Goal: Task Accomplishment & Management: Complete application form

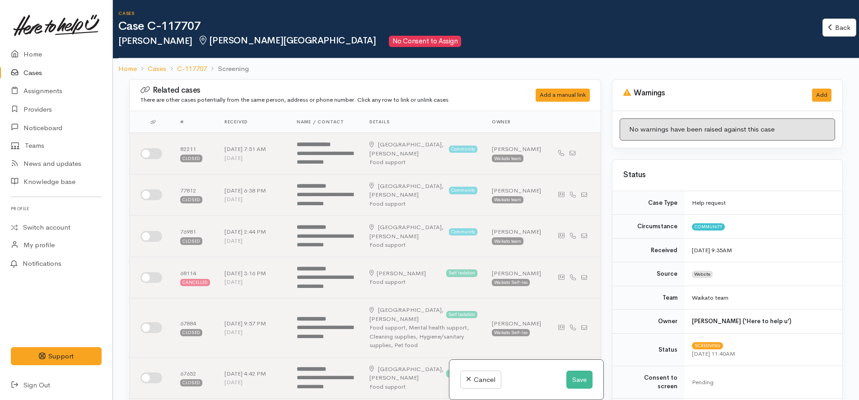
scroll to position [395, 0]
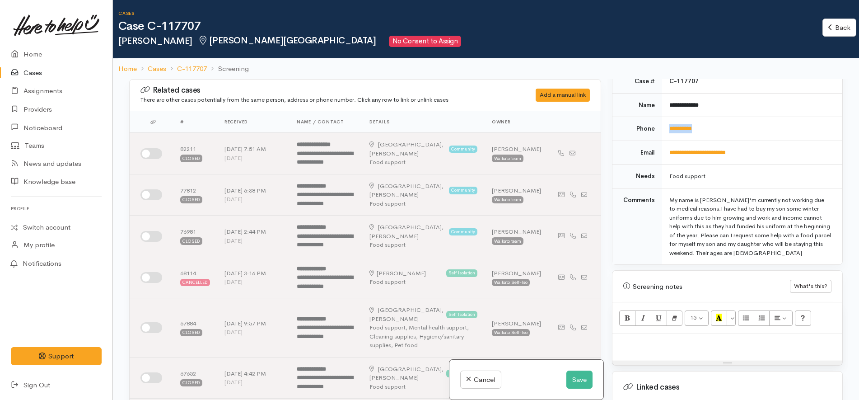
drag, startPoint x: 711, startPoint y: 121, endPoint x: 663, endPoint y: 118, distance: 47.9
click at [663, 118] on td "**********" at bounding box center [752, 129] width 180 height 24
copy link "**********"
click at [713, 228] on div "My name is Leonie I'm currently not working due to medical reasons.I have had t…" at bounding box center [751, 227] width 162 height 62
drag, startPoint x: 725, startPoint y: 122, endPoint x: 667, endPoint y: 117, distance: 58.0
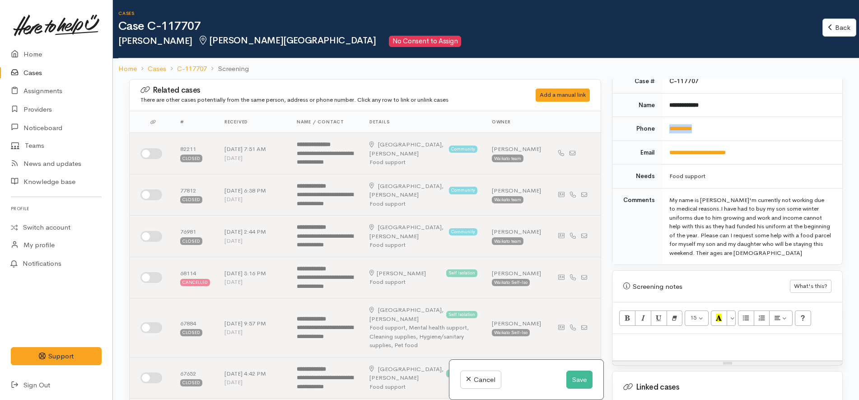
click at [667, 117] on td "**********" at bounding box center [752, 129] width 180 height 24
copy link "**********"
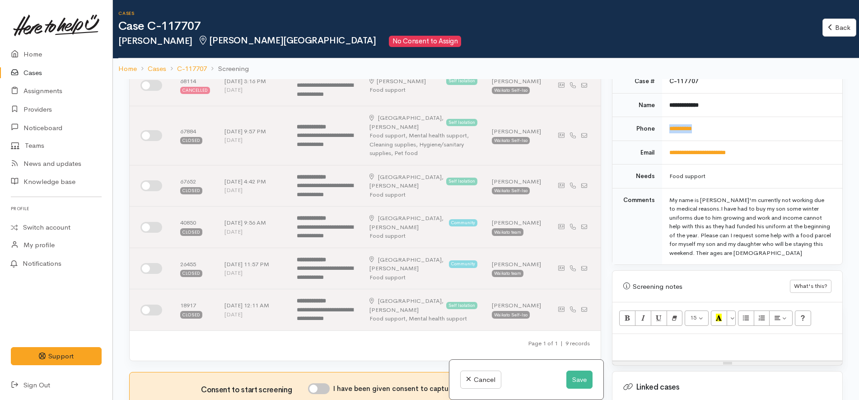
scroll to position [0, 0]
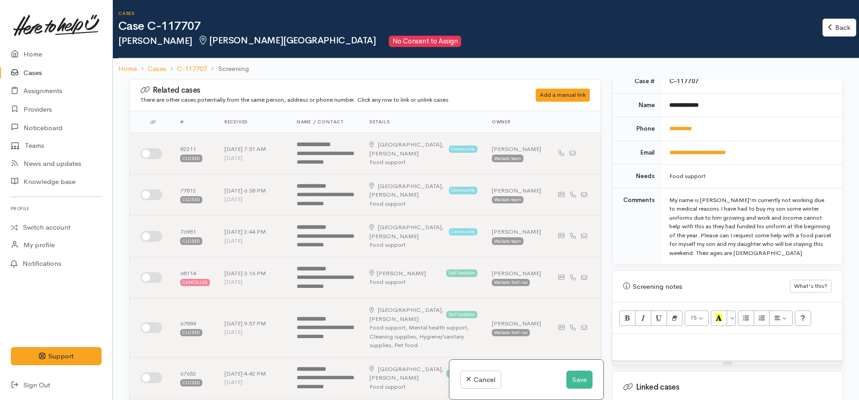
click at [695, 338] on p at bounding box center [727, 343] width 221 height 10
paste div
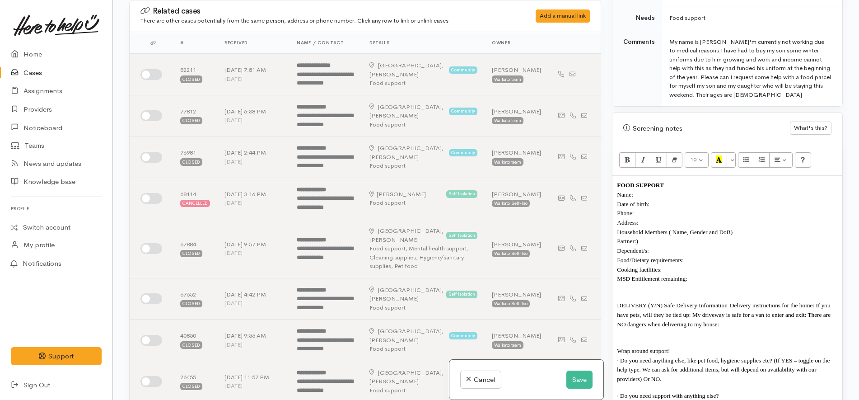
scroll to position [581, 0]
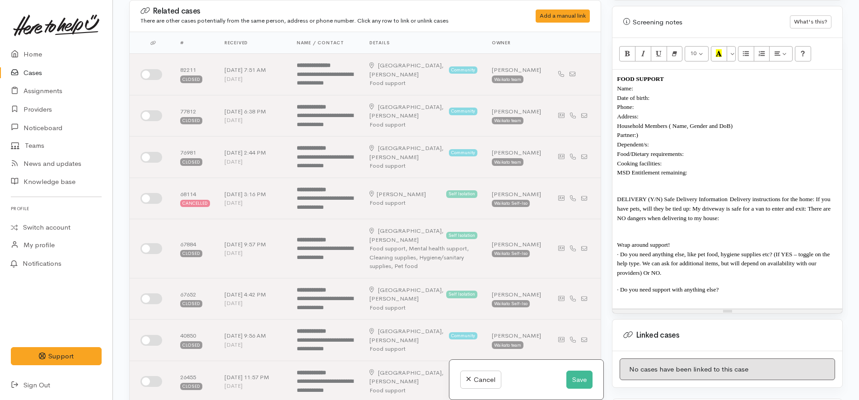
click at [665, 93] on p "Date of birth:" at bounding box center [727, 97] width 221 height 9
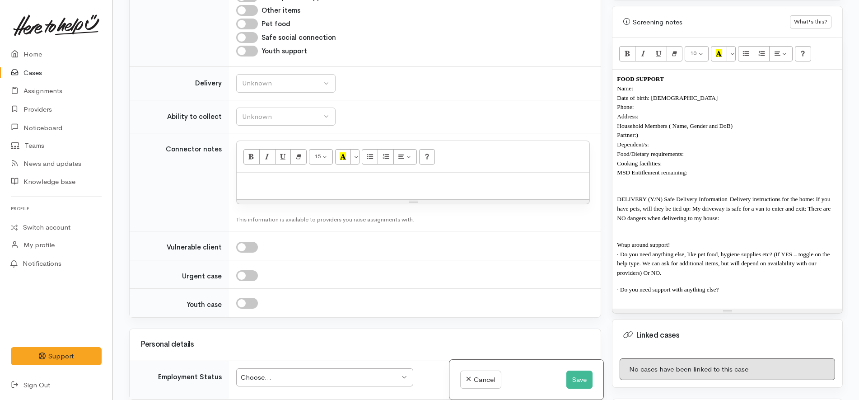
scroll to position [1247, 0]
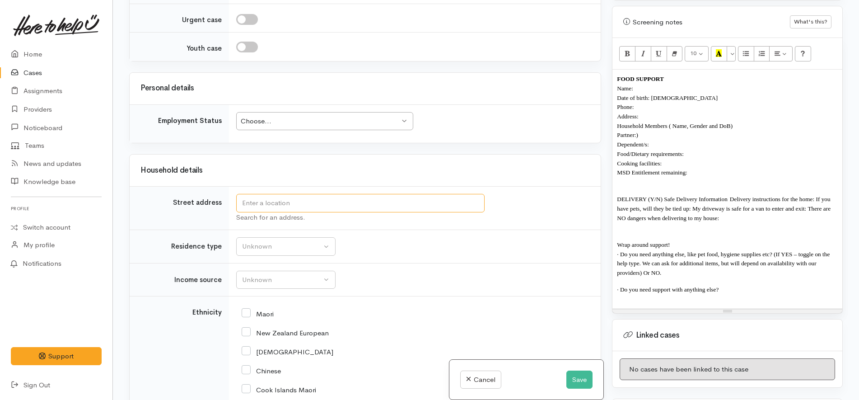
click at [325, 197] on input "text" at bounding box center [360, 203] width 249 height 19
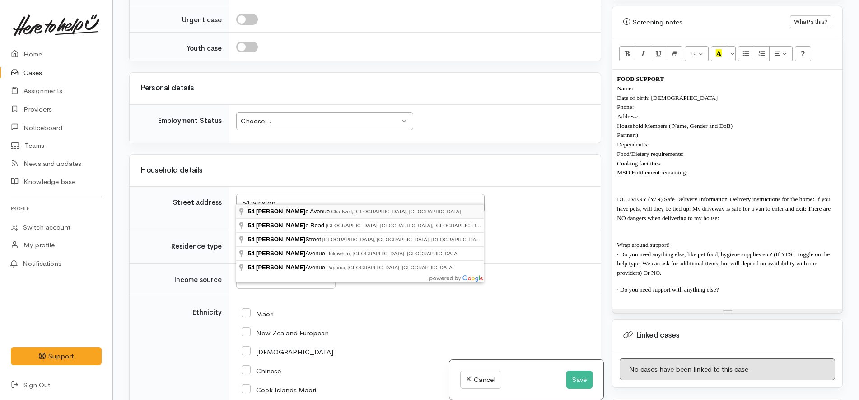
type input "54 Winstone Avenue, Chartwell, Hamilton, New Zealand"
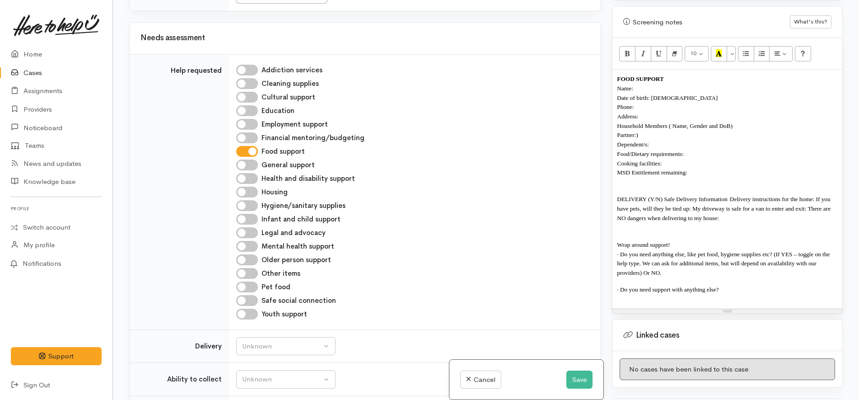
scroll to position [1318, 0]
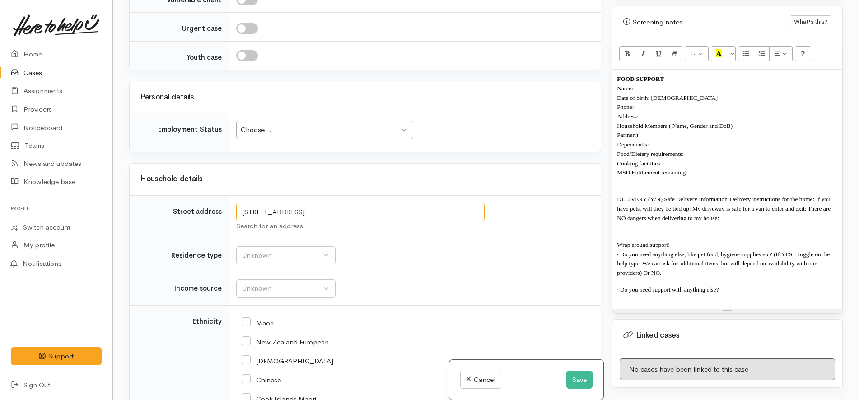
drag, startPoint x: 423, startPoint y: 197, endPoint x: 165, endPoint y: 190, distance: 257.6
click at [165, 195] on tr "Street address 54 Winstone Avenue, Chartwell, Hamilton, New Zealand Search for …" at bounding box center [365, 216] width 471 height 43
click at [652, 112] on p "Address:" at bounding box center [727, 116] width 221 height 9
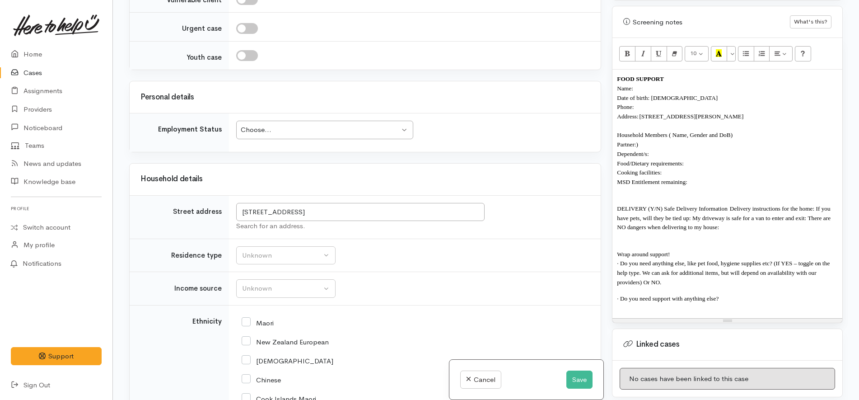
drag, startPoint x: 748, startPoint y: 127, endPoint x: 668, endPoint y: 124, distance: 80.5
click at [668, 130] on p "Household Members ( Name, Gender and DoB)" at bounding box center [727, 134] width 221 height 9
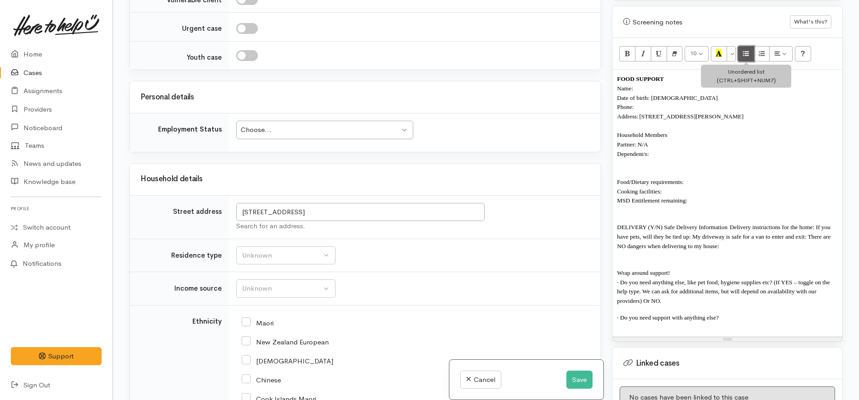
click at [750, 46] on button "Unordered list (CTRL+SHIFT+NUM7)" at bounding box center [746, 53] width 16 height 15
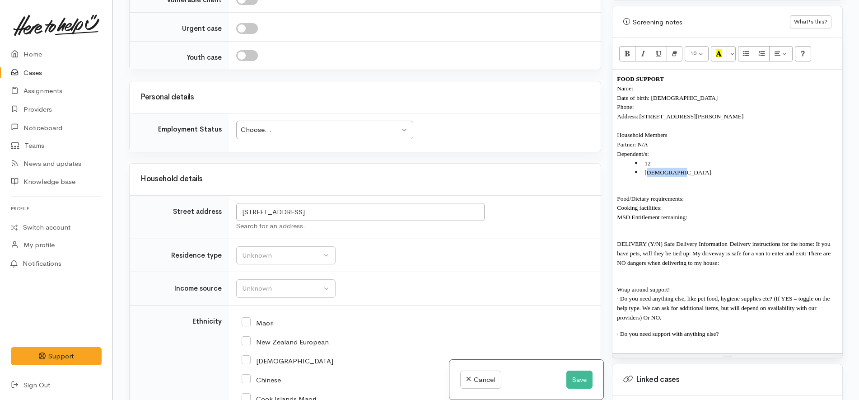
copy span "years old"
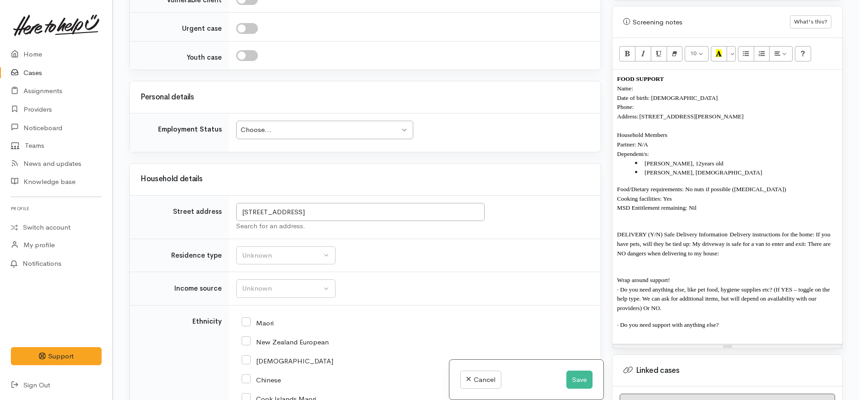
click at [710, 203] on p "MSD Entitlement remaining: Nil" at bounding box center [727, 207] width 221 height 9
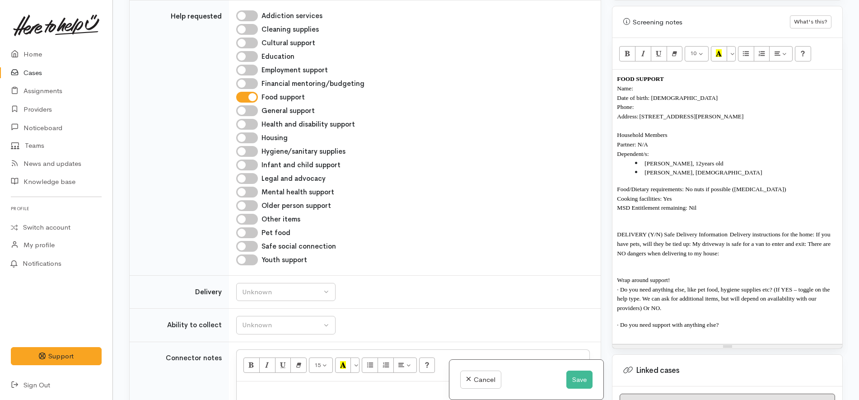
scroll to position [1119, 0]
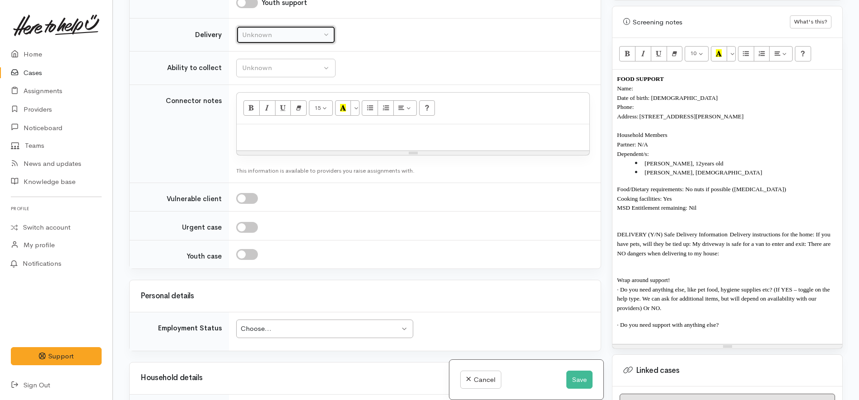
click at [299, 30] on div "Unknown" at bounding box center [282, 35] width 80 height 10
click at [260, 113] on link "No" at bounding box center [286, 120] width 98 height 14
select select "1"
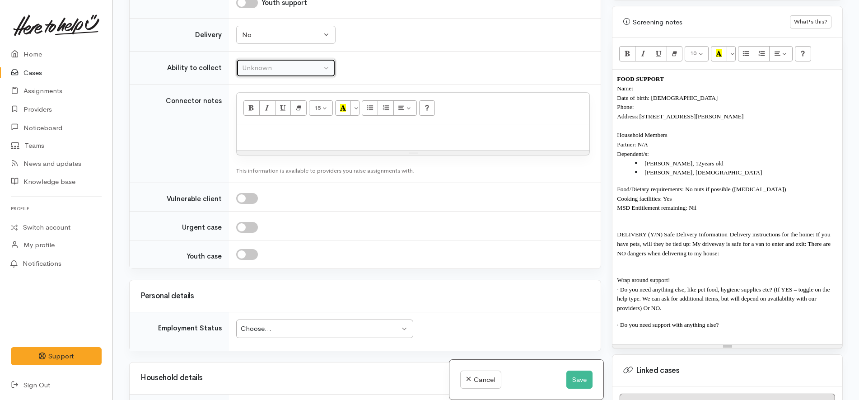
click at [280, 63] on div "Unknown" at bounding box center [282, 68] width 80 height 10
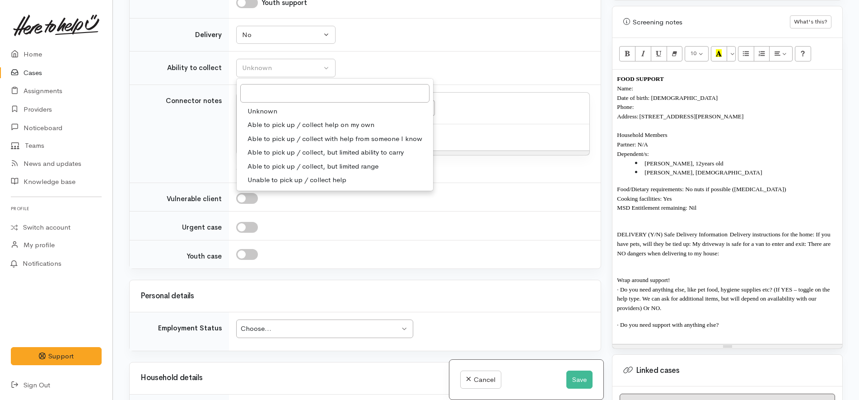
click at [317, 120] on span "Able to pick up / collect help on my own" at bounding box center [311, 125] width 127 height 10
select select "2"
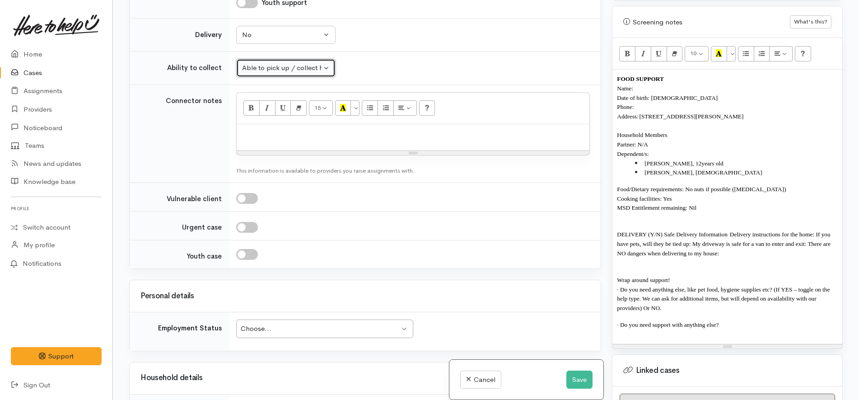
click at [305, 151] on div "Resize" at bounding box center [413, 153] width 353 height 4
click at [307, 129] on p at bounding box center [413, 134] width 344 height 10
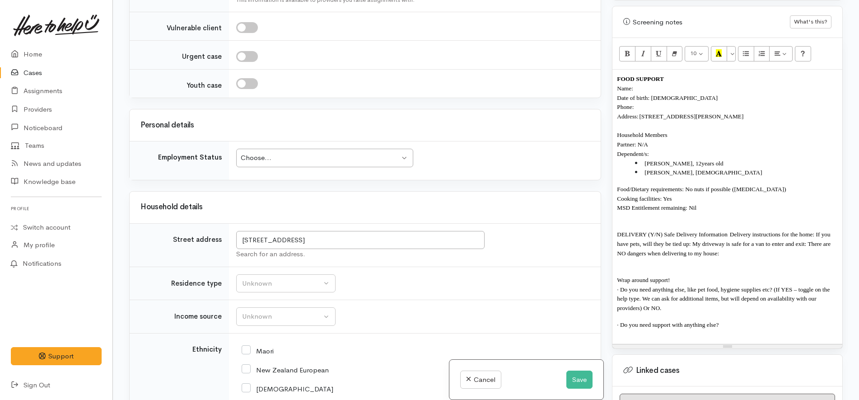
click at [405, 149] on div "Choose... Choose..." at bounding box center [324, 158] width 177 height 19
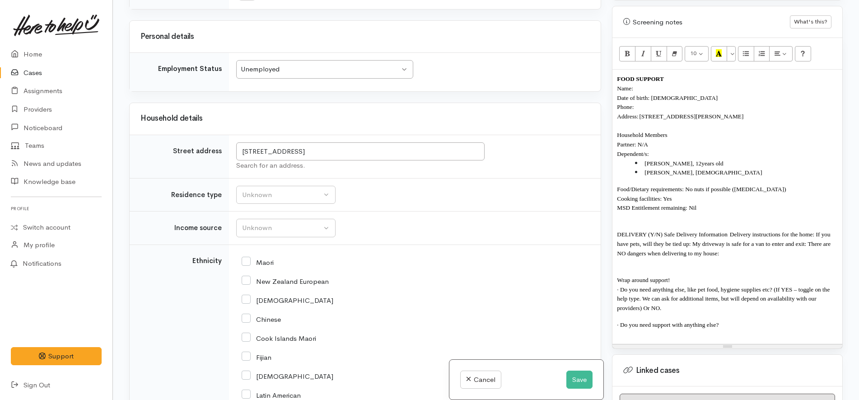
scroll to position [1397, 0]
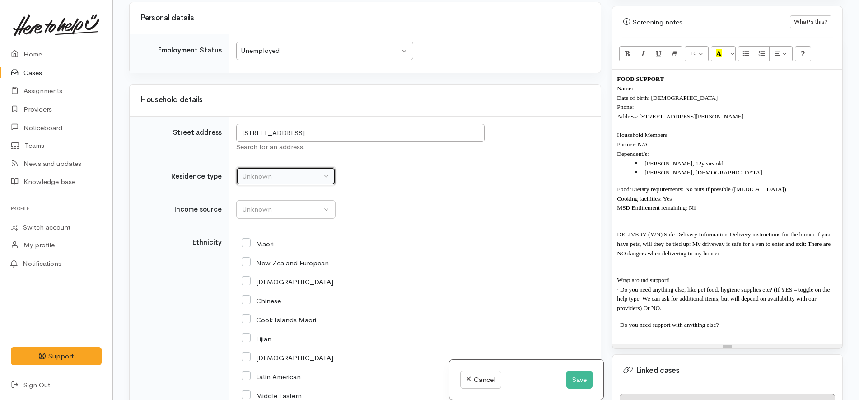
click at [293, 171] on div "Unknown" at bounding box center [282, 176] width 80 height 10
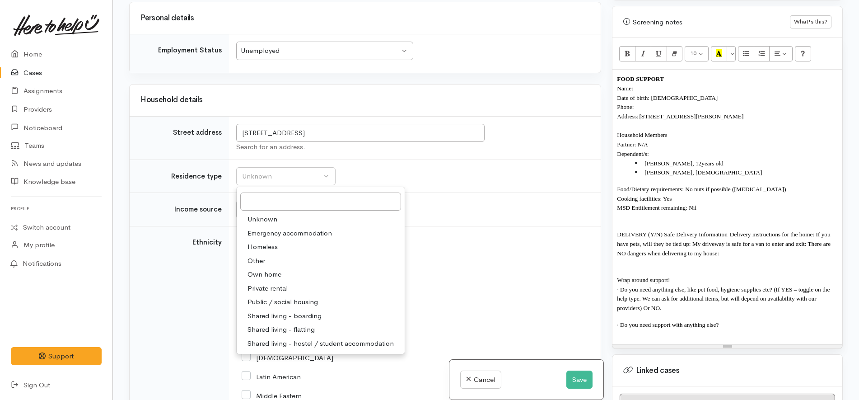
click at [276, 283] on span "Private rental" at bounding box center [268, 288] width 40 height 10
select select "2"
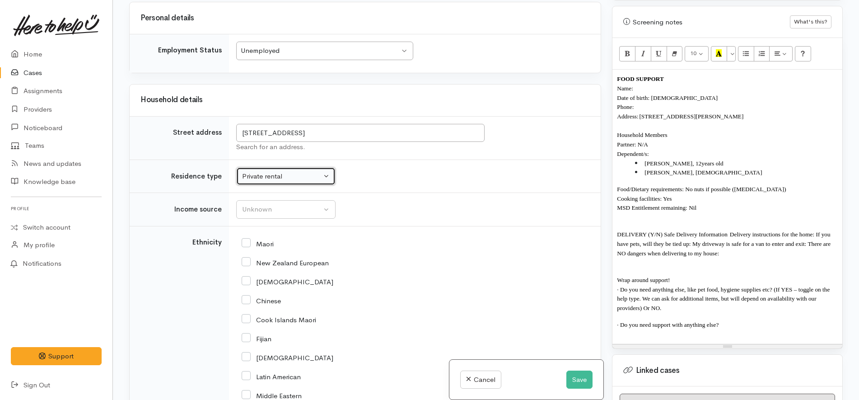
scroll to position [1473, 0]
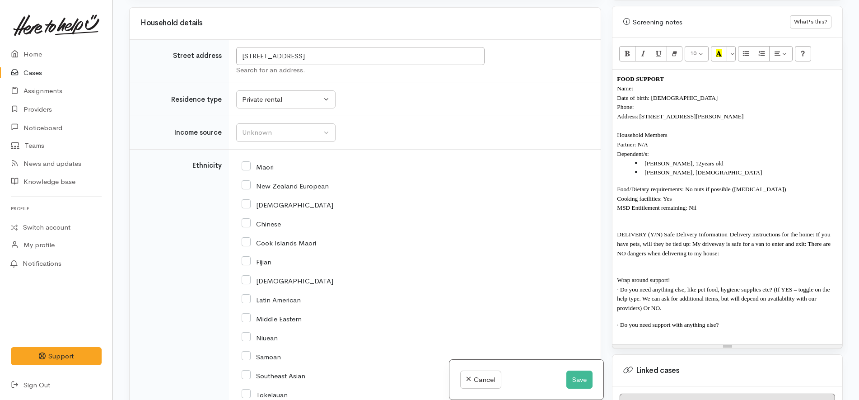
click at [295, 129] on td "Unknown ACC Maternity leave MSD - Away from Home Allowance MSD - Child Disabili…" at bounding box center [415, 132] width 372 height 33
click at [293, 123] on button "Unknown" at bounding box center [285, 132] width 99 height 19
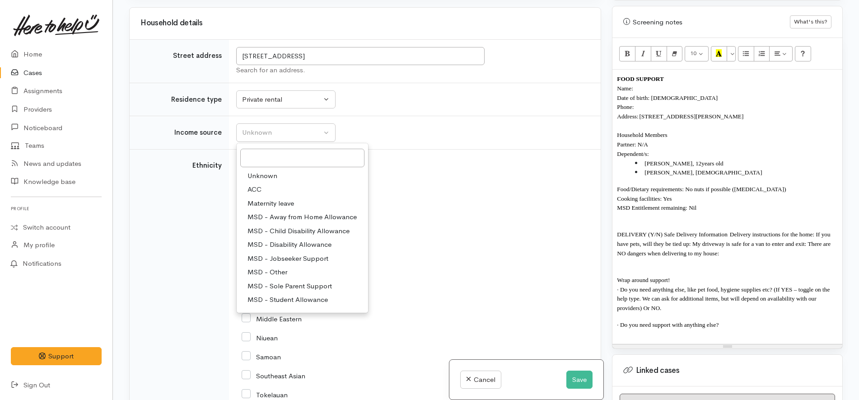
click at [299, 281] on span "MSD - Sole Parent Support" at bounding box center [290, 286] width 84 height 10
select select "7"
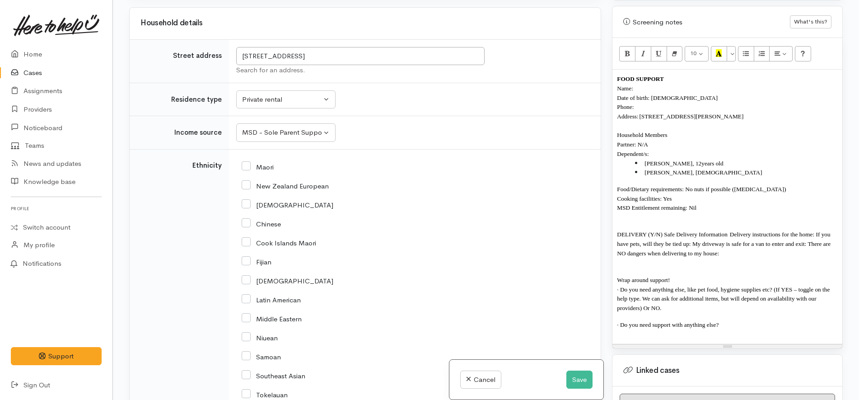
click at [259, 162] on input "Maori" at bounding box center [258, 166] width 32 height 8
checkbox input "true"
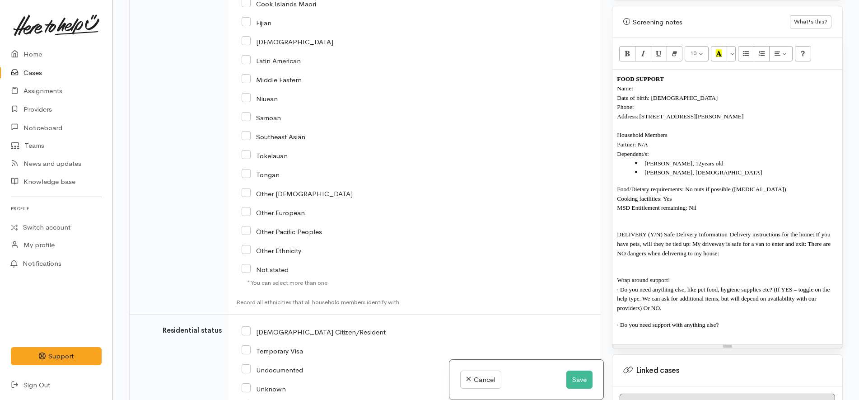
click at [307, 327] on input "[DEMOGRAPHIC_DATA] Citizen/Resident" at bounding box center [314, 331] width 144 height 8
checkbox input "true"
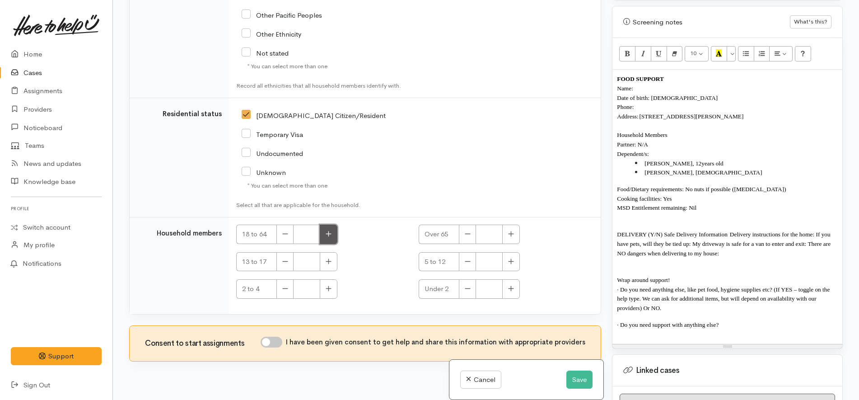
click at [333, 225] on button "button" at bounding box center [329, 234] width 18 height 19
type input "1"
click at [512, 252] on button "button" at bounding box center [511, 261] width 18 height 19
type input "2"
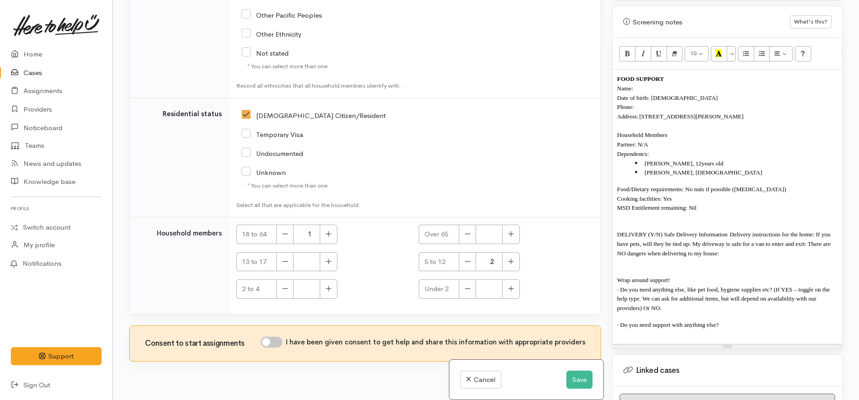
click at [363, 252] on div "13 to 17" at bounding box center [322, 261] width 172 height 19
click at [283, 326] on div "Consent to start assignments I have been given consent to get help and share th…" at bounding box center [365, 343] width 471 height 35
click at [277, 337] on input "I have been given consent to get help and share this information with appropria…" at bounding box center [272, 342] width 22 height 11
checkbox input "true"
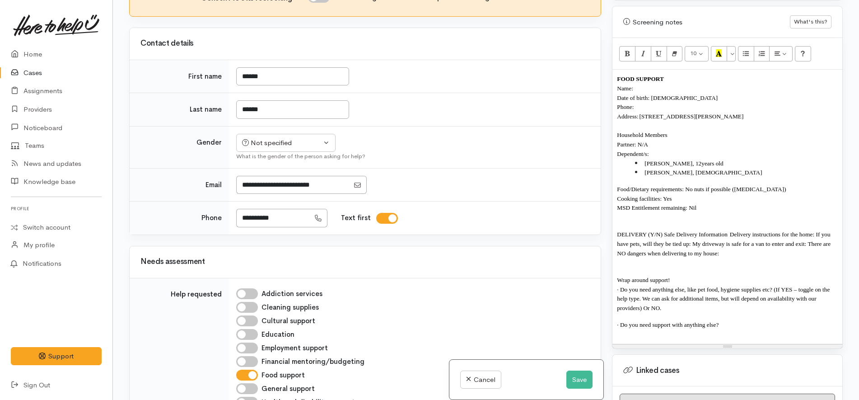
scroll to position [583, 0]
click at [278, 139] on div "Not specified" at bounding box center [282, 144] width 80 height 10
click at [276, 188] on span "Female" at bounding box center [292, 193] width 77 height 10
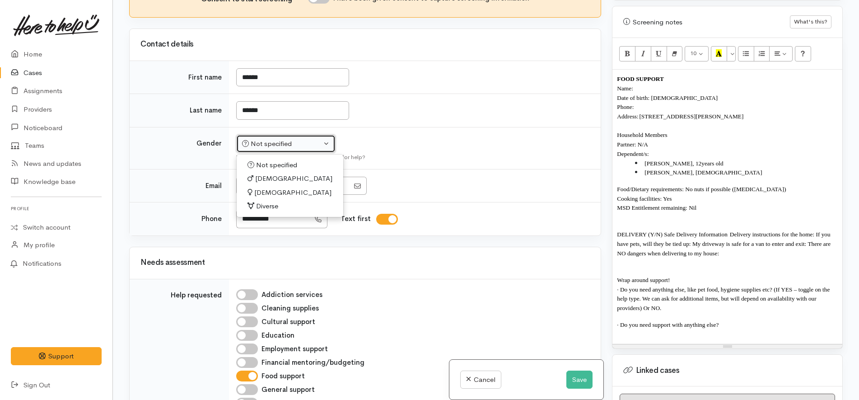
select select "Female"
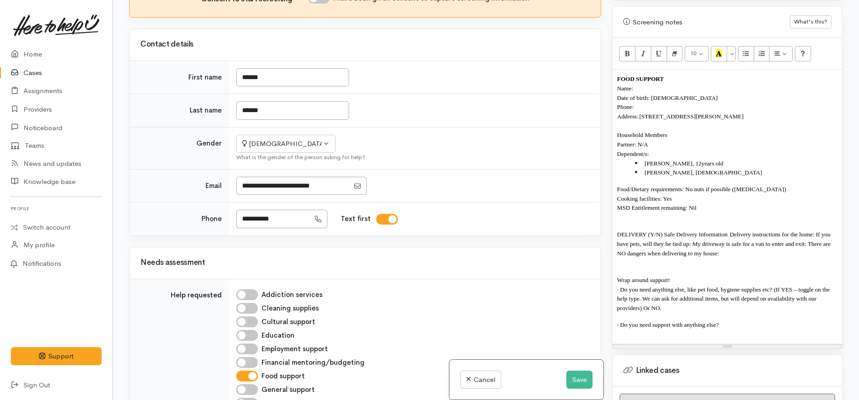
click at [441, 127] on td "Not specified Male Female Diverse Female Not specified Male Female Diverse What…" at bounding box center [415, 148] width 372 height 42
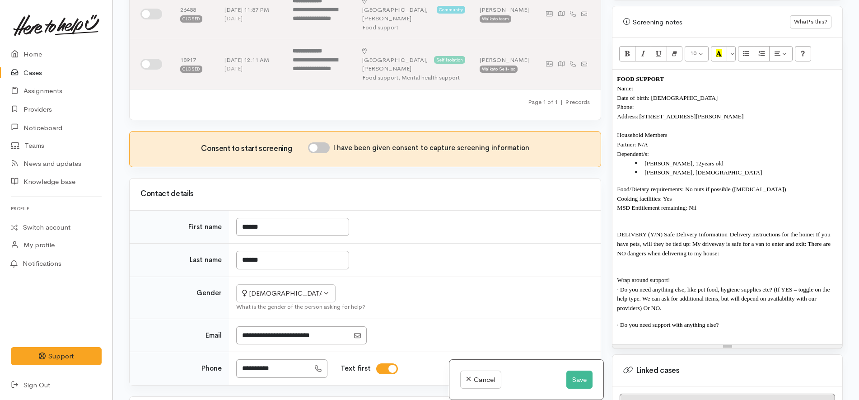
scroll to position [433, 0]
click at [326, 143] on input "I have been given consent to capture screening information" at bounding box center [319, 148] width 22 height 11
checkbox input "true"
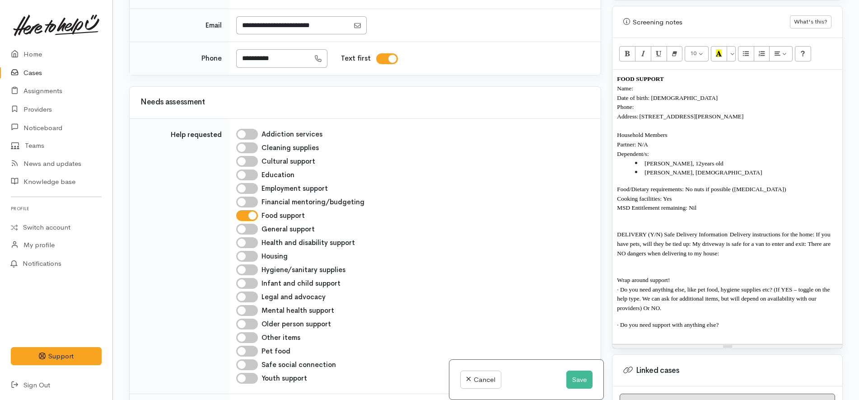
scroll to position [744, 0]
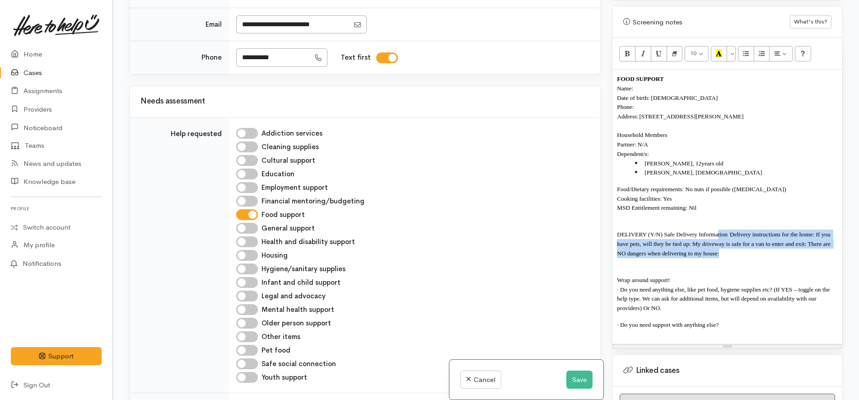
drag, startPoint x: 729, startPoint y: 249, endPoint x: 719, endPoint y: 216, distance: 33.9
click at [719, 216] on div "FOOD SUPPORT Name: Date of birth: 18/2/1981 Phone: Address: 54 Winstone Avenue,…" at bounding box center [728, 207] width 230 height 274
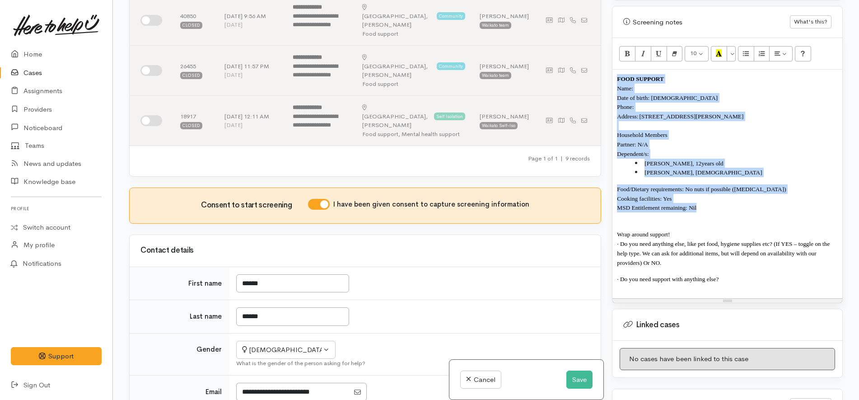
scroll to position [463, 0]
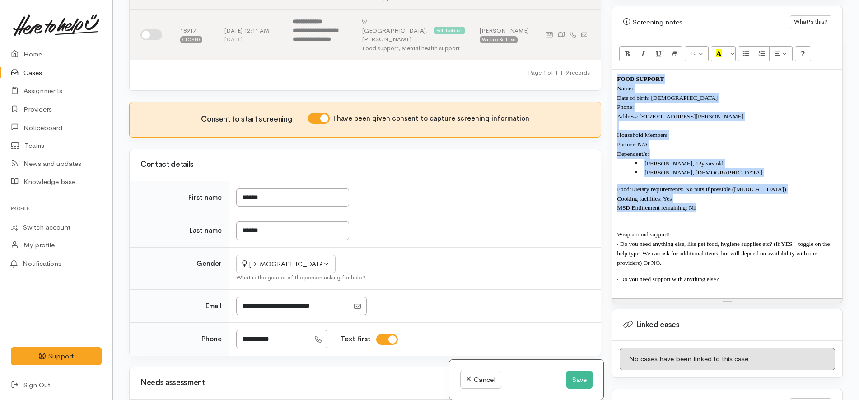
click at [653, 74] on p "FOOD SUPPORT" at bounding box center [727, 78] width 221 height 9
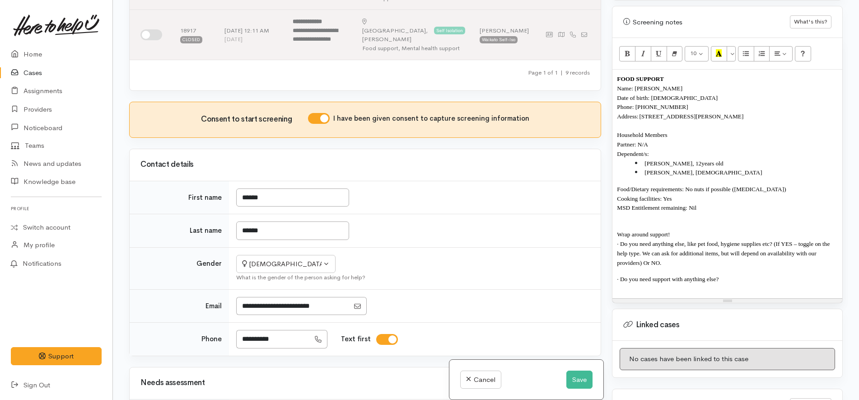
click at [801, 112] on p "Address: 54 Winstone Avenue, Chartwell, Hamilton, New Zealand" at bounding box center [727, 116] width 221 height 9
click at [649, 140] on p "Partner: N/A" at bounding box center [727, 144] width 221 height 9
click at [673, 130] on p "Household Members" at bounding box center [727, 134] width 221 height 9
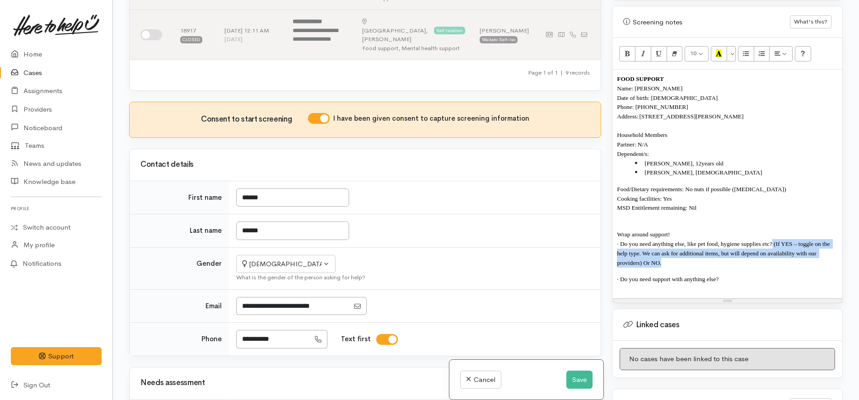
drag, startPoint x: 683, startPoint y: 254, endPoint x: 773, endPoint y: 234, distance: 92.0
click at [773, 239] on p "· Do you need anything else, like pet food, hygiene supplies etc? (If YES – tog…" at bounding box center [727, 253] width 221 height 28
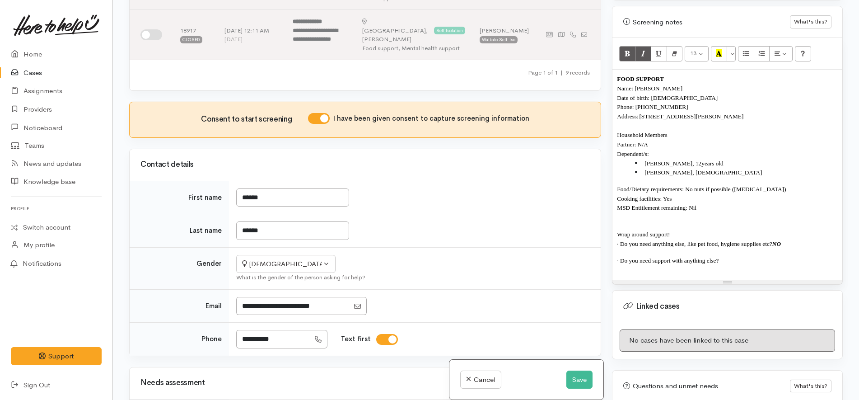
copy b "NO"
click at [753, 256] on p "· Do you need support with anything else? NO" at bounding box center [727, 260] width 221 height 9
click at [722, 159] on li "Benjamin, 12 years old" at bounding box center [736, 163] width 203 height 9
click at [575, 379] on button "Save" at bounding box center [580, 379] width 26 height 19
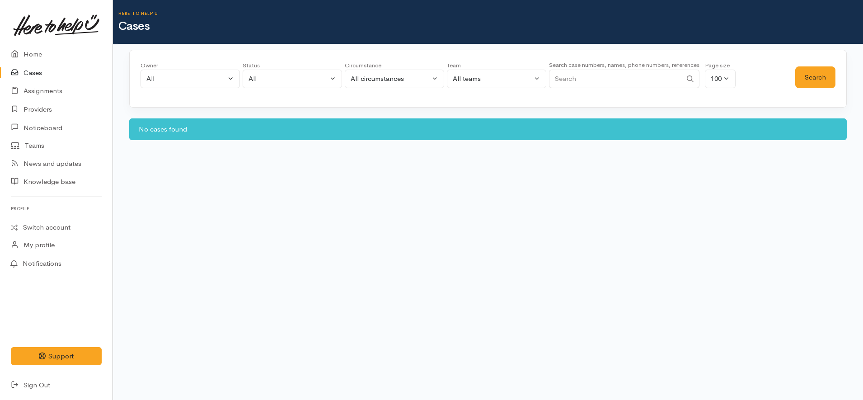
click at [51, 72] on link "Cases" at bounding box center [56, 73] width 113 height 19
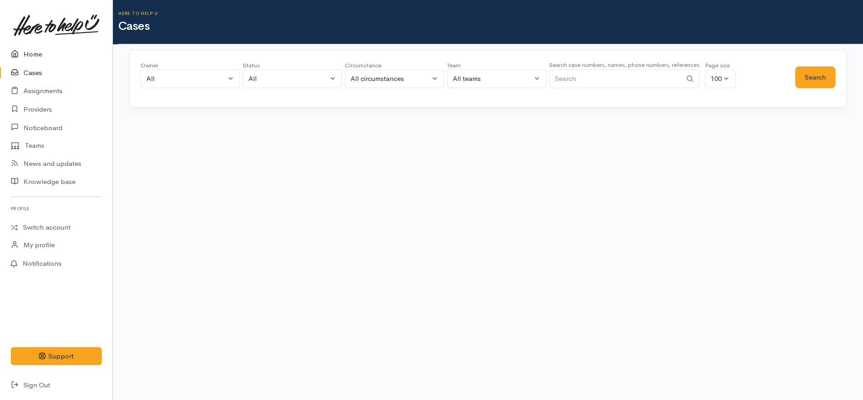
click at [54, 53] on link "Home" at bounding box center [56, 54] width 113 height 19
click at [32, 56] on link "Home" at bounding box center [56, 54] width 113 height 19
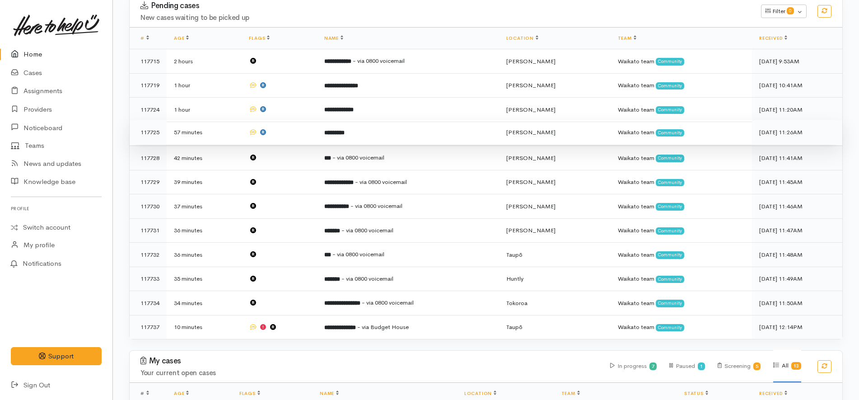
scroll to position [153, 0]
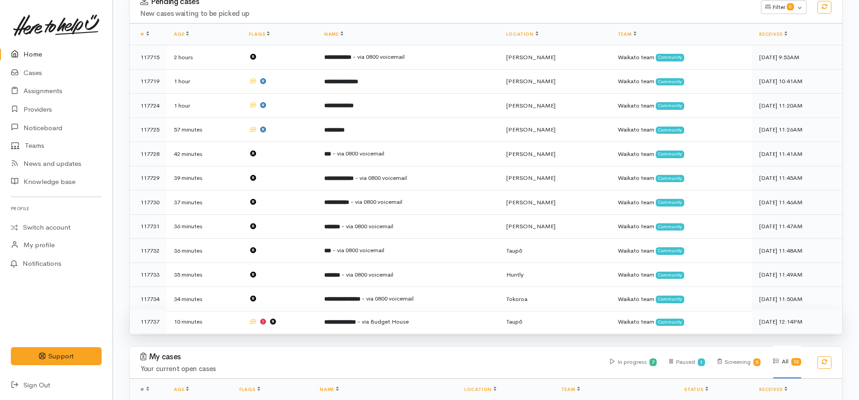
click at [290, 316] on td at bounding box center [279, 322] width 75 height 24
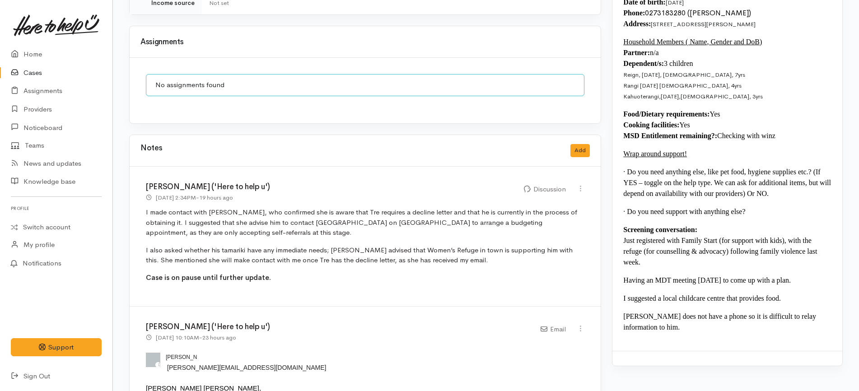
scroll to position [1073, 0]
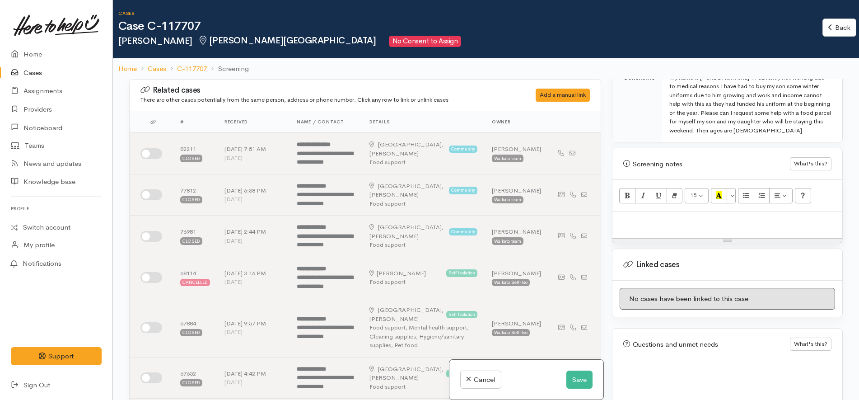
scroll to position [521, 0]
click at [675, 213] on p at bounding box center [727, 218] width 221 height 10
paste div
click at [645, 213] on p at bounding box center [727, 218] width 221 height 10
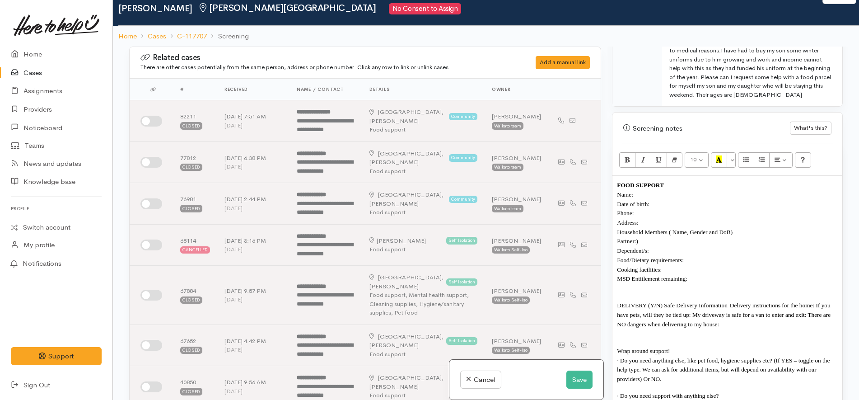
scroll to position [553, 0]
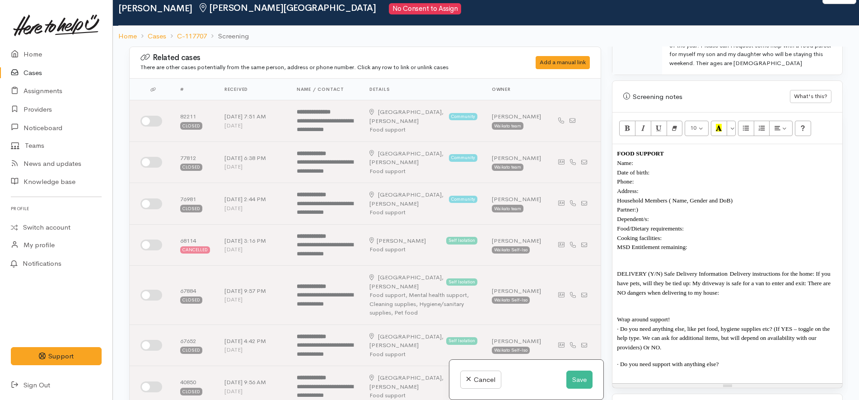
click at [666, 168] on p "Date of birth:" at bounding box center [727, 172] width 221 height 9
click at [701, 242] on p "MSD Entitlement remaining:" at bounding box center [727, 246] width 221 height 9
click at [753, 196] on p "Household Members ( Name, Gender and DoB)" at bounding box center [727, 200] width 221 height 9
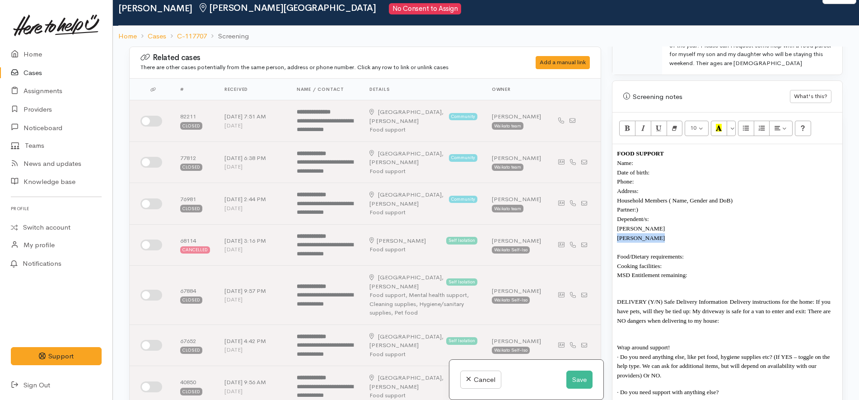
copy span "Benjamin"
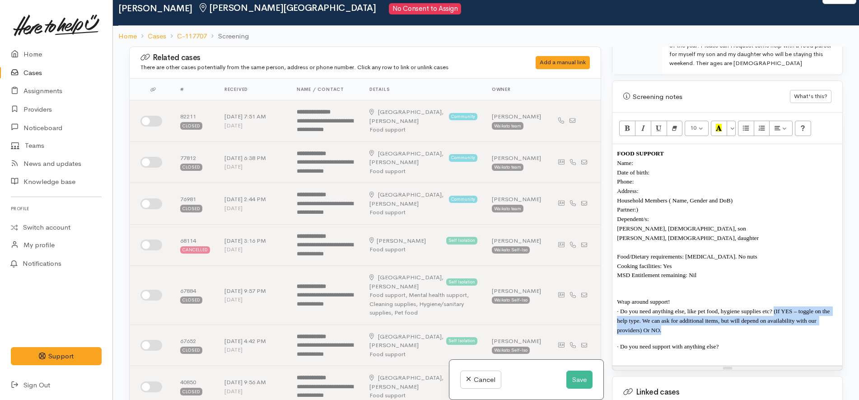
drag, startPoint x: 749, startPoint y: 323, endPoint x: 774, endPoint y: 301, distance: 33.0
click at [774, 306] on p "· Do you need anything else, like pet food, hygiene supplies etc? (If YES – tog…" at bounding box center [727, 320] width 221 height 28
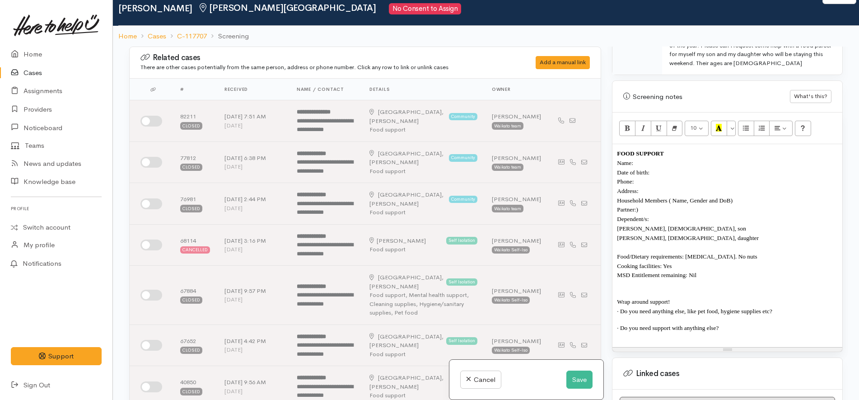
click at [675, 168] on p "Date of birth:" at bounding box center [727, 172] width 221 height 9
click at [575, 376] on button "Save" at bounding box center [580, 379] width 26 height 19
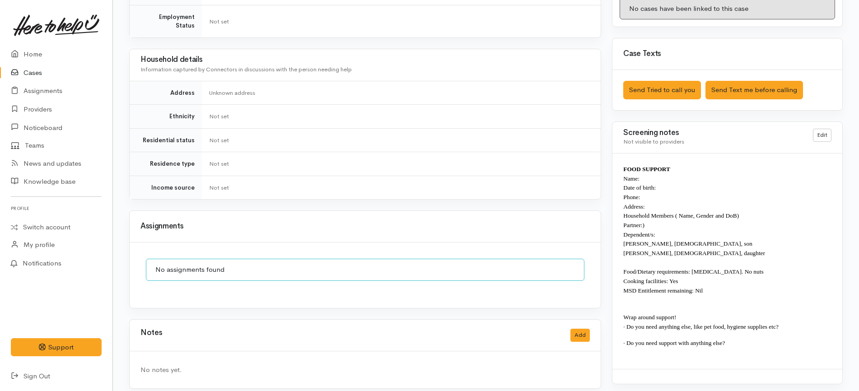
scroll to position [0, 5]
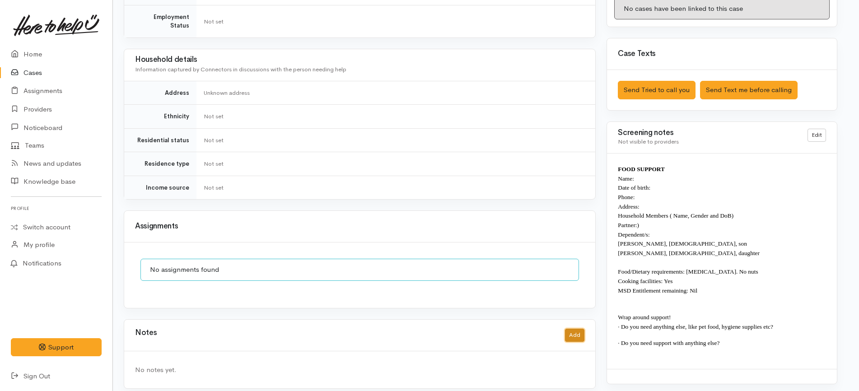
click at [574, 329] on button "Add" at bounding box center [574, 335] width 19 height 13
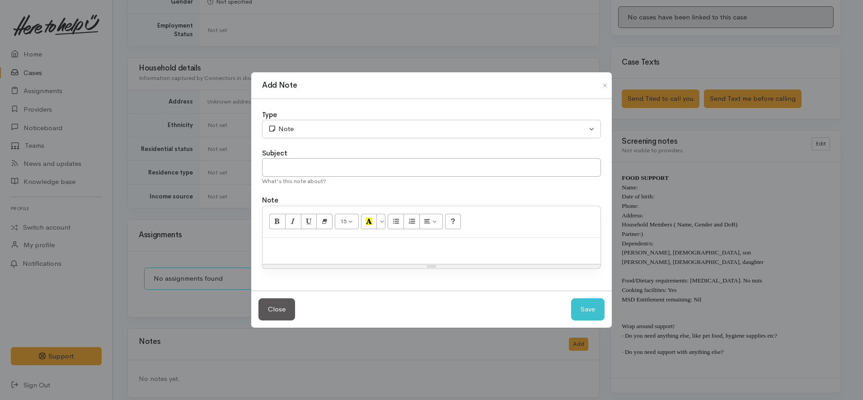
click at [465, 254] on div at bounding box center [432, 251] width 338 height 27
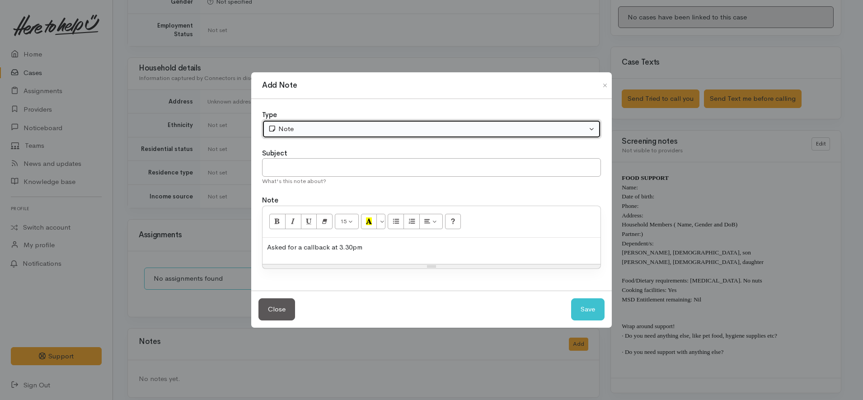
click at [328, 128] on div "Note" at bounding box center [427, 129] width 319 height 10
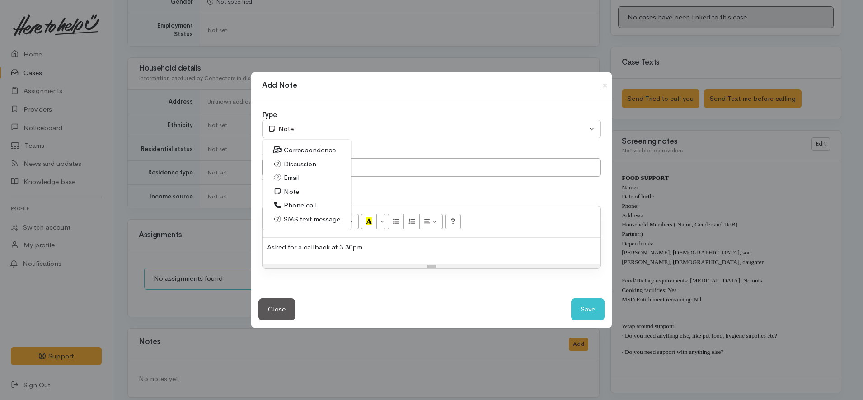
click at [296, 203] on span "Phone call" at bounding box center [300, 205] width 33 height 10
click at [467, 251] on p "Asked for a callback at 3.30pm" at bounding box center [431, 247] width 329 height 10
click at [582, 309] on button "Save" at bounding box center [587, 309] width 33 height 22
select select "1"
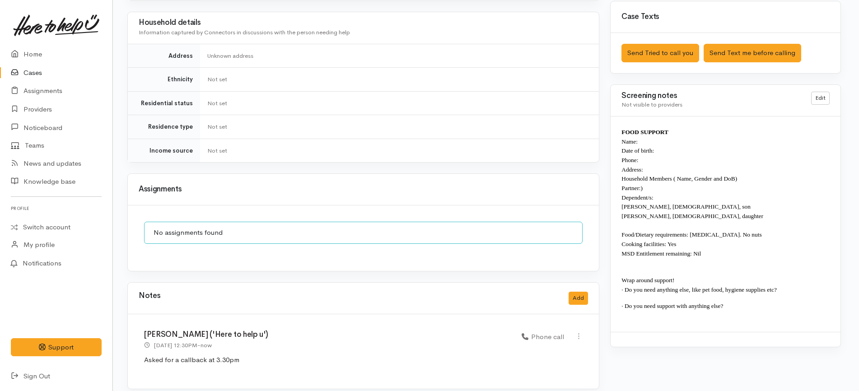
scroll to position [0, 0]
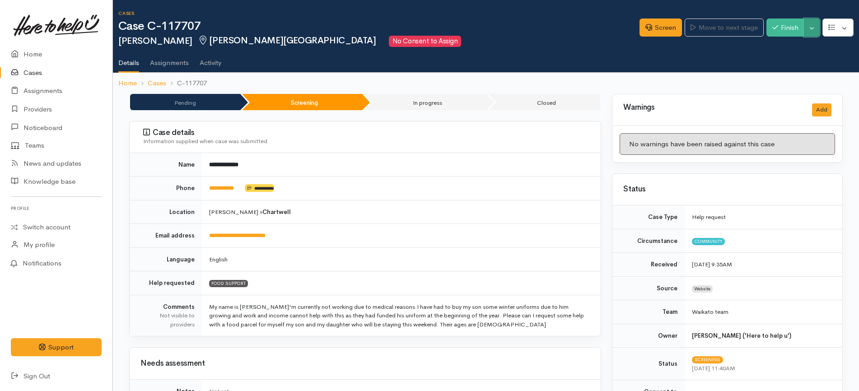
click at [816, 26] on button "Toggle Dropdown" at bounding box center [812, 28] width 16 height 19
click at [779, 50] on link "Pause" at bounding box center [783, 49] width 71 height 14
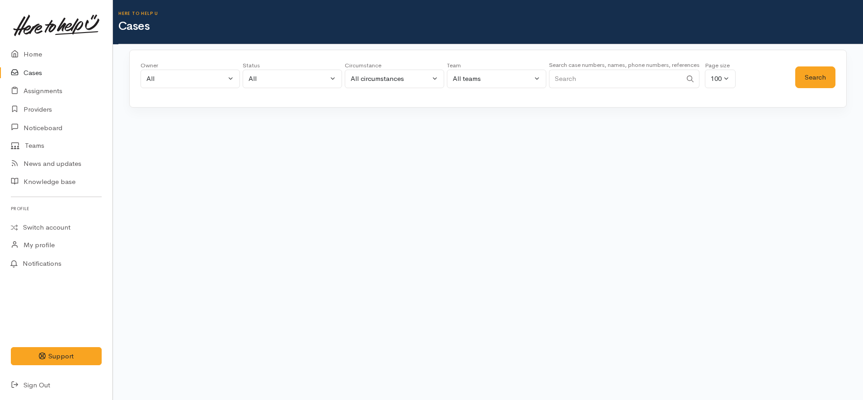
click at [37, 72] on link "Cases" at bounding box center [56, 73] width 113 height 19
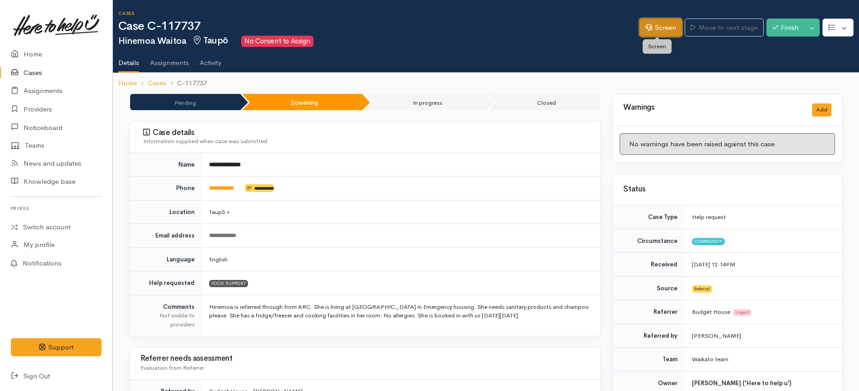
click at [656, 31] on link "Screen" at bounding box center [661, 28] width 42 height 19
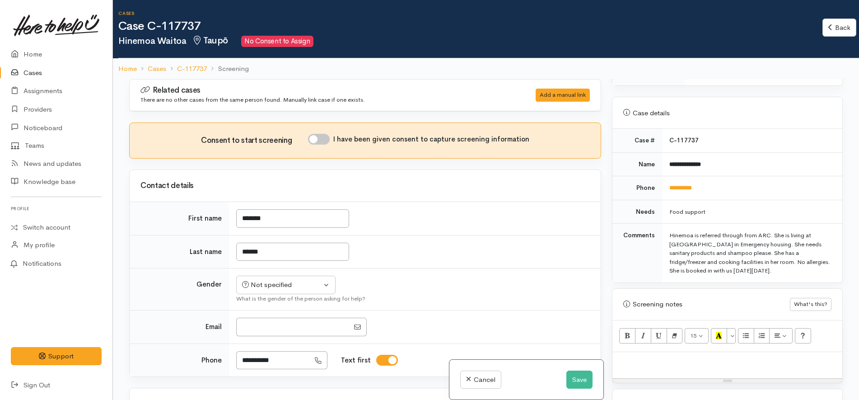
scroll to position [384, 0]
drag, startPoint x: 724, startPoint y: 180, endPoint x: 662, endPoint y: 177, distance: 62.0
click at [662, 177] on td "**********" at bounding box center [752, 188] width 180 height 24
copy link "**********"
click at [681, 357] on p at bounding box center [727, 361] width 221 height 10
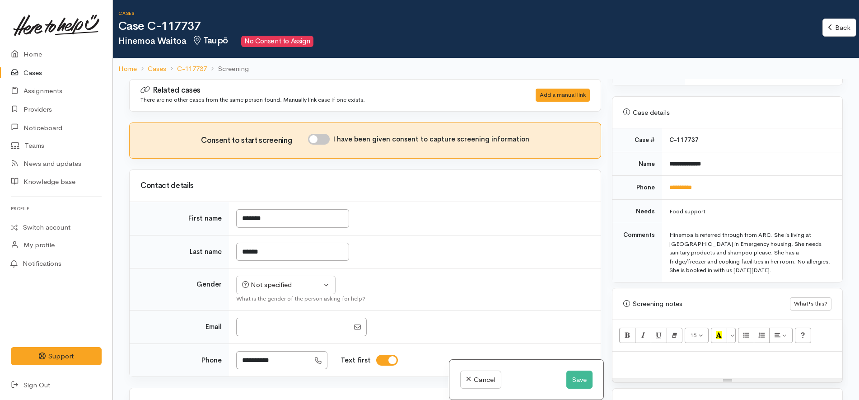
paste div
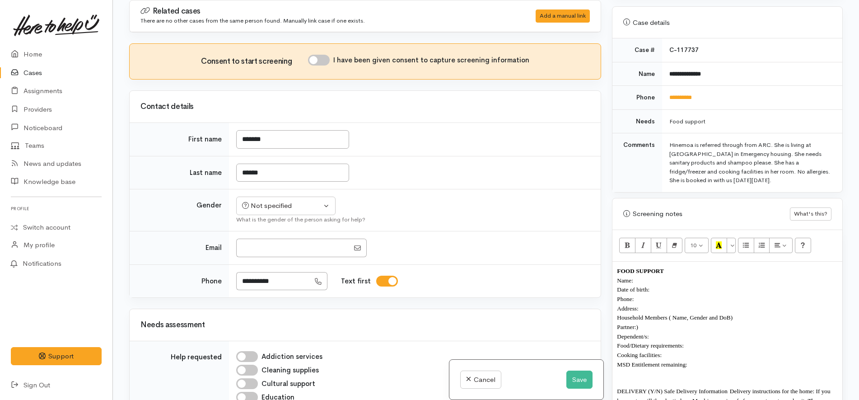
scroll to position [393, 0]
click at [315, 61] on input "I have been given consent to capture screening information" at bounding box center [319, 60] width 22 height 11
checkbox input "true"
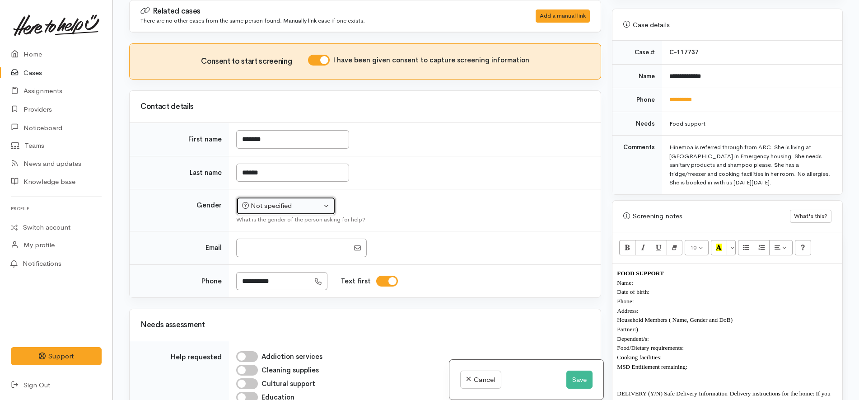
click at [277, 207] on div "Not specified" at bounding box center [282, 206] width 80 height 10
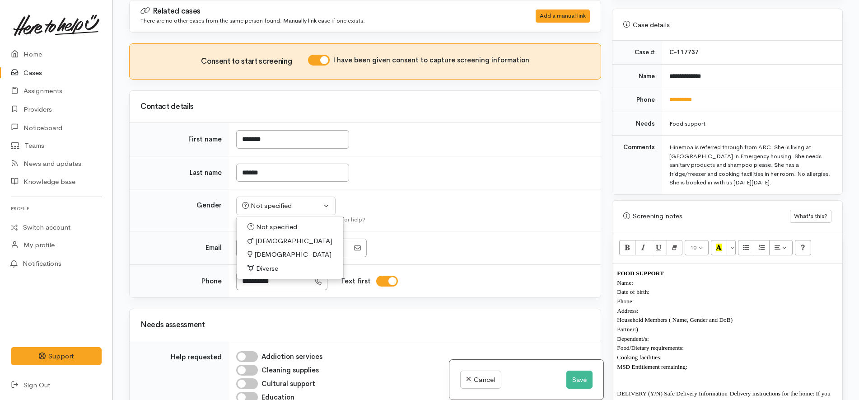
click at [272, 251] on span "[DEMOGRAPHIC_DATA]" at bounding box center [292, 254] width 77 height 10
select select "[DEMOGRAPHIC_DATA]"
click at [405, 210] on td "Not specified Male Female Diverse Female Not specified Male Female Diverse What…" at bounding box center [415, 210] width 372 height 42
drag, startPoint x: 672, startPoint y: 273, endPoint x: 659, endPoint y: 281, distance: 15.2
click at [659, 287] on p "Date of birth:" at bounding box center [727, 291] width 221 height 9
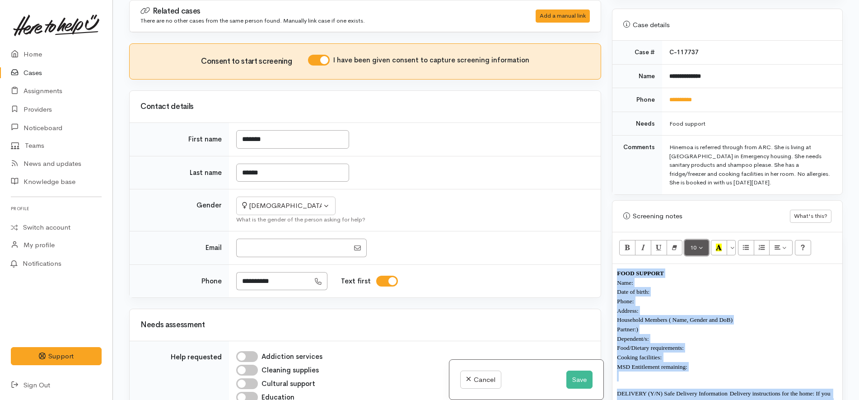
click at [702, 240] on button "10" at bounding box center [697, 247] width 24 height 15
click at [716, 318] on link "12" at bounding box center [720, 325] width 71 height 14
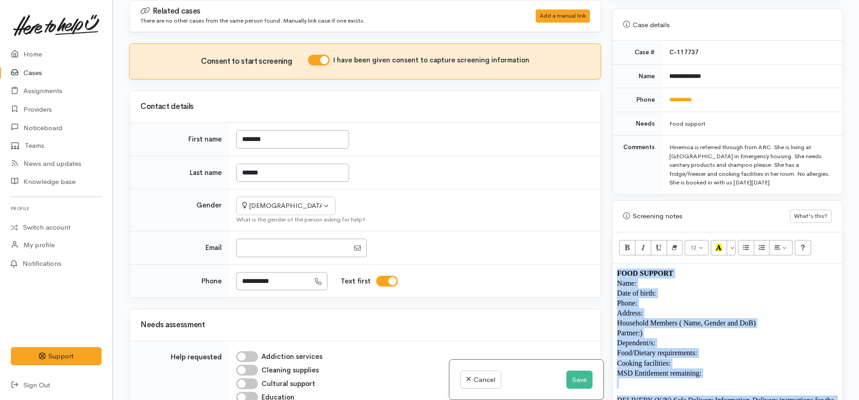
click at [718, 288] on p "Date of birth:" at bounding box center [727, 293] width 221 height 10
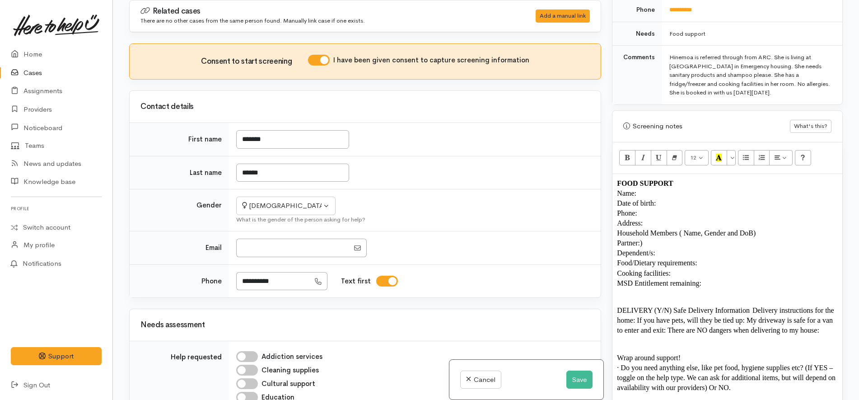
scroll to position [483, 0]
click at [767, 228] on p "Household Members ( Name, Gender and DoB)" at bounding box center [727, 233] width 221 height 10
drag, startPoint x: 771, startPoint y: 222, endPoint x: 678, endPoint y: 216, distance: 93.3
click at [678, 216] on div "FOOD SUPPORT Name: Date of birth: Phone: Address:  Household Members ( Name, Ge…" at bounding box center [728, 299] width 230 height 251
click at [668, 198] on p "Date of birth:" at bounding box center [727, 203] width 221 height 10
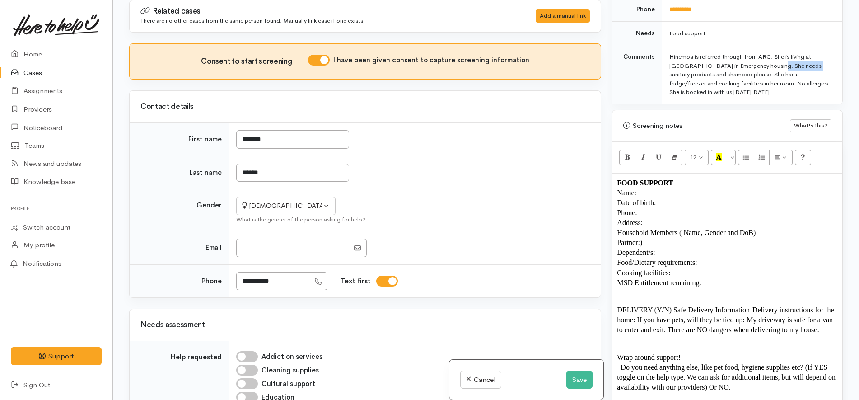
drag, startPoint x: 711, startPoint y: 57, endPoint x: 663, endPoint y: 54, distance: 48.0
click at [663, 54] on td "Hinemoa is referred through from ARC. She is living at Barcelona Motel in Emerg…" at bounding box center [752, 74] width 180 height 59
copy div "Barcelona Mote"
click at [676, 198] on p "Date of birth:" at bounding box center [727, 203] width 221 height 10
click at [674, 218] on p "Address:" at bounding box center [727, 223] width 221 height 10
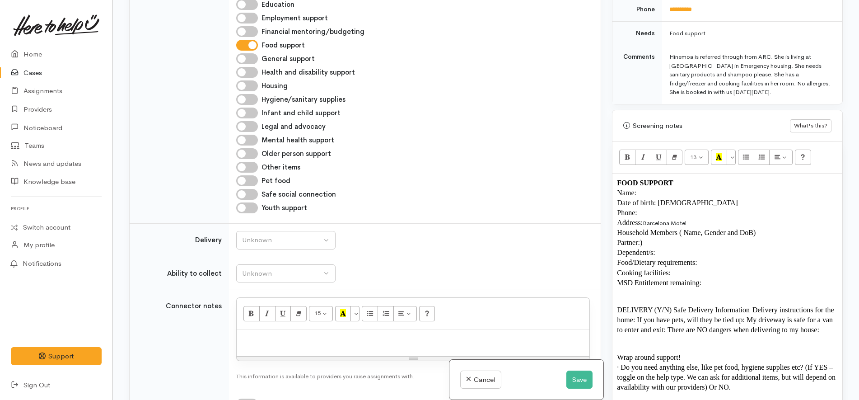
scroll to position [747, 0]
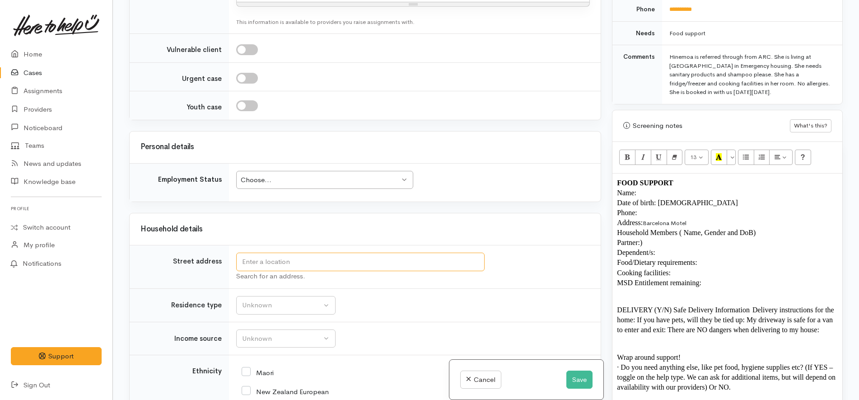
click at [313, 258] on input "text" at bounding box center [360, 262] width 249 height 19
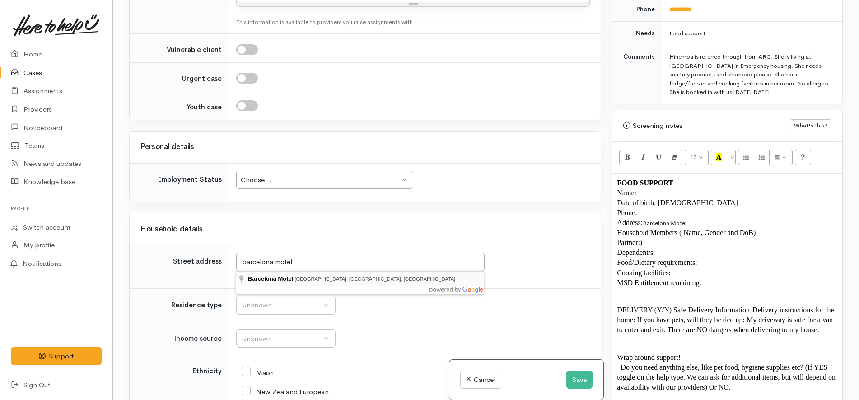
type input "Barcelona Motel Taniwha Street, Taupō, New Zealand"
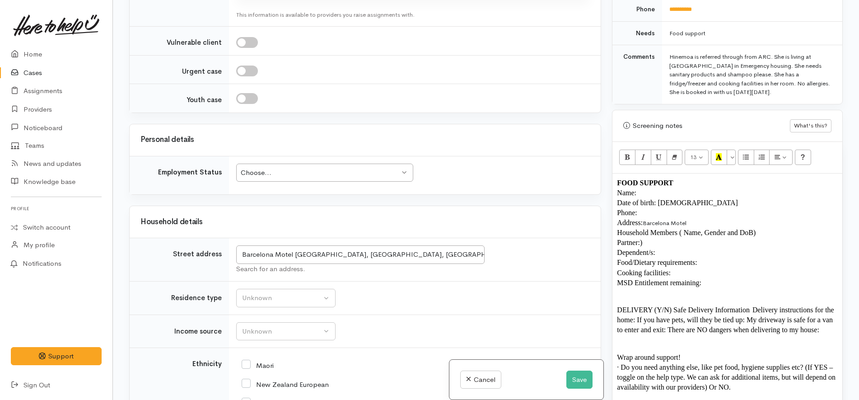
scroll to position [740, 0]
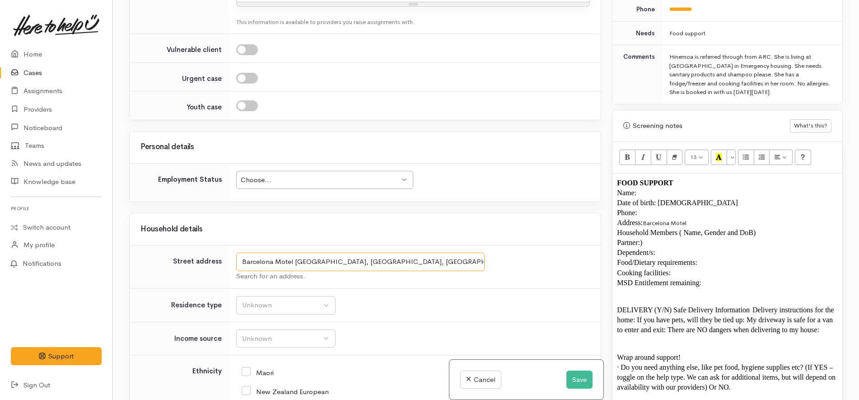
drag, startPoint x: 436, startPoint y: 263, endPoint x: 136, endPoint y: 247, distance: 300.0
click at [136, 247] on tr "Street address Barcelona Motel Taniwha Street, Taupō, New Zealand Search for an…" at bounding box center [365, 266] width 471 height 43
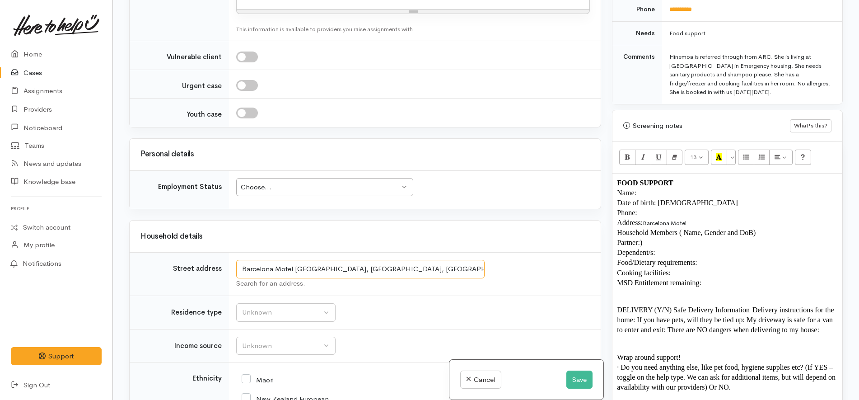
scroll to position [747, 0]
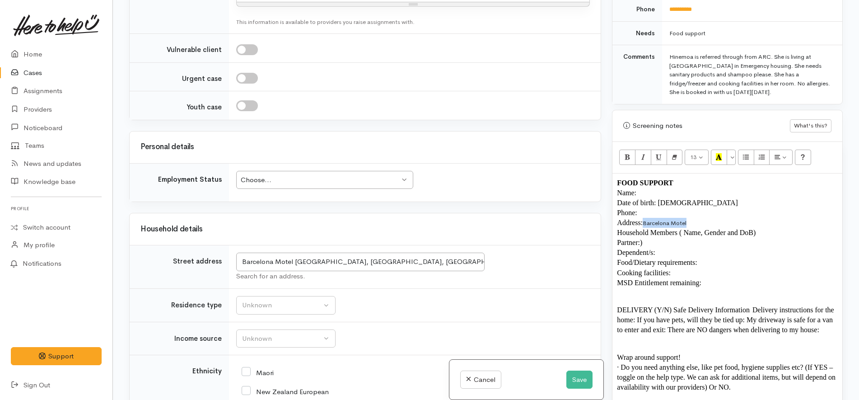
drag, startPoint x: 703, startPoint y: 214, endPoint x: 644, endPoint y: 210, distance: 58.4
click at [644, 218] on p "Address:  Barcelona Motel" at bounding box center [727, 223] width 221 height 10
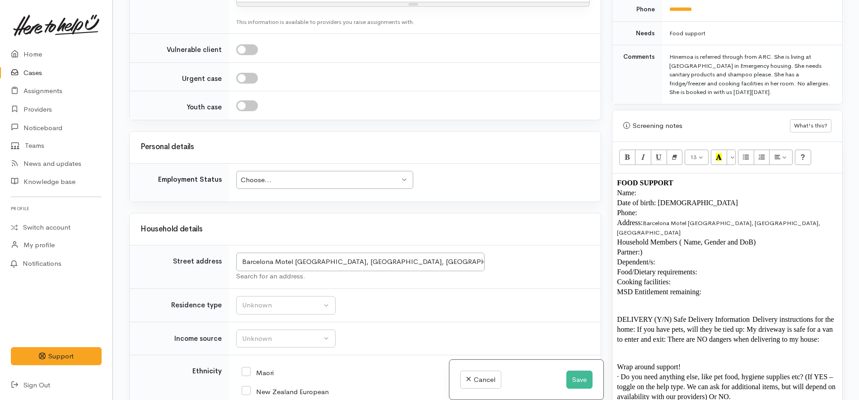
click at [645, 219] on span "Barcelona Motel Taniwha Street, Taupō, New Zealand" at bounding box center [718, 227] width 203 height 17
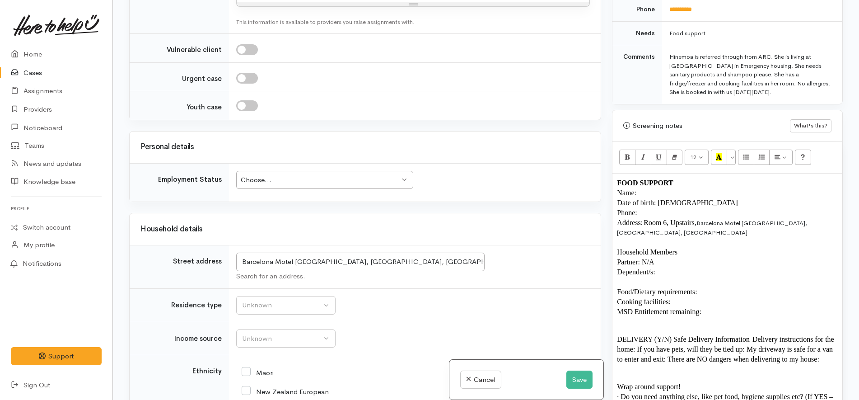
click at [686, 267] on p "Dependent/s:" at bounding box center [727, 272] width 221 height 10
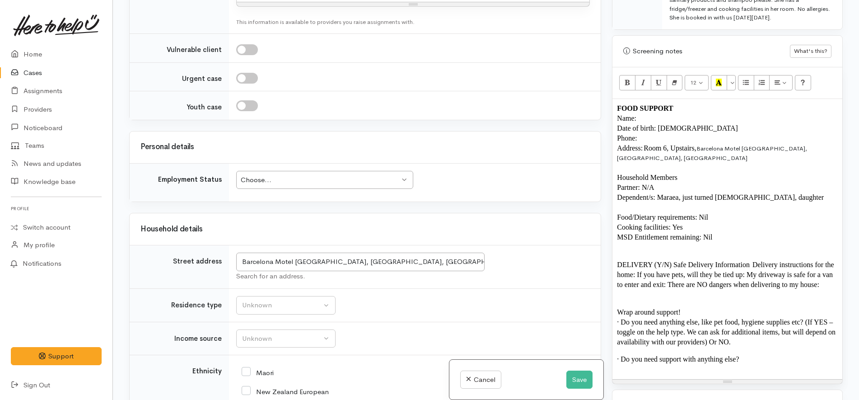
scroll to position [560, 0]
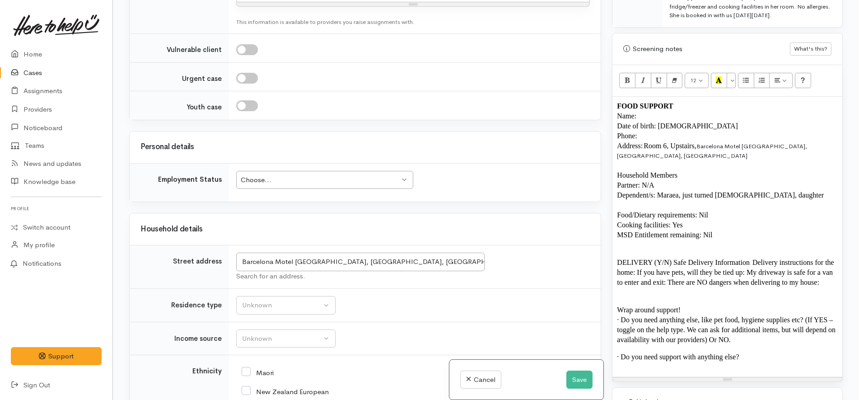
click at [830, 267] on span "DELIVERY (Y/N) Safe Delivery Information  Delivery instructions for the home: I…" at bounding box center [726, 272] width 219 height 28
click at [680, 263] on span "DELIVERY (Y/N) Safe Delivery Information  Delivery instructions for the home: I…" at bounding box center [726, 272] width 219 height 28
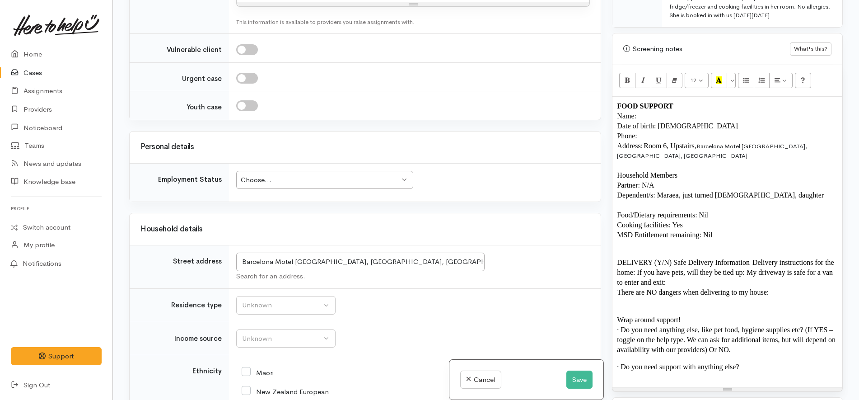
click at [760, 258] on span "DELIVERY (Y/N) Safe Delivery Information  Delivery instructions for the home: I…" at bounding box center [726, 272] width 219 height 28
click at [754, 258] on span "DELIVERY (Y/N) Safe Delivery Information  Delivery instructions for the home: I…" at bounding box center [726, 267] width 219 height 18
click at [720, 268] on span "Delivery instructions for the home: If you have pets, will they be tied up:" at bounding box center [722, 272] width 211 height 8
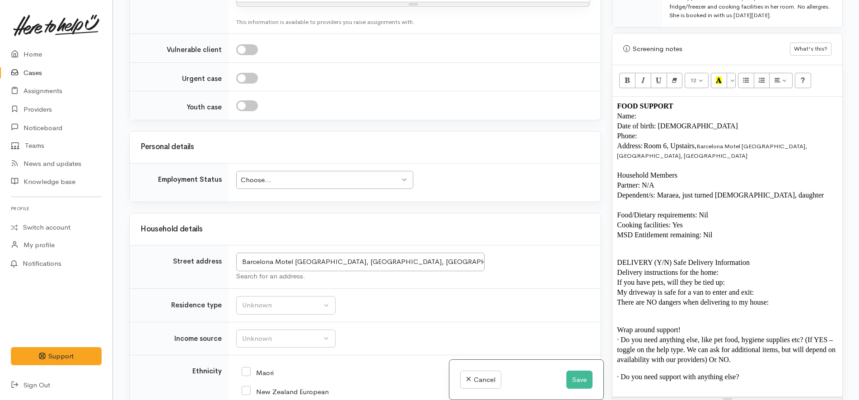
click at [734, 277] on p "If you have pets, will they be tied up:" at bounding box center [727, 282] width 221 height 10
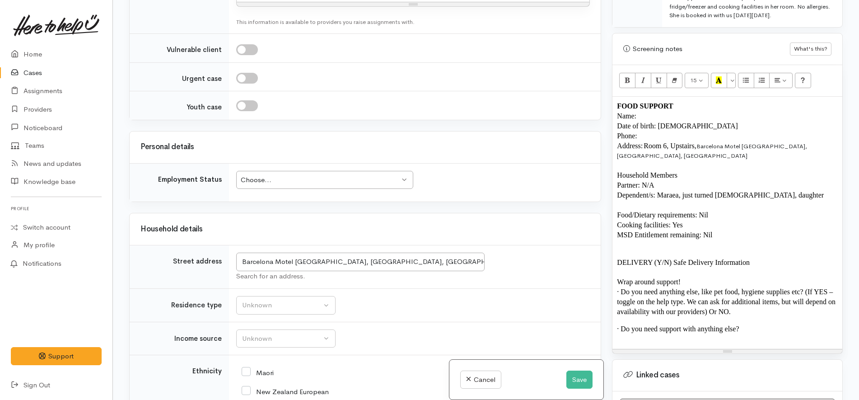
click at [771, 258] on p "DELIVERY (Y/N) Safe Delivery Information" at bounding box center [727, 263] width 221 height 10
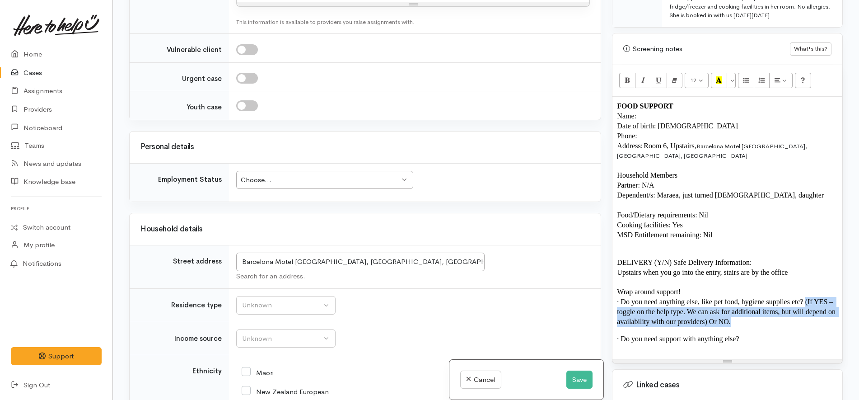
drag, startPoint x: 768, startPoint y: 305, endPoint x: 806, endPoint y: 284, distance: 42.7
click at [806, 297] on p "· Do you need anything else, like pet food, hygiene supplies etc? (If YES – tog…" at bounding box center [727, 312] width 221 height 30
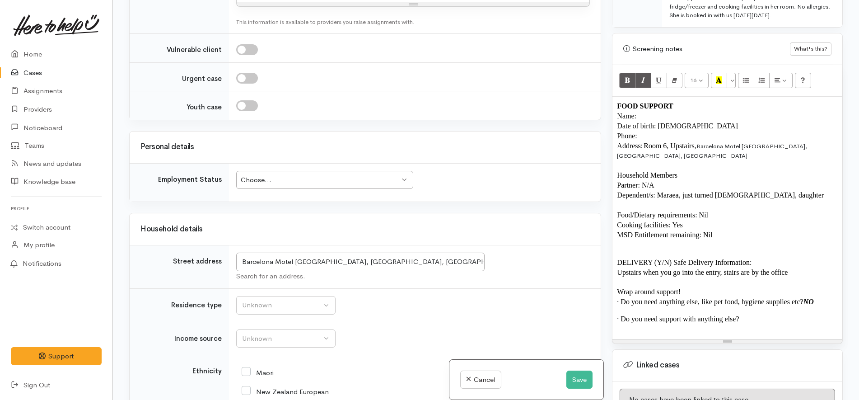
copy b "NO"
click at [340, 185] on div "Choose..." at bounding box center [320, 180] width 159 height 10
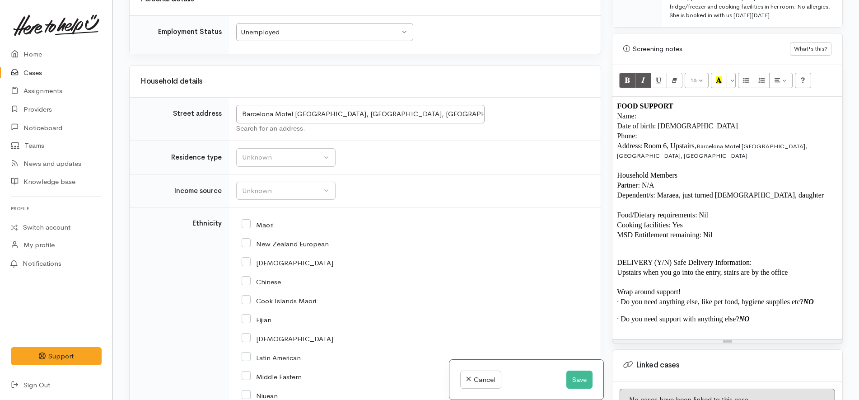
scroll to position [896, 0]
click at [295, 145] on td "Unknown Emergency accommodation Homeless Other Own home Private rental Public /…" at bounding box center [415, 155] width 372 height 33
click at [287, 157] on div "Unknown" at bounding box center [282, 155] width 80 height 10
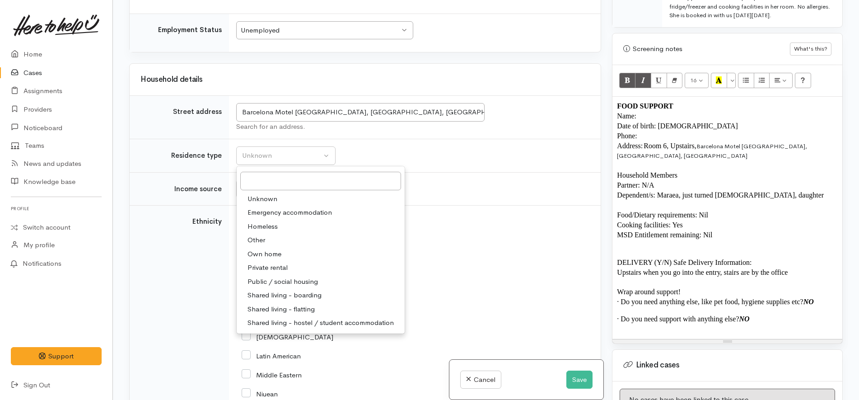
click at [297, 211] on span "Emergency accommodation" at bounding box center [290, 212] width 84 height 10
select select "7"
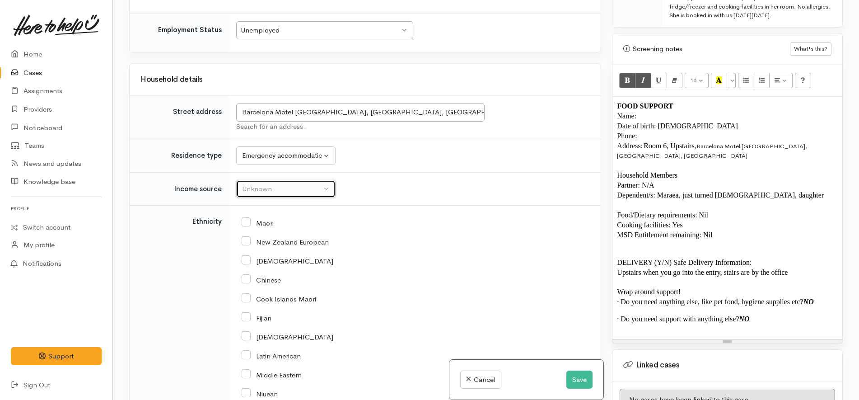
click at [314, 189] on div "Unknown" at bounding box center [282, 189] width 80 height 10
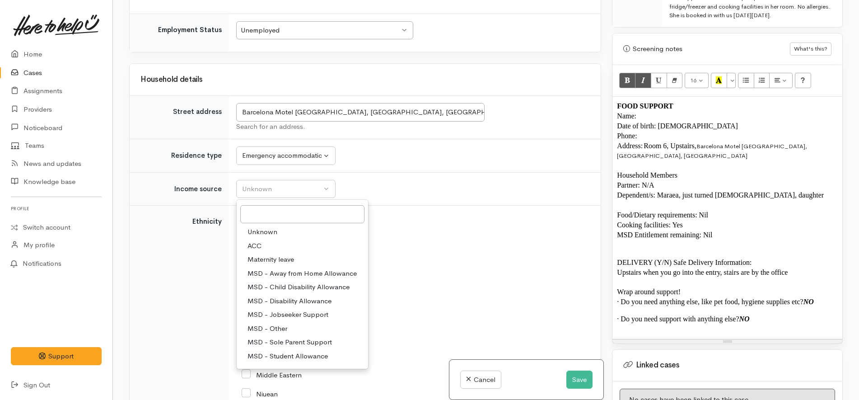
click at [296, 314] on span "MSD - Jobseeker Support" at bounding box center [288, 315] width 81 height 10
select select "4"
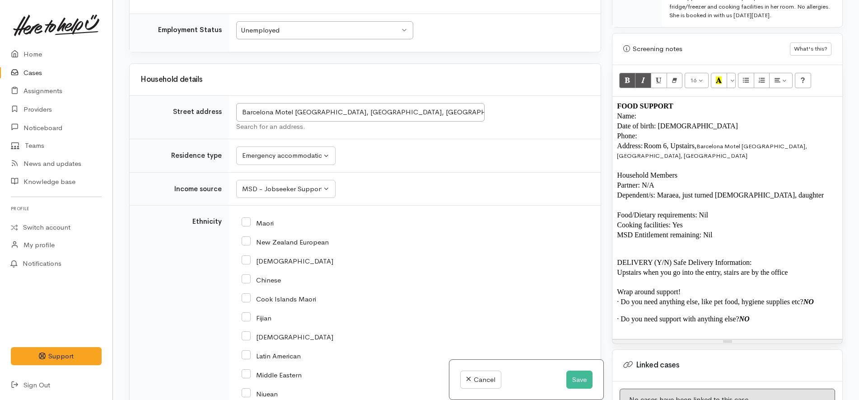
click at [269, 221] on input "Maori" at bounding box center [258, 222] width 32 height 8
checkbox input "true"
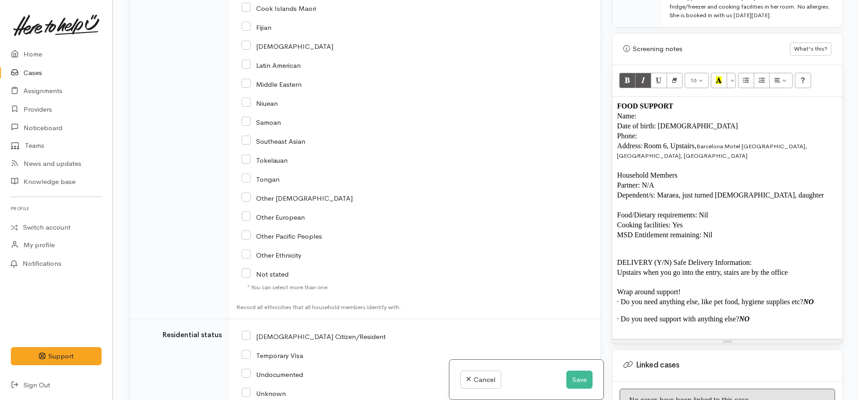
scroll to position [1405, 0]
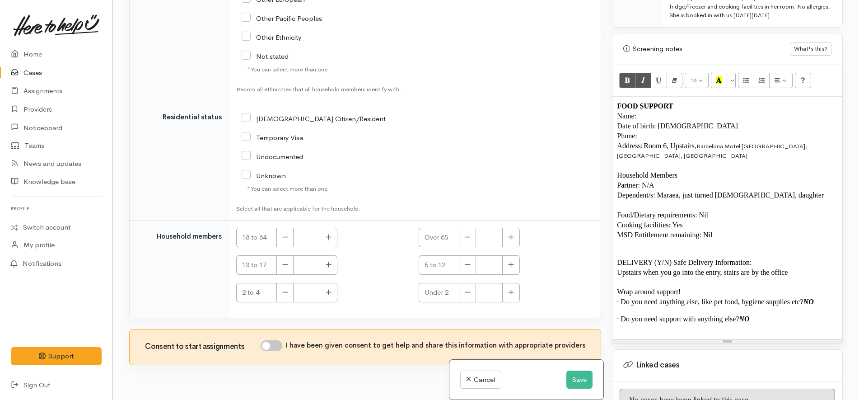
click at [300, 114] on input "NZ Citizen/Resident" at bounding box center [314, 118] width 144 height 8
checkbox input "true"
click at [328, 234] on icon "button" at bounding box center [329, 237] width 6 height 7
click at [325, 234] on button "button" at bounding box center [329, 237] width 18 height 19
type input "2"
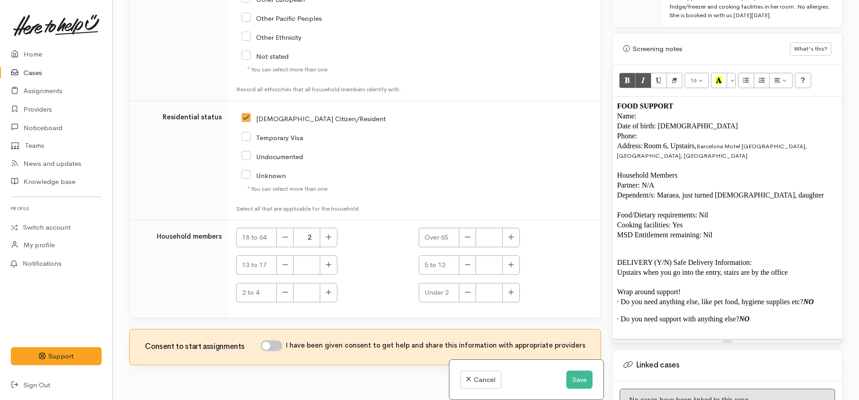
click at [362, 206] on small "Select all that are applicable for the household." at bounding box center [354, 208] width 236 height 9
click at [275, 346] on input "I have been given consent to get help and share this information with appropria…" at bounding box center [272, 345] width 22 height 11
checkbox input "true"
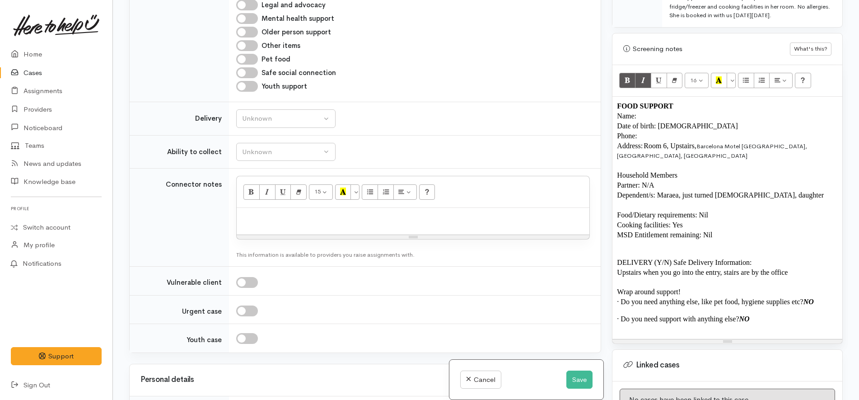
scroll to position [445, 0]
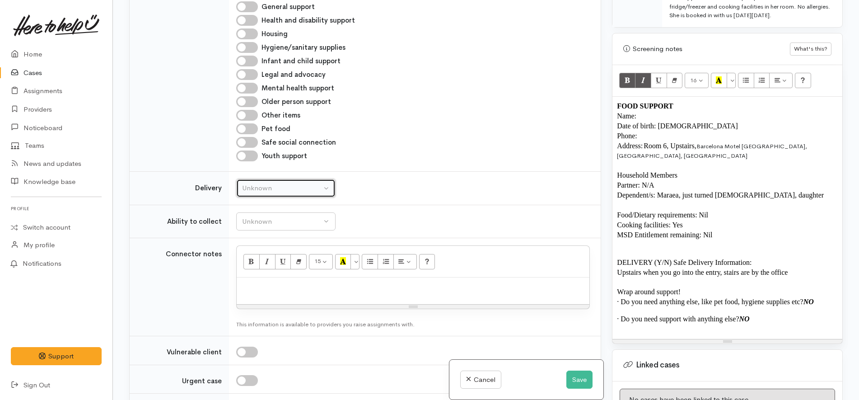
click at [317, 194] on button "Unknown" at bounding box center [285, 188] width 99 height 19
drag, startPoint x: 276, startPoint y: 273, endPoint x: 288, endPoint y: 246, distance: 29.5
click at [276, 273] on link "No" at bounding box center [286, 273] width 98 height 14
select select "1"
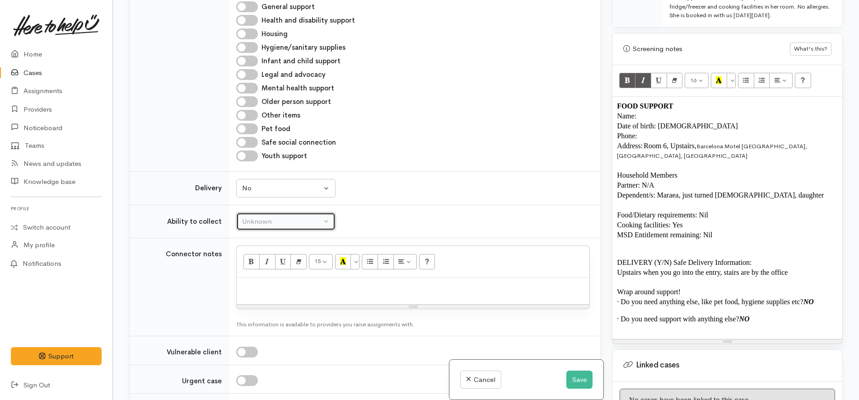
click at [300, 223] on div "Unknown" at bounding box center [282, 221] width 80 height 10
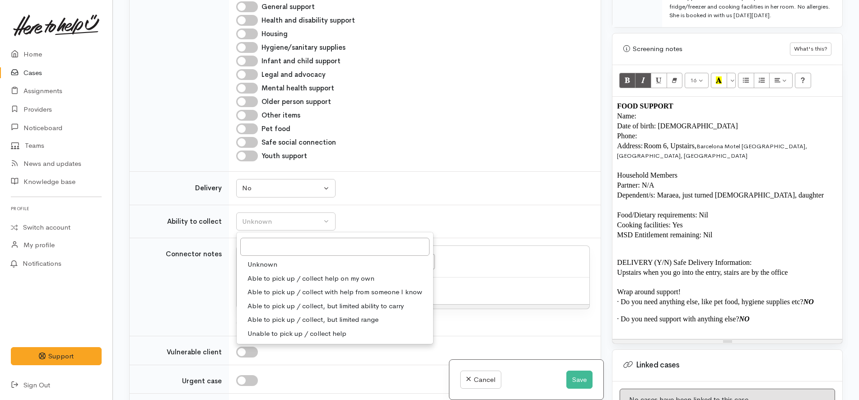
drag, startPoint x: 297, startPoint y: 278, endPoint x: 346, endPoint y: 238, distance: 62.9
click at [296, 277] on span "Able to pick up / collect help on my own" at bounding box center [311, 278] width 127 height 10
select select "2"
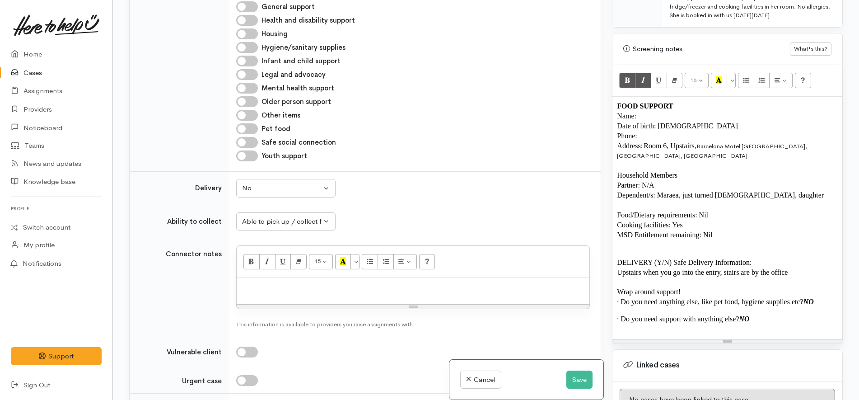
click at [424, 192] on div "Unknown Delivery needed Delivery preferred No No Unknown Delivery needed Delive…" at bounding box center [413, 188] width 354 height 19
drag, startPoint x: 771, startPoint y: 303, endPoint x: 597, endPoint y: 54, distance: 303.1
click at [597, 54] on div "Related cases There are no other cases from the same person found. Manually lin…" at bounding box center [486, 200] width 725 height 400
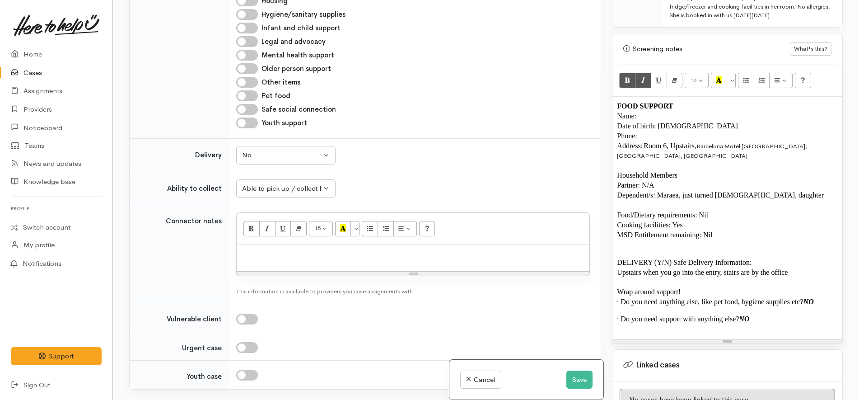
scroll to position [508, 0]
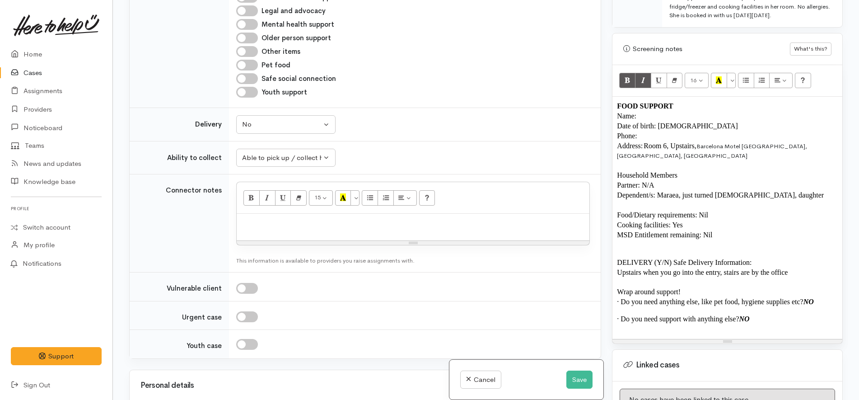
click at [658, 111] on p "Name:" at bounding box center [727, 116] width 221 height 10
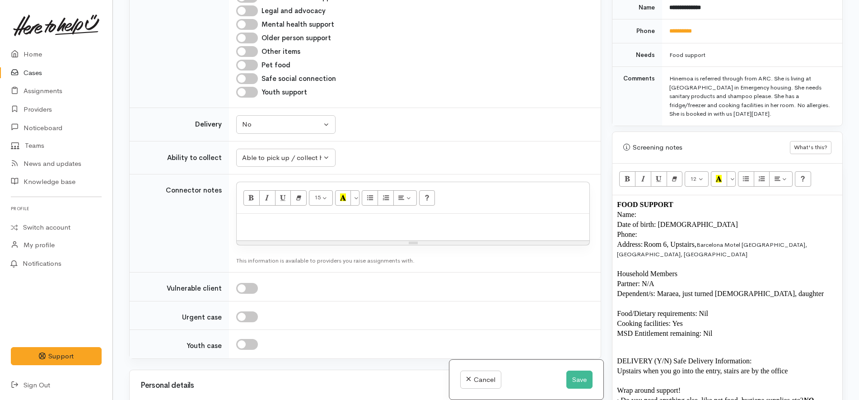
scroll to position [334, 0]
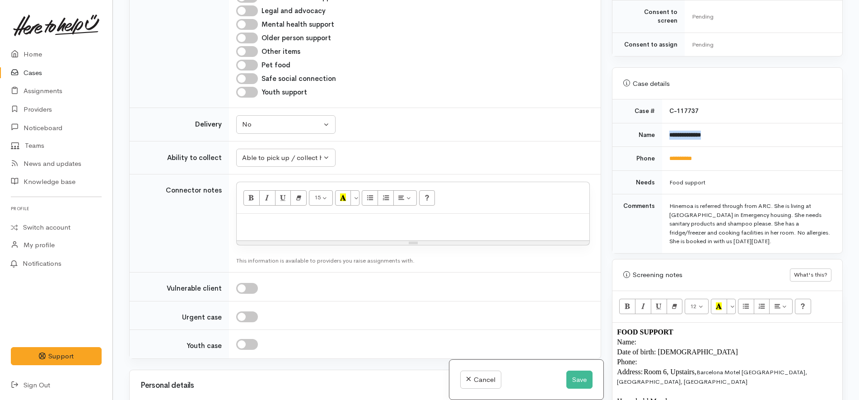
drag, startPoint x: 721, startPoint y: 127, endPoint x: 676, endPoint y: 130, distance: 45.3
click at [666, 130] on td "**********" at bounding box center [752, 135] width 180 height 24
copy b "**********"
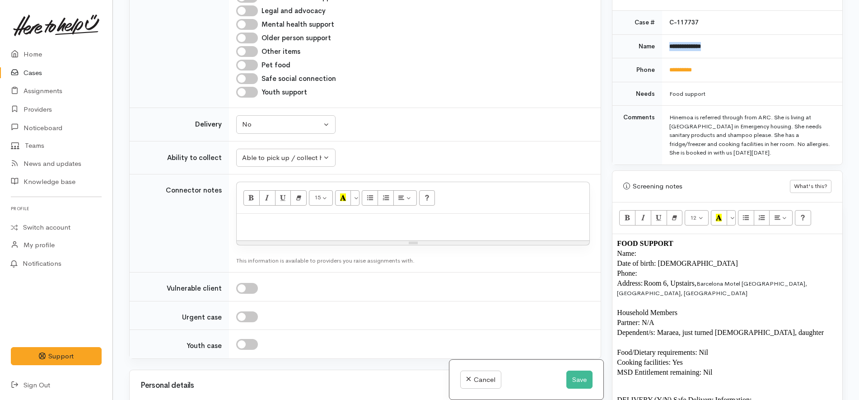
scroll to position [503, 0]
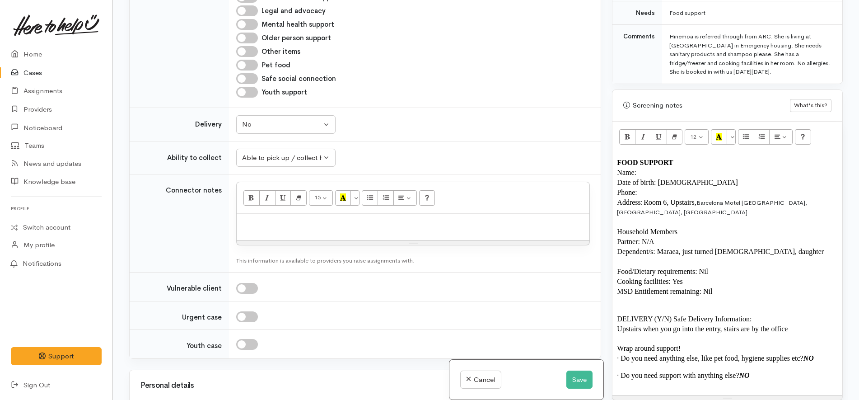
click at [661, 168] on p "Name:" at bounding box center [727, 173] width 221 height 10
click at [662, 188] on p "Phone:" at bounding box center [727, 193] width 221 height 10
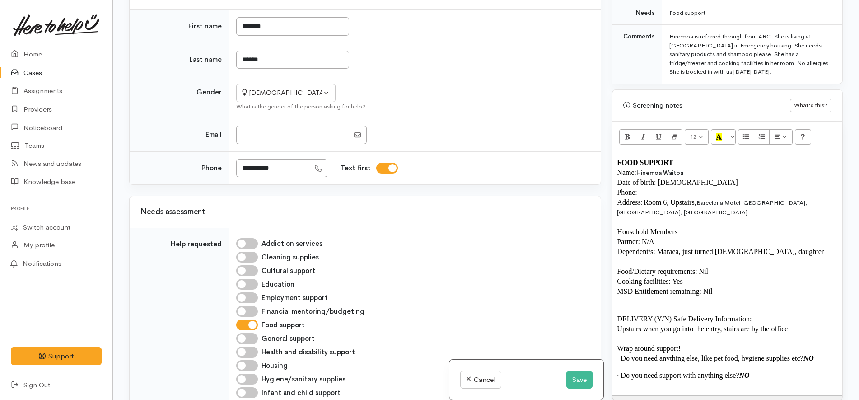
scroll to position [0, 0]
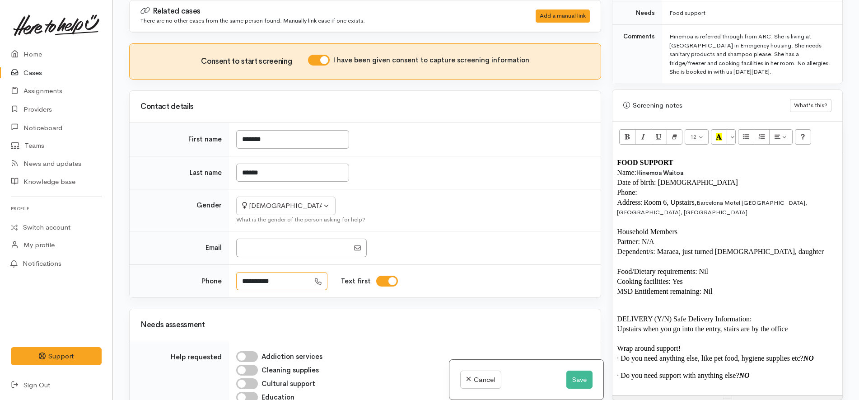
drag, startPoint x: 295, startPoint y: 284, endPoint x: 212, endPoint y: 280, distance: 82.8
click at [211, 281] on tr "**********" at bounding box center [365, 280] width 471 height 33
click at [671, 188] on p "Phone:" at bounding box center [727, 193] width 221 height 10
click at [699, 136] on div "12 8 9 10 11 12 14 18 24 36 Background Color Transparent Select #ffff00 Text Co…" at bounding box center [728, 138] width 230 height 32
click at [682, 169] on span "Hinemoa Waitoa" at bounding box center [660, 173] width 47 height 8
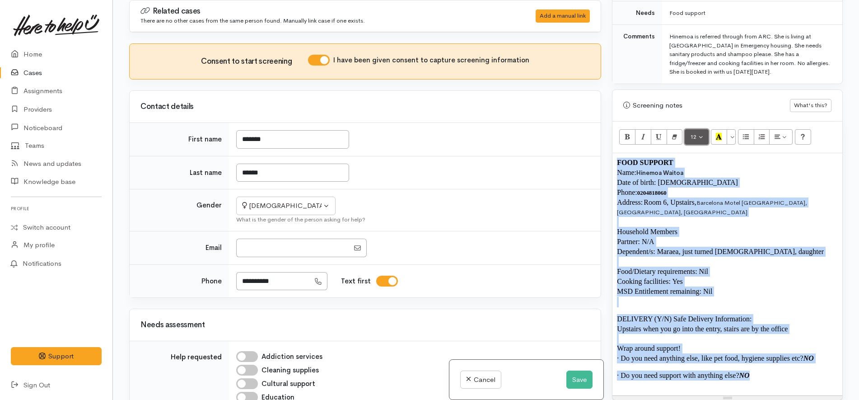
click at [703, 129] on button "12" at bounding box center [697, 136] width 24 height 15
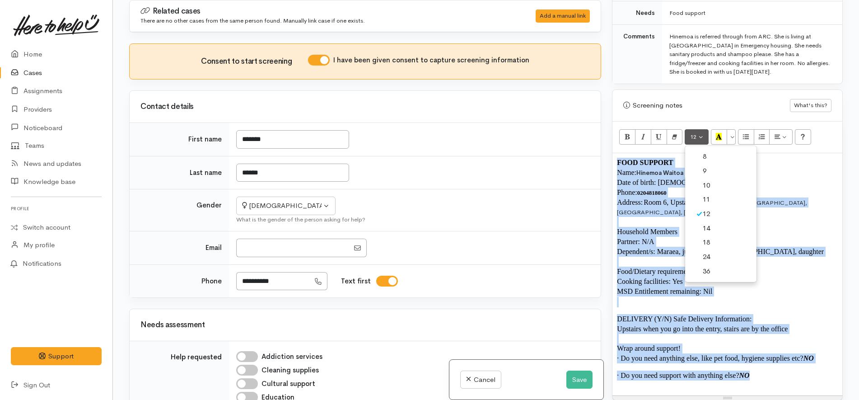
click at [708, 208] on link "12" at bounding box center [720, 214] width 71 height 14
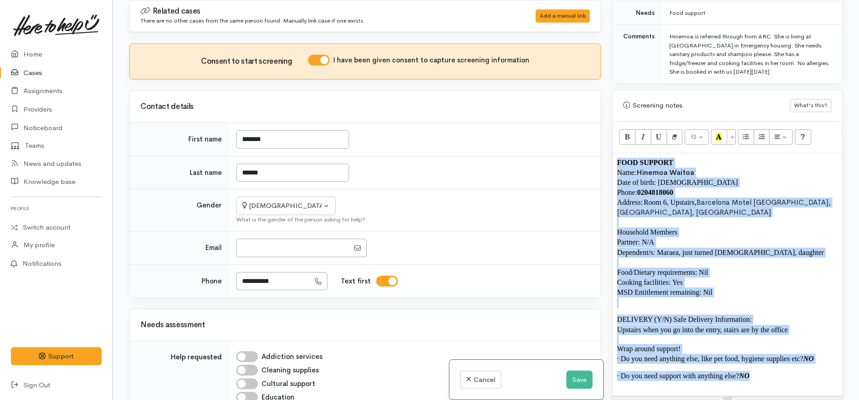
click at [709, 201] on p "Address: Room 6, Upstairs, Barcelona Motel Taniwha Street, Taupō, NZ" at bounding box center [727, 207] width 221 height 20
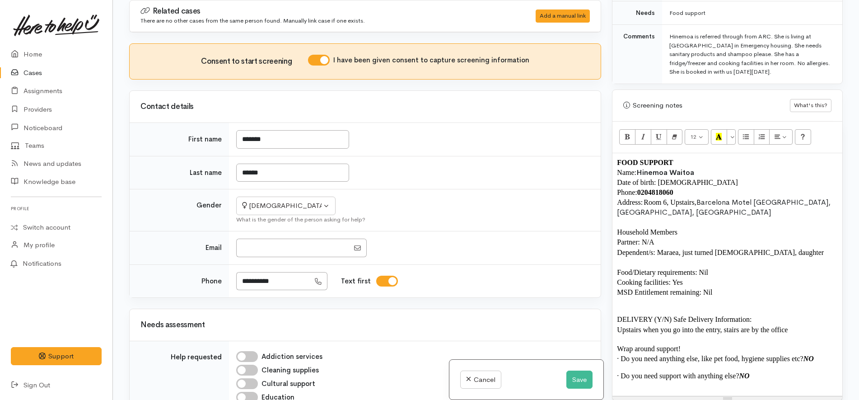
click at [690, 198] on span "Address: Room 6, Upstairs," at bounding box center [656, 202] width 79 height 8
drag, startPoint x: 759, startPoint y: 357, endPoint x: 599, endPoint y: 147, distance: 264.3
click at [599, 147] on div "Related cases There are no other cases from the same person found. Manually lin…" at bounding box center [486, 200] width 725 height 400
copy div "FOOD SUPPORT Name: Hinemoa Waitoa Date of birth: 14/02/1986 Phone: 0204818060 A…"
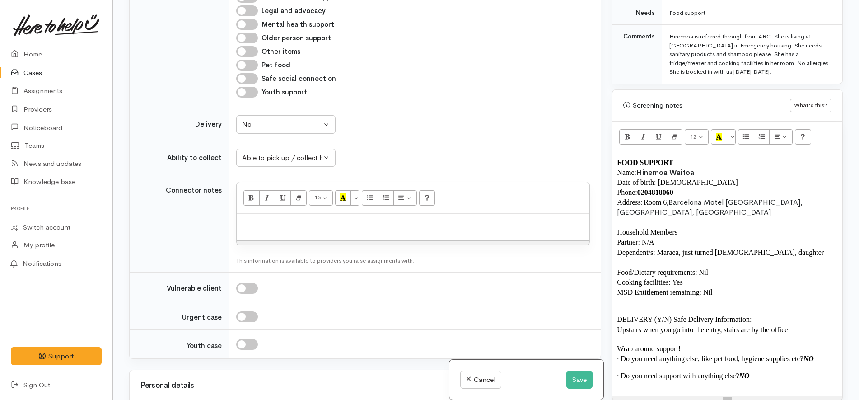
click at [320, 224] on p at bounding box center [413, 223] width 344 height 10
paste div
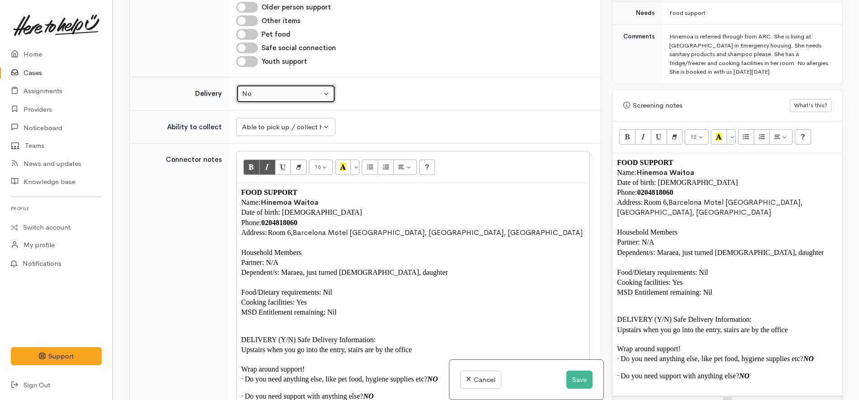
click at [305, 98] on div "No" at bounding box center [282, 94] width 80 height 10
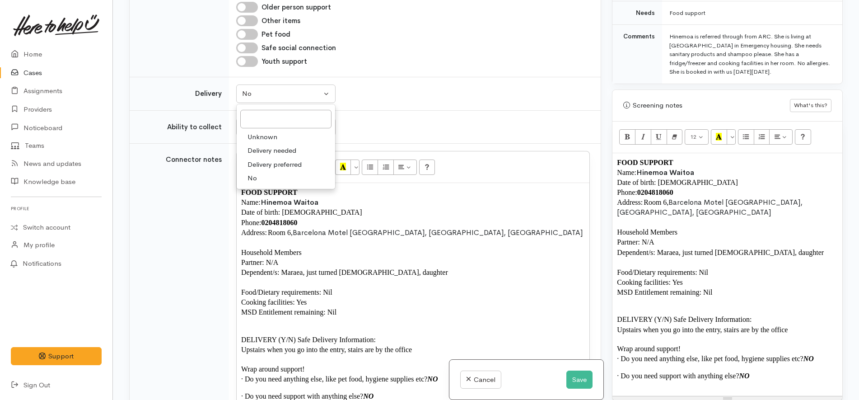
click at [281, 150] on span "Delivery needed" at bounding box center [272, 150] width 49 height 10
select select "3"
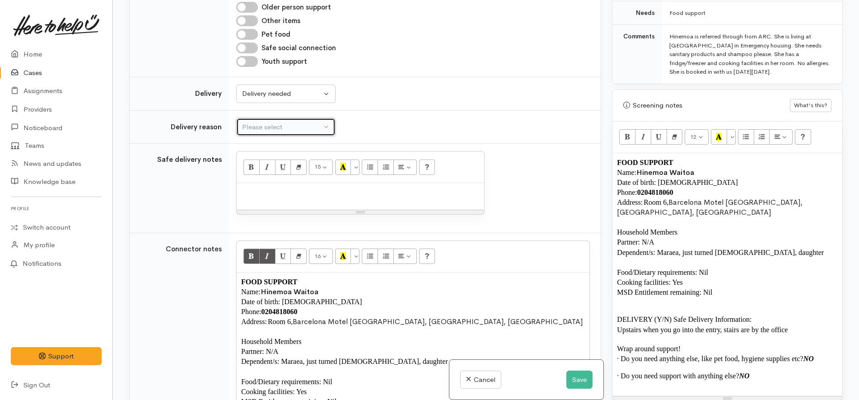
click at [292, 124] on div "Please select" at bounding box center [282, 127] width 80 height 10
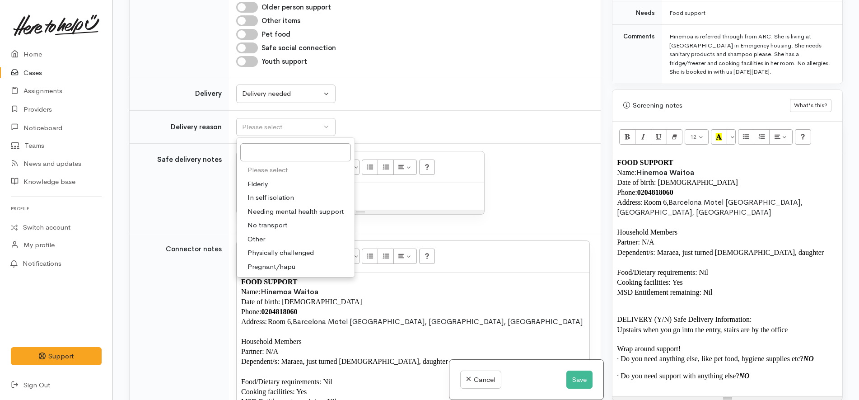
click at [265, 241] on span "Other" at bounding box center [257, 239] width 18 height 10
select select "7"
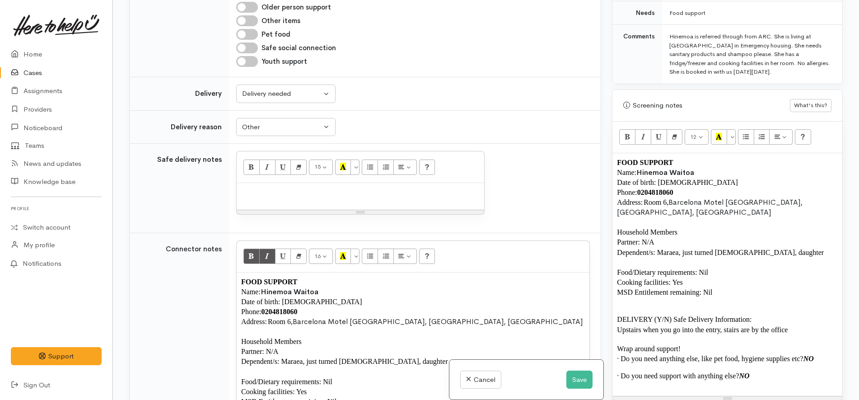
click at [297, 203] on div at bounding box center [361, 196] width 248 height 27
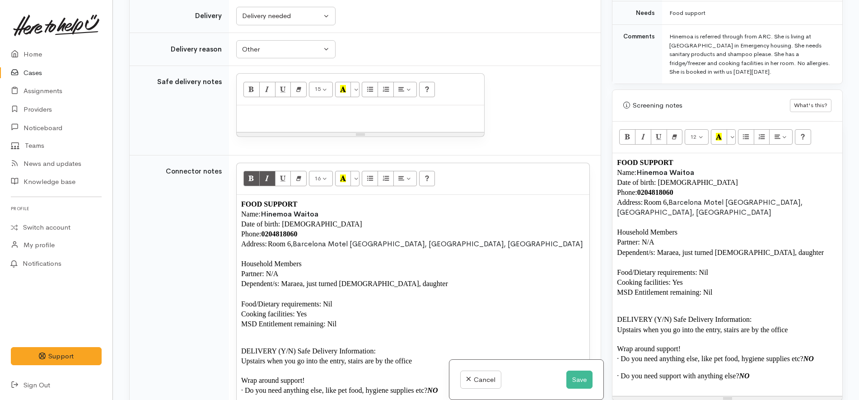
scroll to position [765, 0]
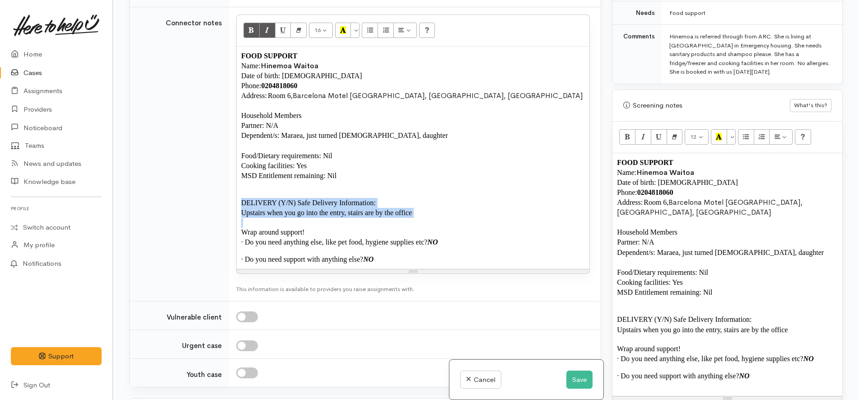
drag, startPoint x: 241, startPoint y: 202, endPoint x: 235, endPoint y: 219, distance: 17.9
click at [235, 219] on td "16 8 9 10 11 12 14 18 24 36 Background Color Transparent Select #ffff00 Text Co…" at bounding box center [415, 154] width 372 height 294
copy div "DELIVERY (Y/N) Safe Delivery Information: Upstairs when you go into the entry, …"
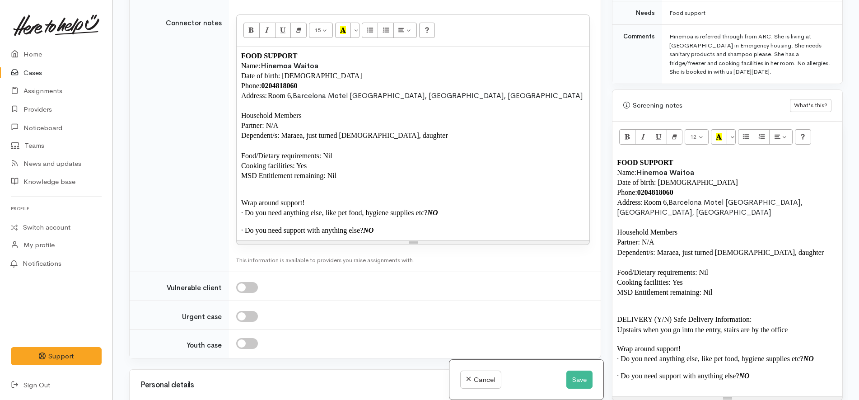
scroll to position [656, 0]
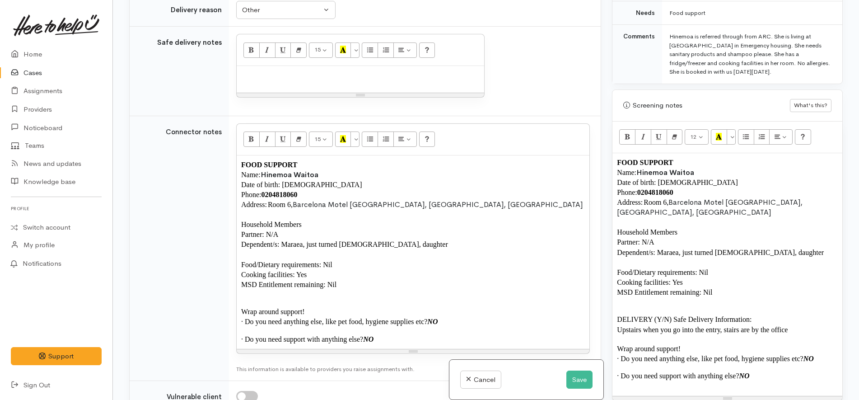
click at [302, 77] on p at bounding box center [360, 75] width 239 height 10
paste div
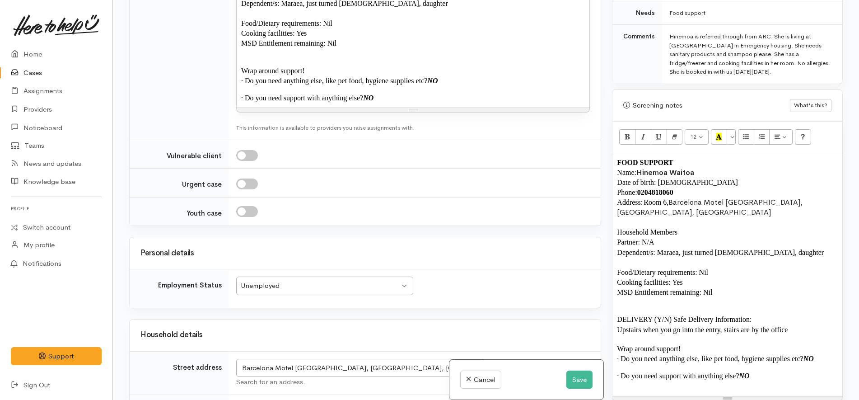
scroll to position [713, 0]
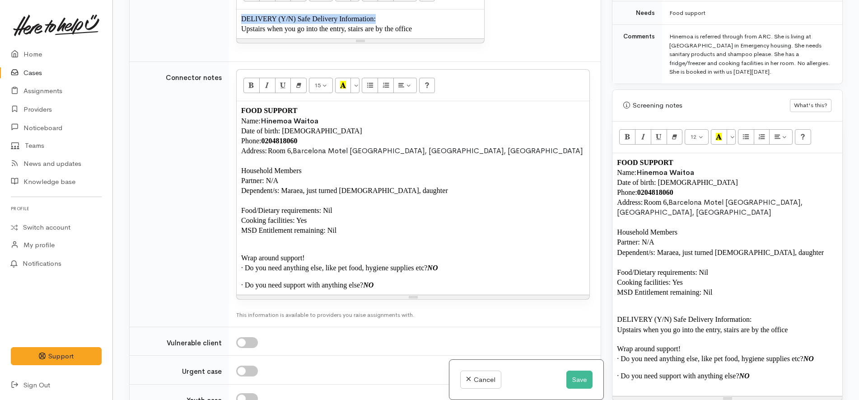
drag, startPoint x: 240, startPoint y: 28, endPoint x: 238, endPoint y: 17, distance: 11.5
click at [238, 17] on div "DELIVERY (Y/N) Safe Delivery Information: Upstairs when you go into the entry, …" at bounding box center [361, 23] width 248 height 29
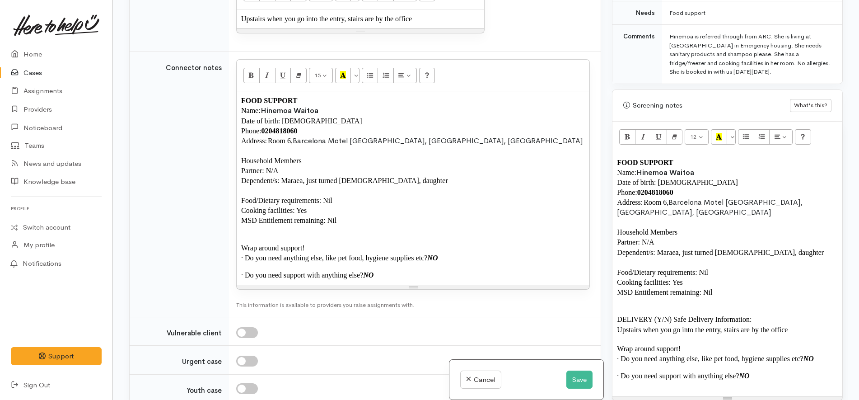
click at [192, 174] on td "Connector notes" at bounding box center [179, 184] width 99 height 265
click at [270, 142] on span "Address: Room 6," at bounding box center [267, 141] width 52 height 8
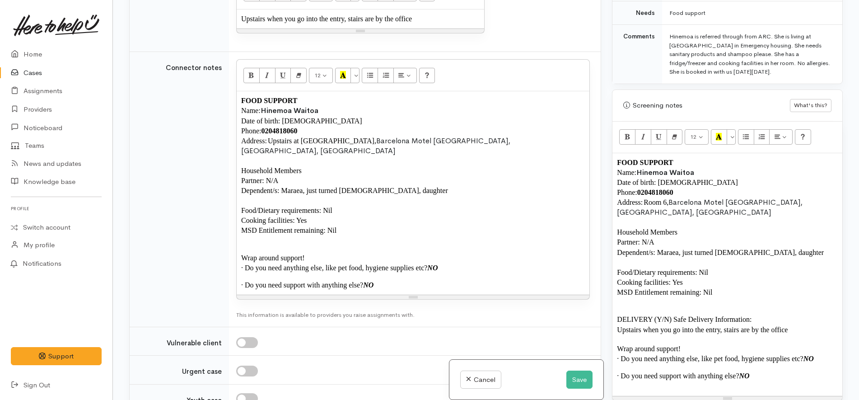
scroll to position [882, 0]
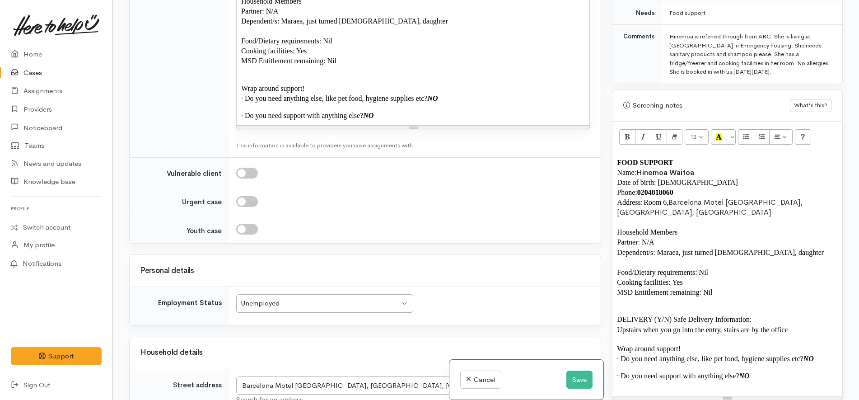
click at [426, 94] on div "FOOD SUPPORT Name: Hinemoa Waitoa Date of birth: 14/02/1986 Phone: 0204818060 A…" at bounding box center [413, 23] width 353 height 203
copy div "FOOD SUPPORT Name: Hinemoa Waitoa Date of birth: 14/02/1986 Phone: 0204818060 A…"
click at [763, 237] on p "Partner: N/A" at bounding box center [727, 242] width 221 height 10
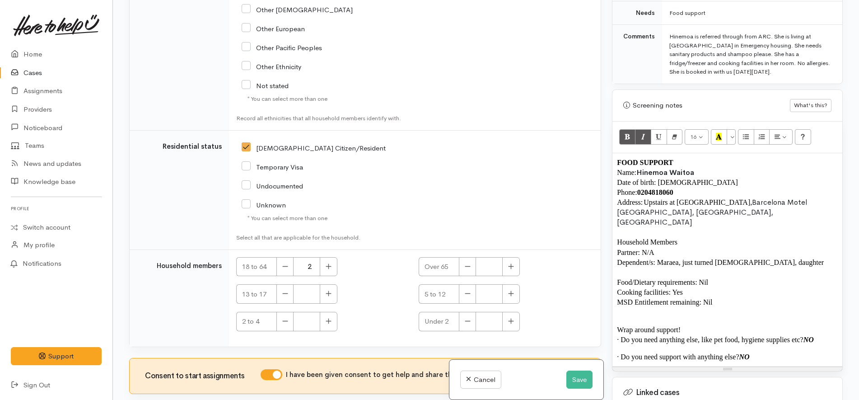
scroll to position [1674, 0]
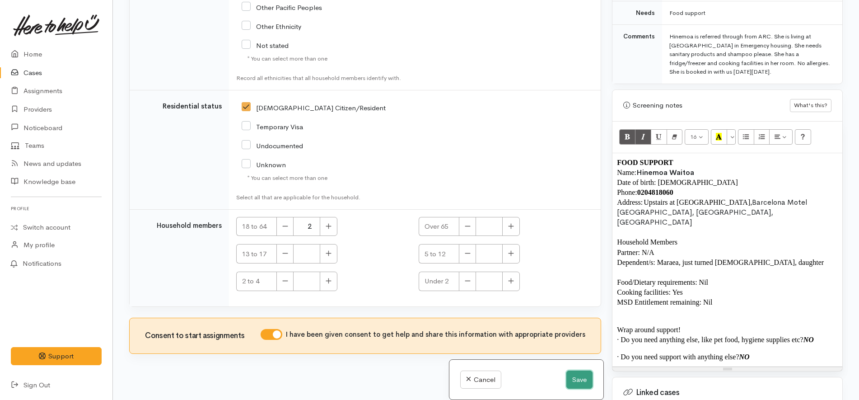
click at [581, 381] on button "Save" at bounding box center [580, 379] width 26 height 19
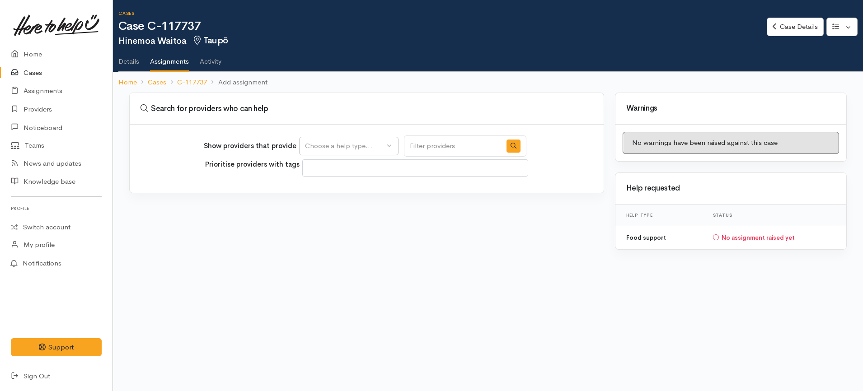
select select
click at [365, 145] on div "Choose a help type..." at bounding box center [345, 146] width 80 height 10
click at [353, 187] on link "Food support" at bounding box center [349, 190] width 98 height 14
select select "3"
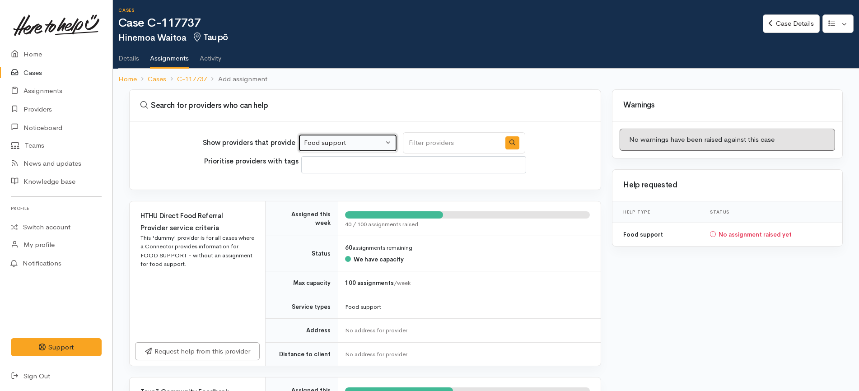
scroll to position [227, 0]
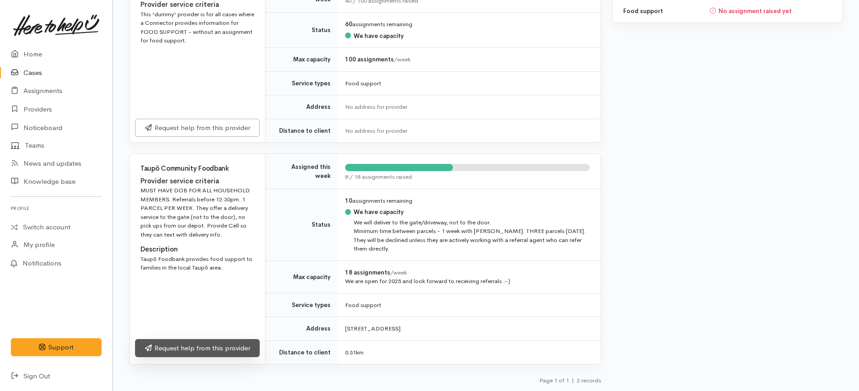
click at [229, 345] on link "Request help from this provider" at bounding box center [197, 348] width 125 height 19
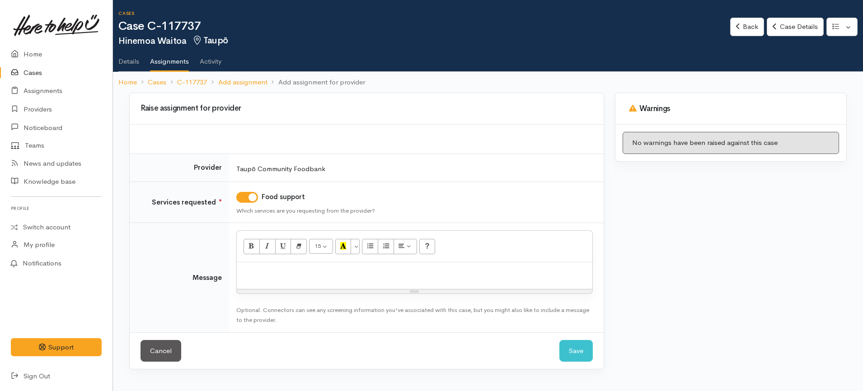
click at [267, 268] on p at bounding box center [414, 272] width 347 height 10
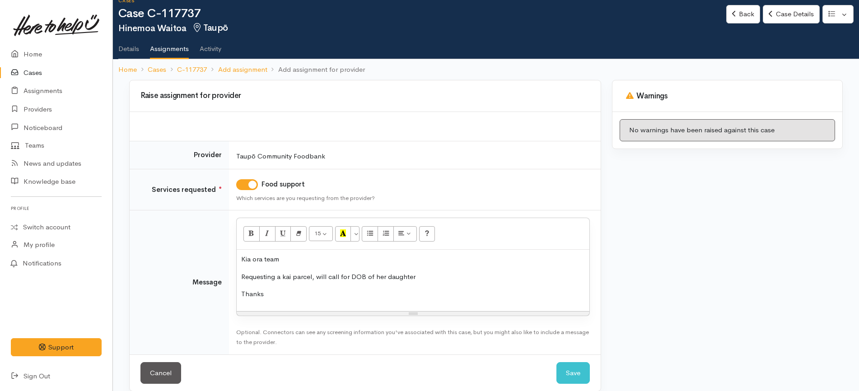
scroll to position [24, 0]
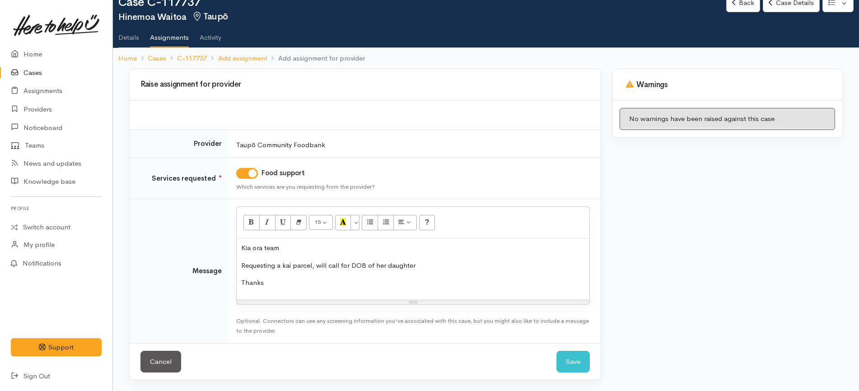
click at [340, 268] on p "Requesting a kai parcel, will call for DOB of her daughter" at bounding box center [413, 266] width 344 height 10
click at [396, 269] on p "Requesting a kai parcel, will call her for DOB of her daughter" at bounding box center [413, 266] width 344 height 10
drag, startPoint x: 441, startPoint y: 269, endPoint x: 314, endPoint y: 264, distance: 127.5
click at [314, 264] on p "Requesting a kai parcel, will call her for DOB of her daughter" at bounding box center [413, 266] width 344 height 10
click at [577, 364] on button "Save" at bounding box center [573, 362] width 33 height 22
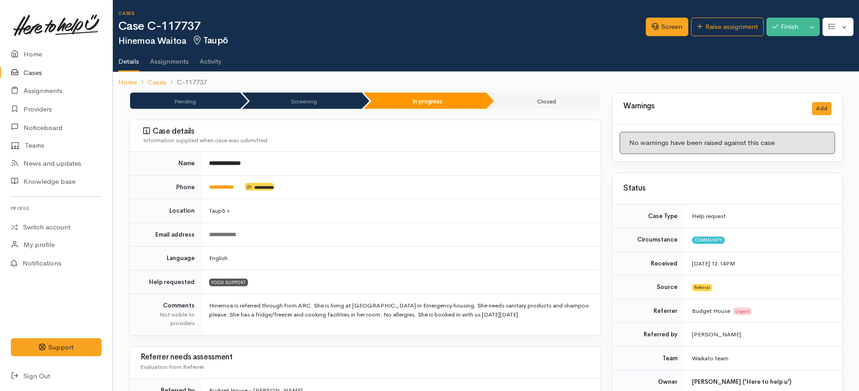
scroll to position [56, 0]
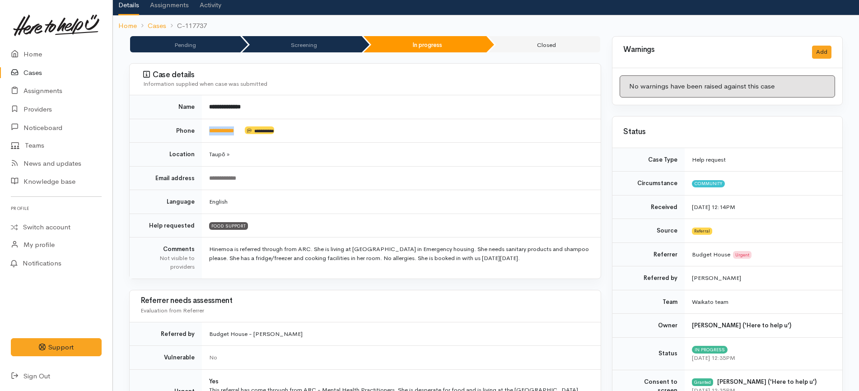
drag, startPoint x: 250, startPoint y: 125, endPoint x: 198, endPoint y: 132, distance: 52.4
click at [198, 132] on tr "**********" at bounding box center [365, 131] width 471 height 24
copy tr "**********"
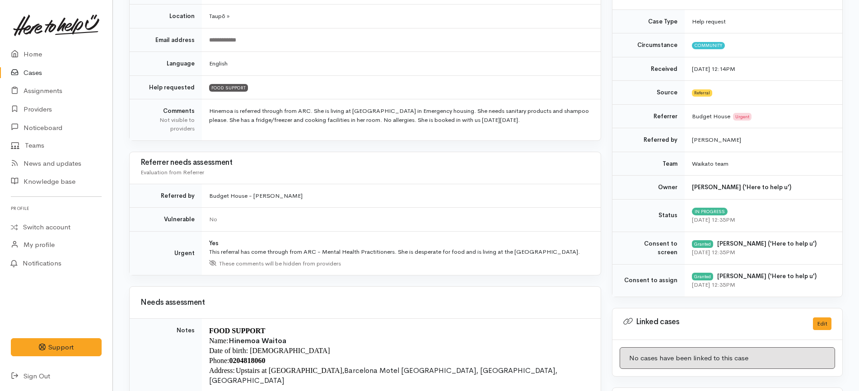
scroll to position [0, 0]
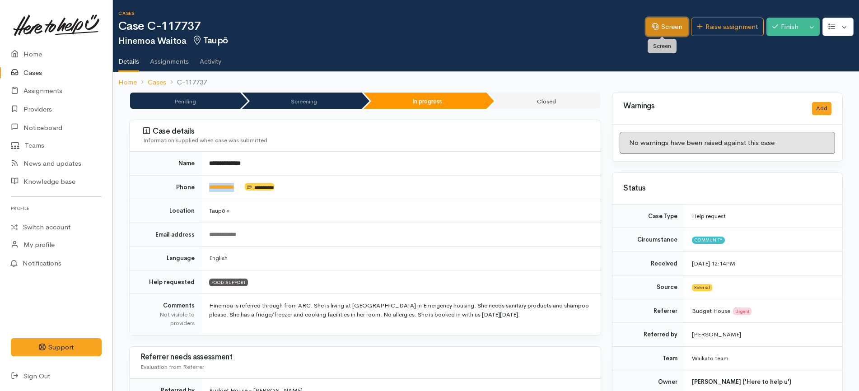
click at [671, 28] on link "Screen" at bounding box center [667, 27] width 42 height 19
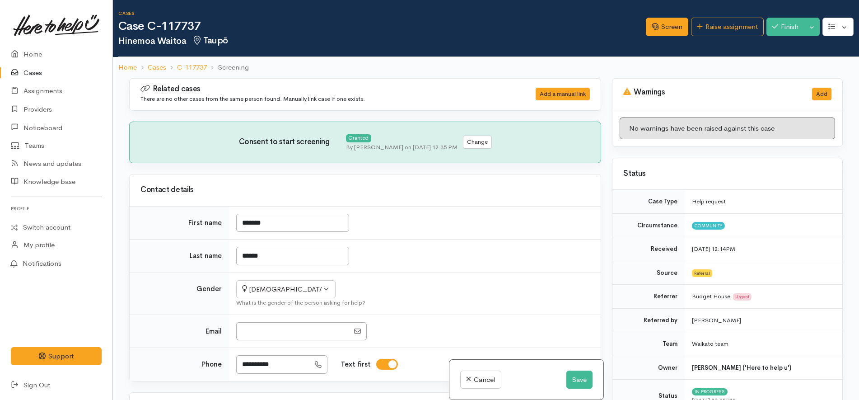
select select "7"
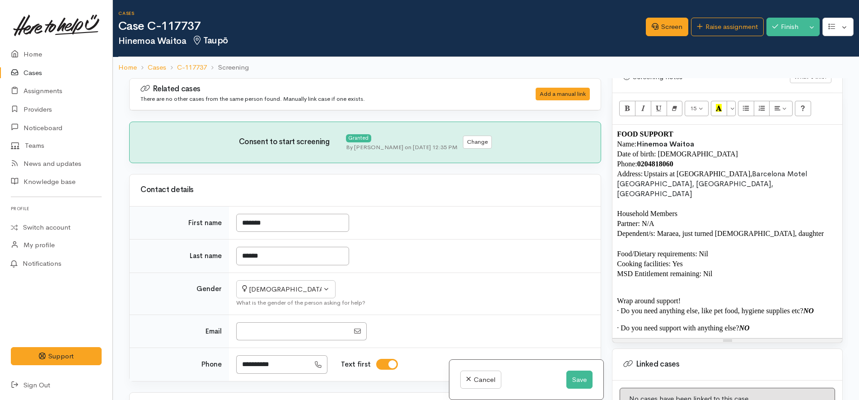
scroll to position [621, 0]
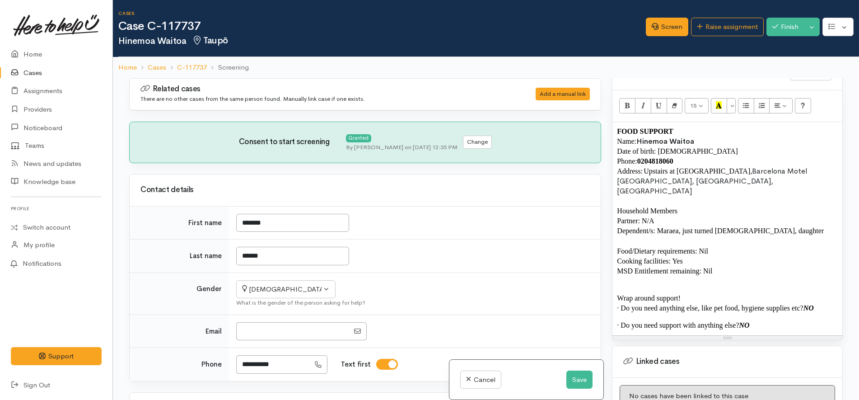
click at [683, 227] on span "Dependent/s: Maraea, just turned [DEMOGRAPHIC_DATA], daughter" at bounding box center [720, 231] width 207 height 8
drag, startPoint x: 717, startPoint y: 220, endPoint x: 681, endPoint y: 223, distance: 35.3
click at [680, 227] on span "Dependent/s: Maraea, just turned [DEMOGRAPHIC_DATA], daughter" at bounding box center [720, 231] width 207 height 8
drag, startPoint x: 755, startPoint y: 318, endPoint x: 573, endPoint y: 112, distance: 274.3
click at [573, 112] on div "Related cases There are no other cases from the same person found. Manually lin…" at bounding box center [486, 278] width 725 height 400
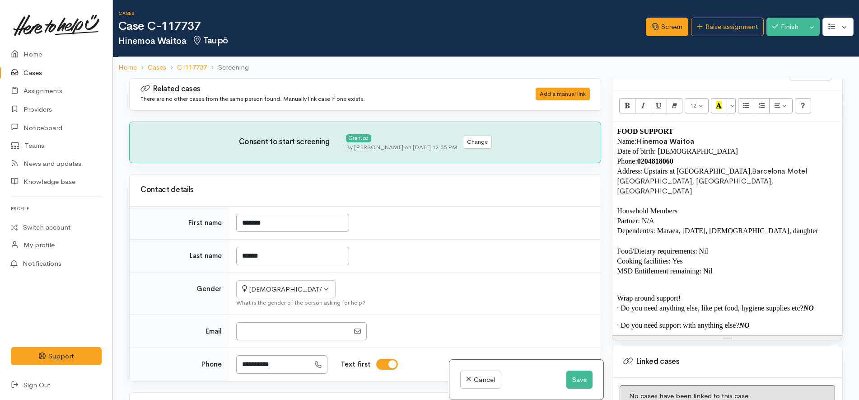
copy div "FOOD SUPPORT Name: Hinemoa Waitoa Date of birth: 14/02/1986 Phone: 0204818060 A…"
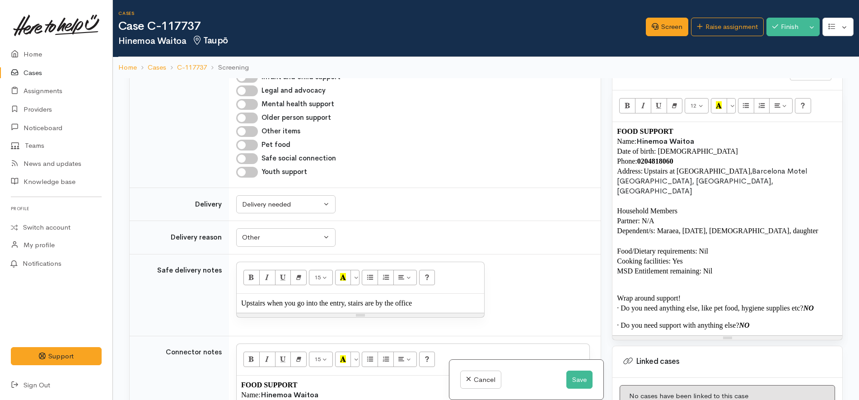
scroll to position [678, 0]
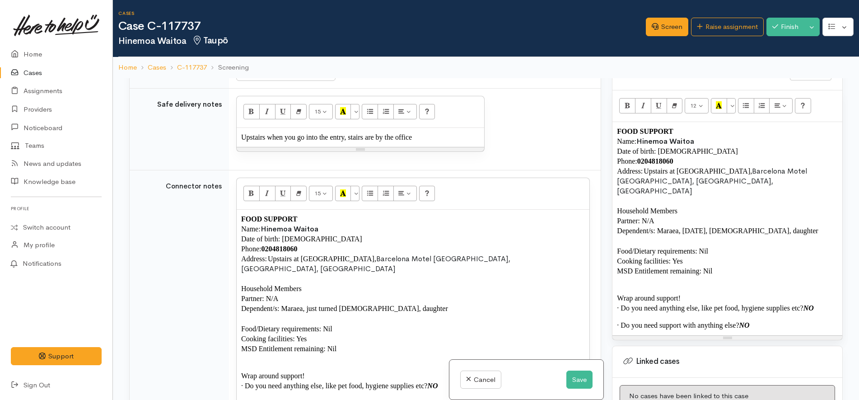
click at [399, 237] on p "Date of birth: [DEMOGRAPHIC_DATA]" at bounding box center [413, 239] width 344 height 10
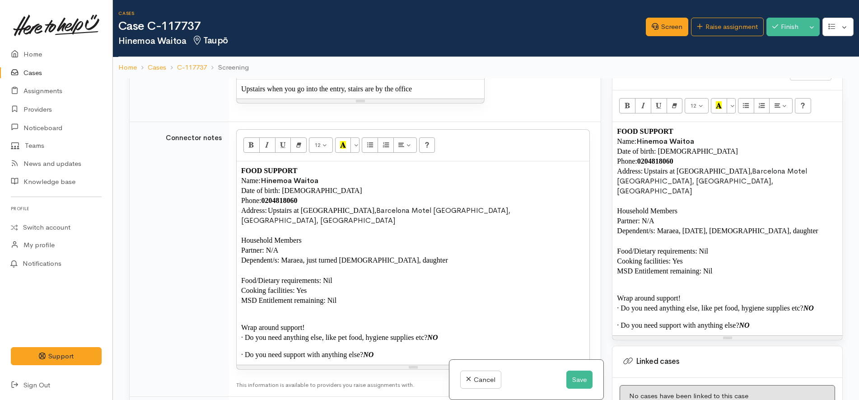
scroll to position [791, 0]
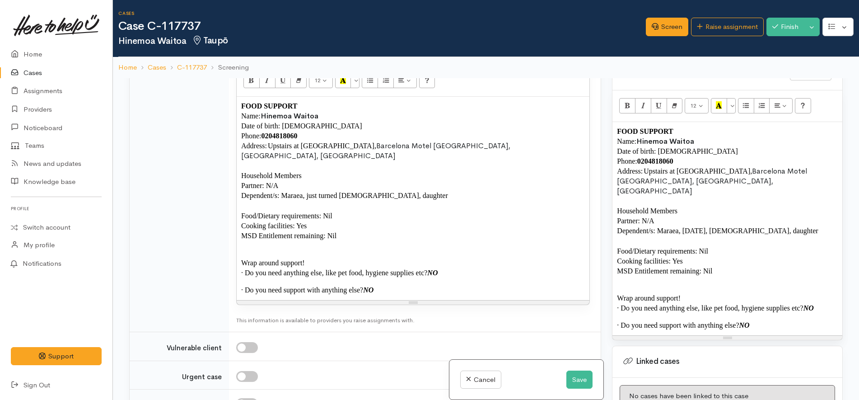
paste div
click at [585, 379] on button "Save" at bounding box center [580, 379] width 26 height 19
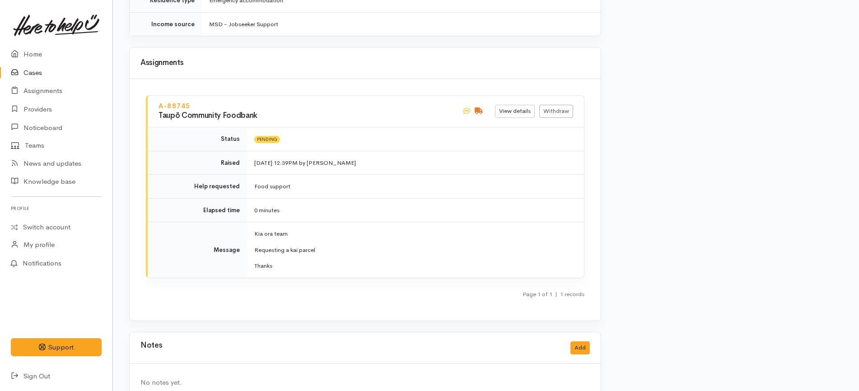
scroll to position [1057, 0]
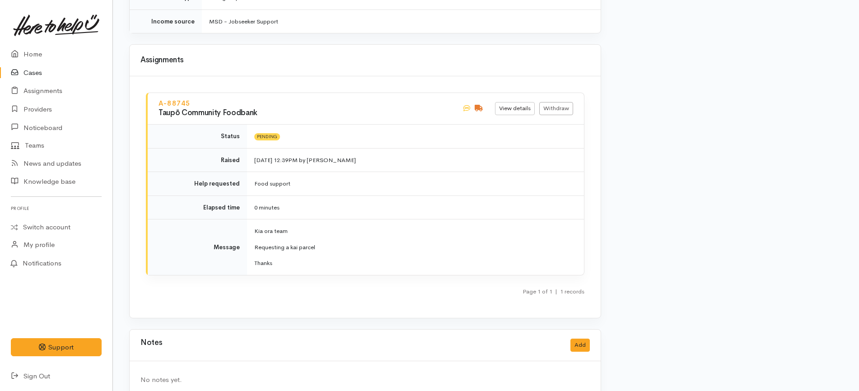
click at [50, 68] on link "Cases" at bounding box center [56, 73] width 113 height 19
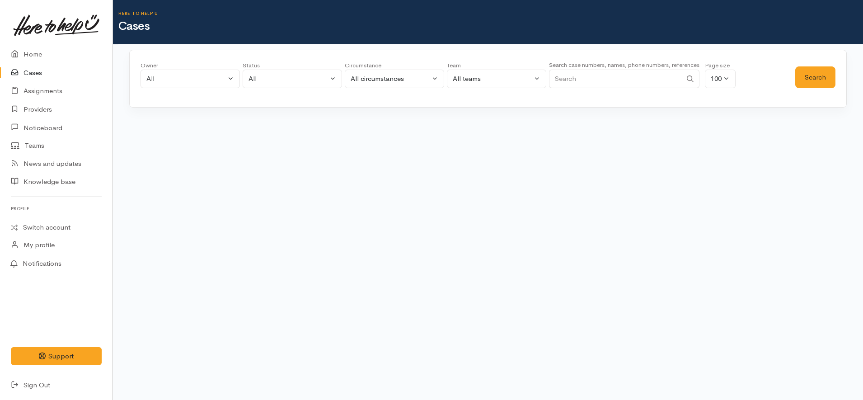
click at [34, 73] on link "Cases" at bounding box center [56, 73] width 113 height 19
click at [69, 77] on link "Cases" at bounding box center [56, 73] width 113 height 19
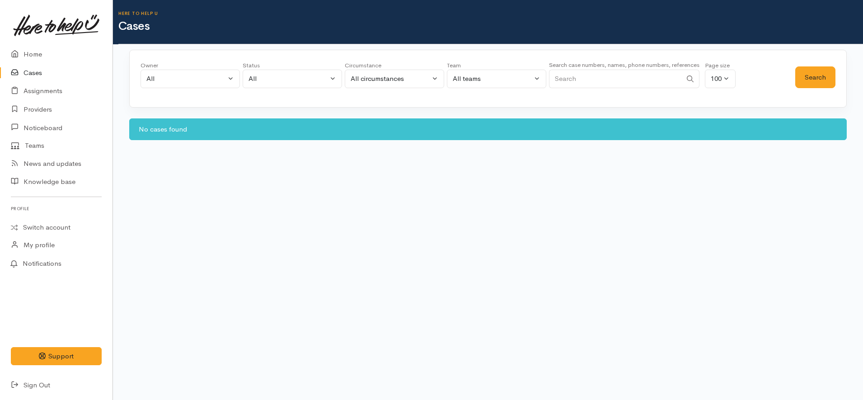
click at [42, 70] on link "Cases" at bounding box center [56, 73] width 113 height 19
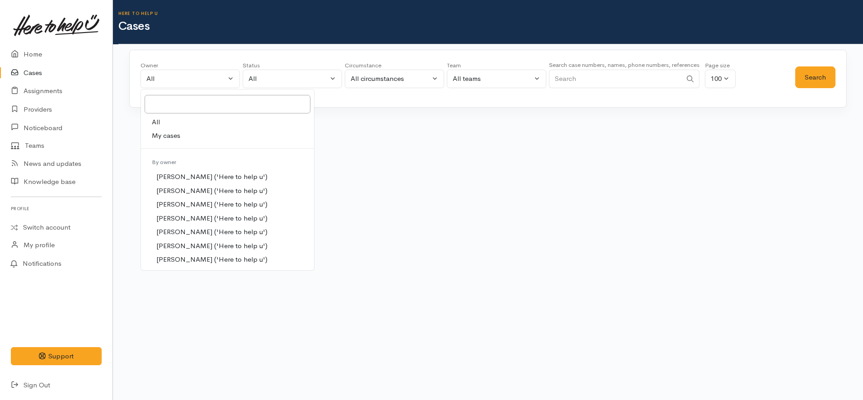
drag, startPoint x: 204, startPoint y: 135, endPoint x: 207, endPoint y: 131, distance: 4.8
click at [204, 132] on link "My cases" at bounding box center [227, 136] width 173 height 14
select select "1252"
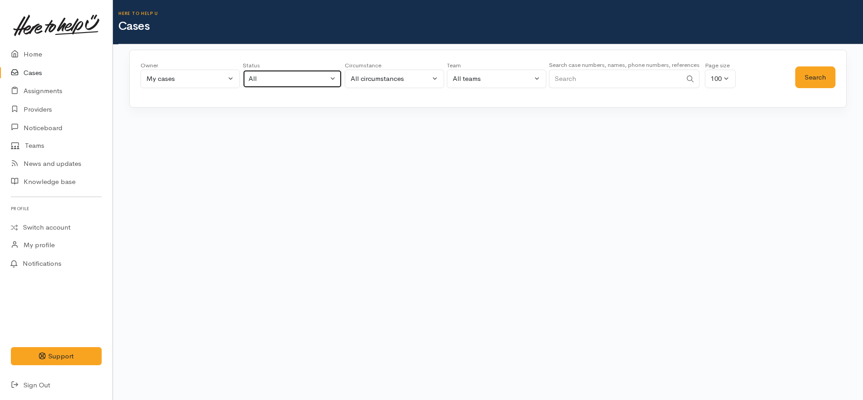
click at [312, 77] on div "All" at bounding box center [289, 79] width 80 height 10
click at [293, 136] on span "All current cases" at bounding box center [283, 138] width 51 height 10
select select "Unresolved"
click at [811, 78] on button "Search" at bounding box center [815, 77] width 40 height 22
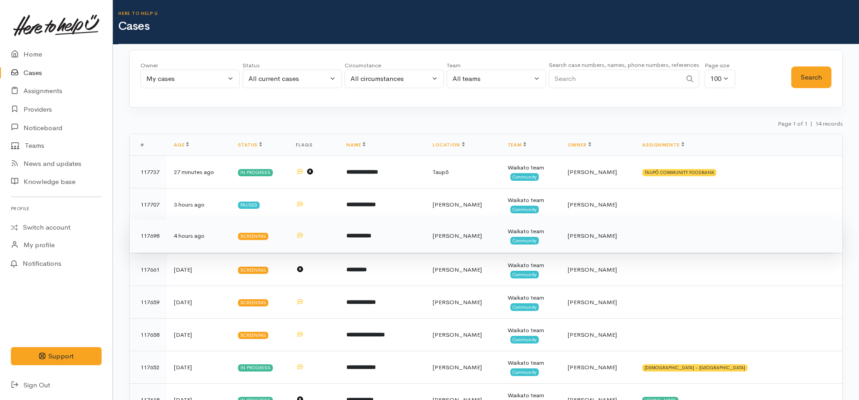
click at [367, 235] on b "**********" at bounding box center [359, 236] width 25 height 6
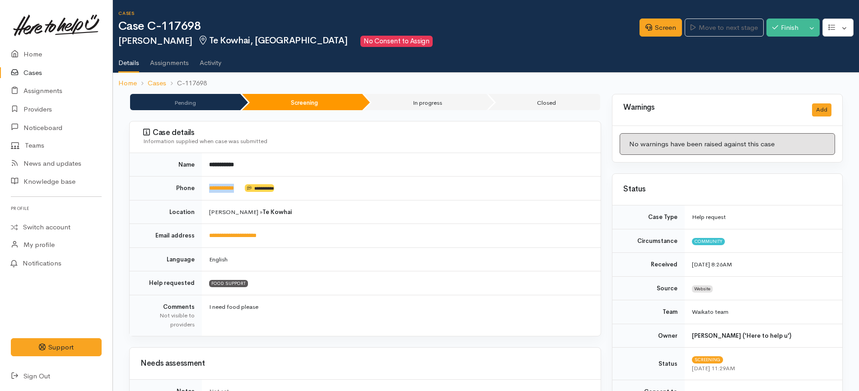
drag, startPoint x: 253, startPoint y: 192, endPoint x: 205, endPoint y: 193, distance: 47.9
click at [205, 193] on td "**********" at bounding box center [401, 189] width 399 height 24
copy td "**********"
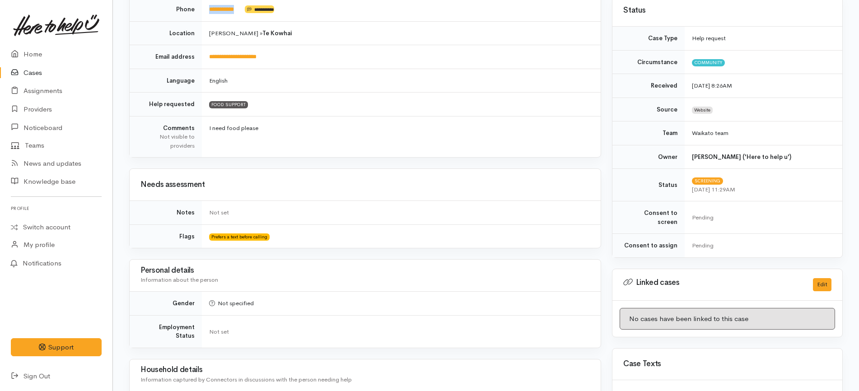
scroll to position [489, 0]
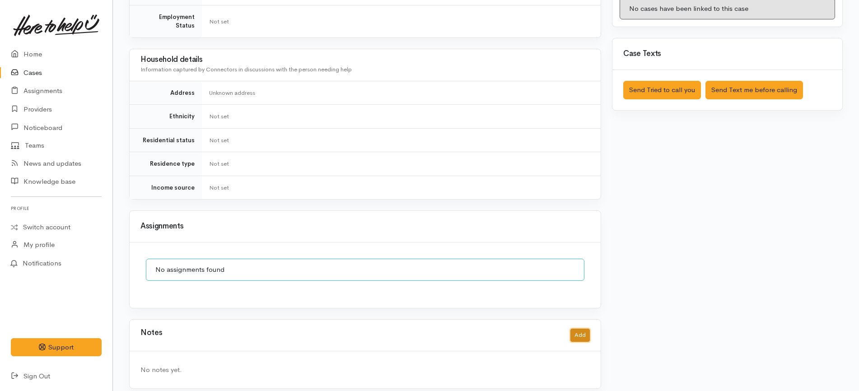
click at [580, 329] on button "Add" at bounding box center [580, 335] width 19 height 13
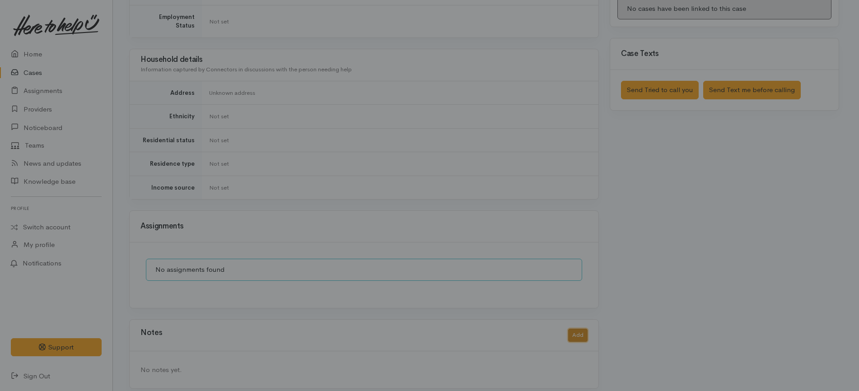
scroll to position [481, 0]
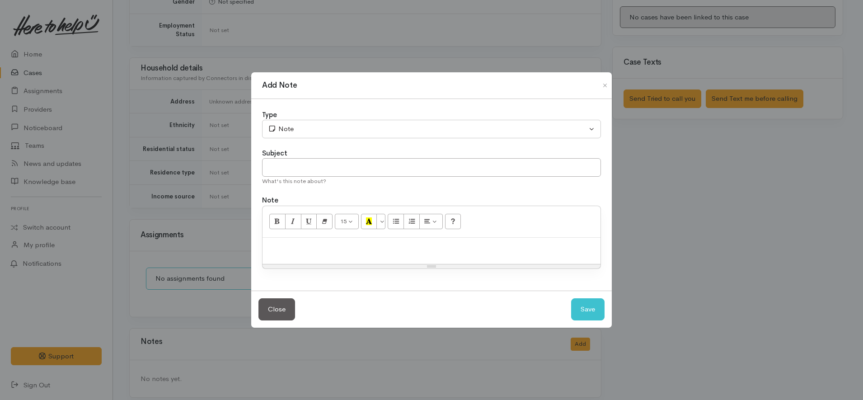
click at [419, 256] on div at bounding box center [432, 251] width 338 height 27
paste div
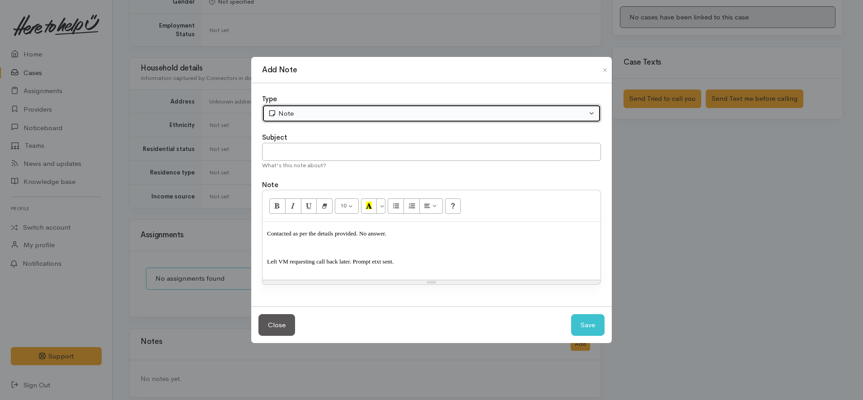
click at [333, 111] on div "Note" at bounding box center [427, 113] width 319 height 10
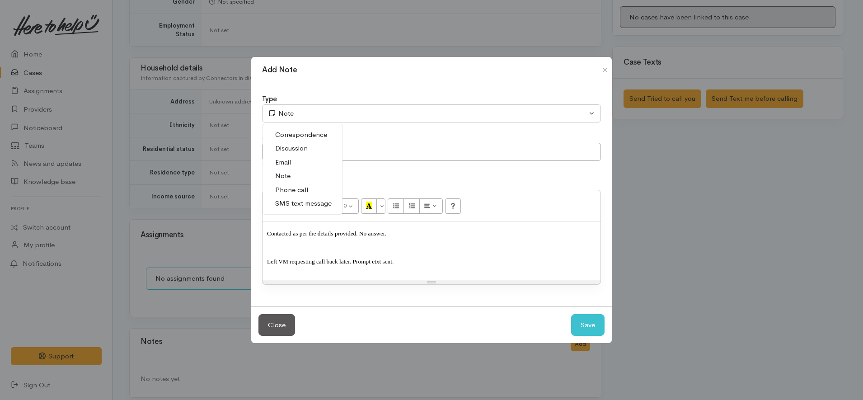
click at [298, 187] on span "Phone call" at bounding box center [291, 190] width 33 height 10
click at [588, 324] on button "Save" at bounding box center [587, 325] width 33 height 22
select select "1"
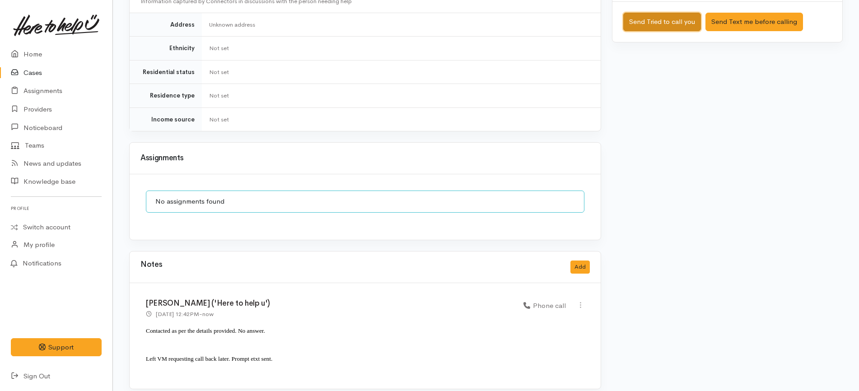
click at [678, 13] on button "Send Tried to call you" at bounding box center [663, 22] width 78 height 19
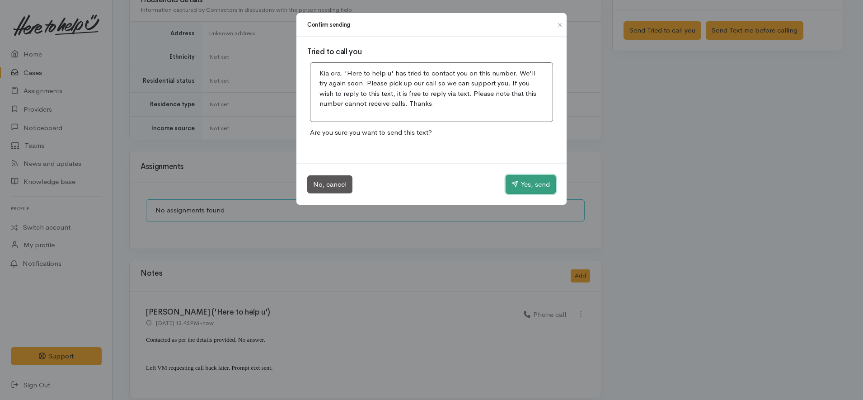
click at [527, 183] on button "Yes, send" at bounding box center [531, 184] width 50 height 19
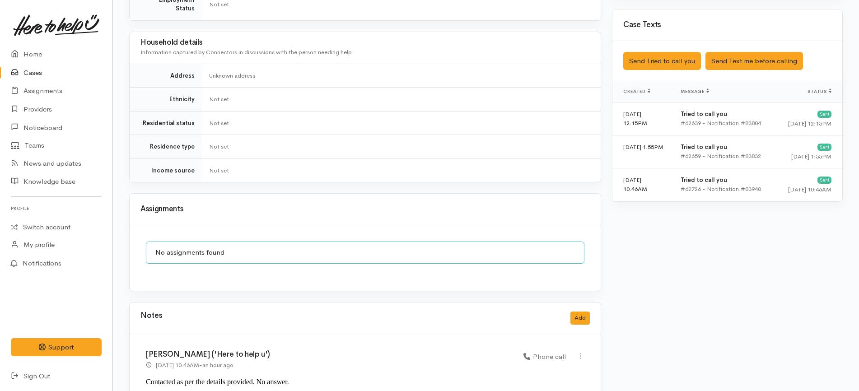
scroll to position [871, 0]
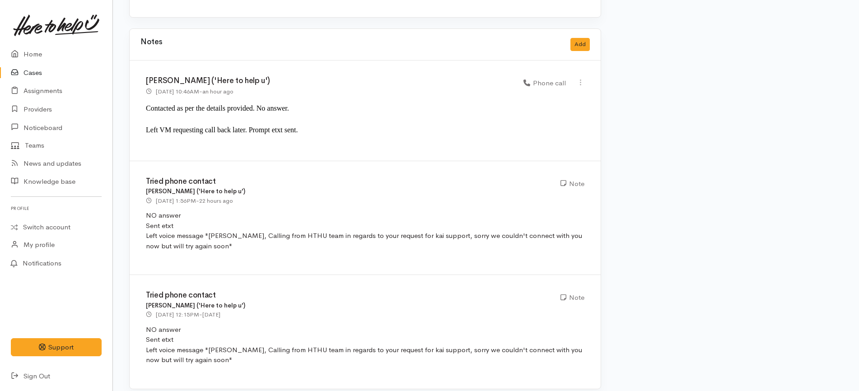
click at [63, 71] on link "Cases" at bounding box center [56, 73] width 113 height 19
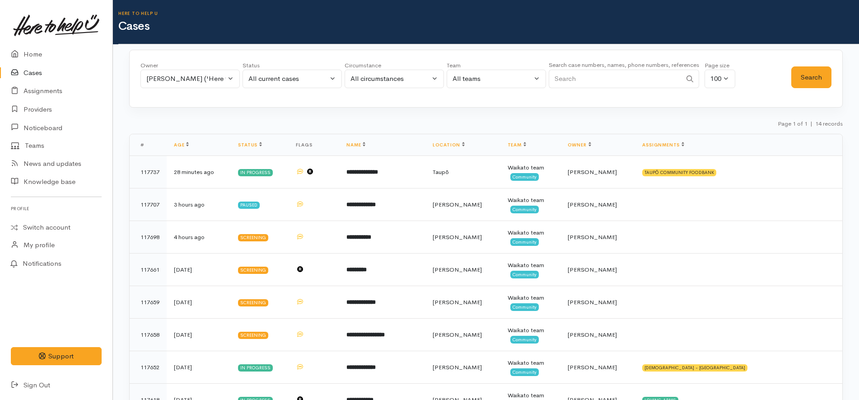
click at [35, 73] on link "Cases" at bounding box center [56, 73] width 113 height 19
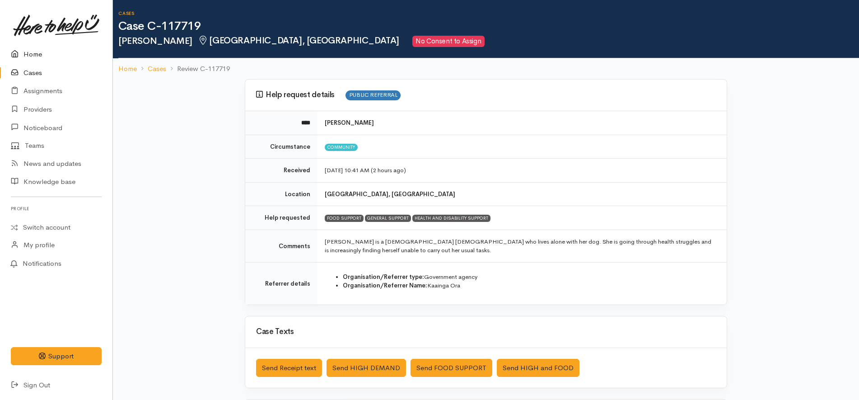
click at [66, 54] on link "Home" at bounding box center [56, 54] width 113 height 19
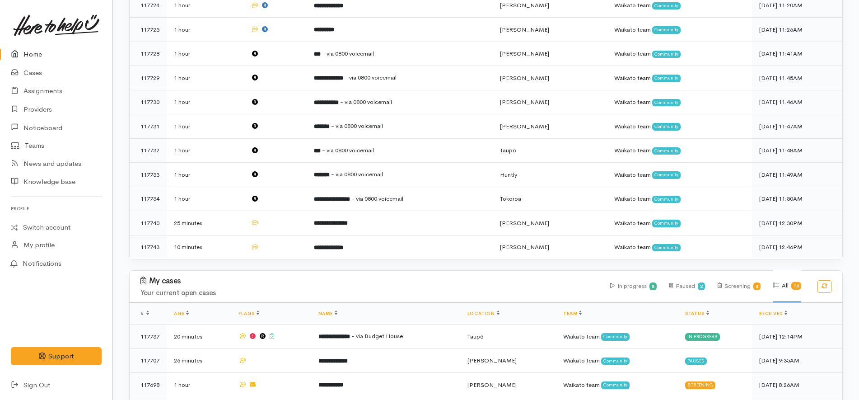
scroll to position [169, 0]
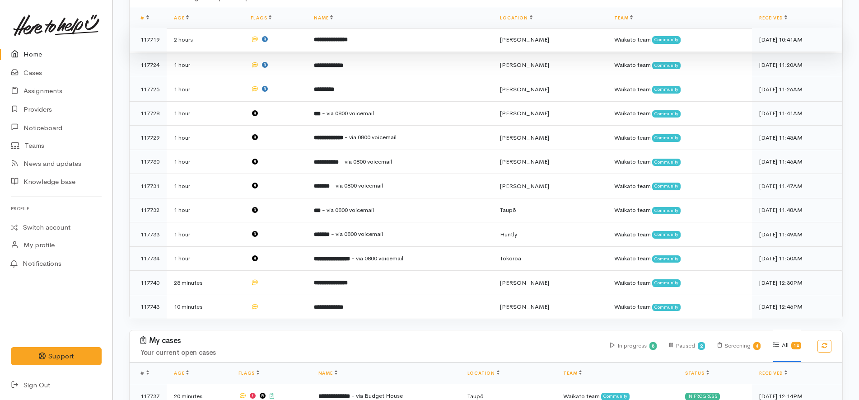
click at [350, 46] on td "**********" at bounding box center [400, 40] width 186 height 24
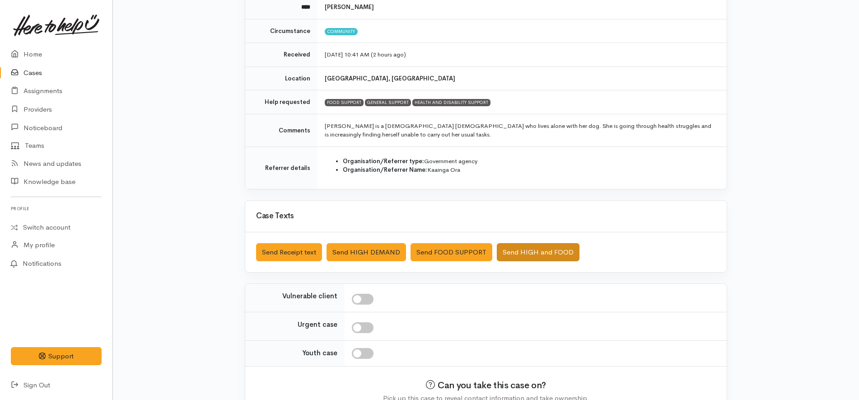
scroll to position [165, 0]
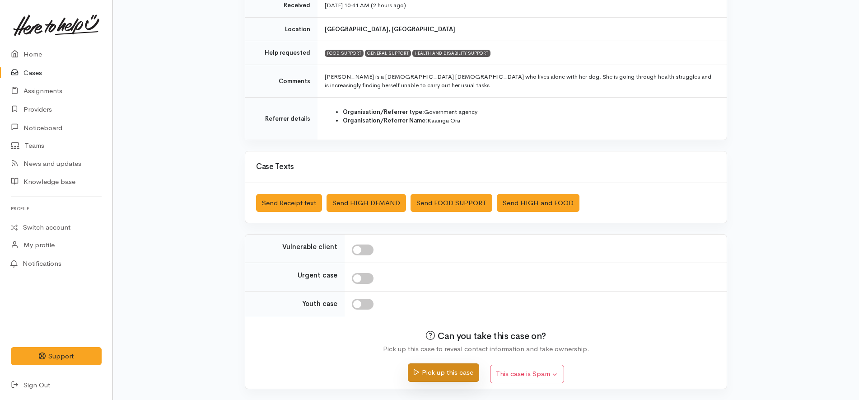
click at [456, 371] on button "Pick up this case" at bounding box center [443, 372] width 71 height 19
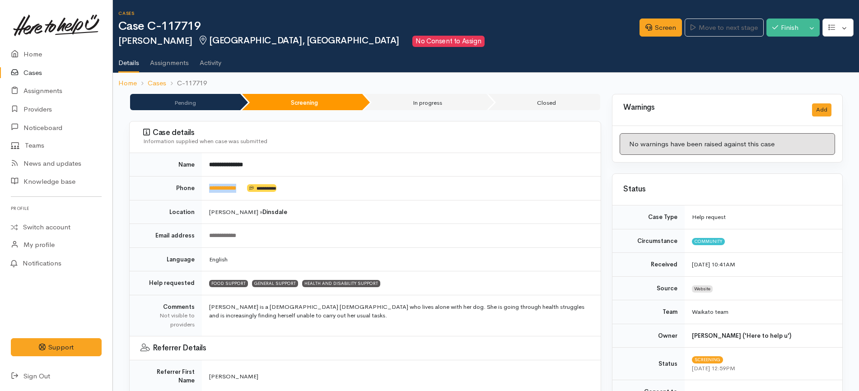
drag, startPoint x: 250, startPoint y: 188, endPoint x: 206, endPoint y: 189, distance: 43.9
click at [206, 189] on td "**********" at bounding box center [401, 189] width 399 height 24
copy td "**********"
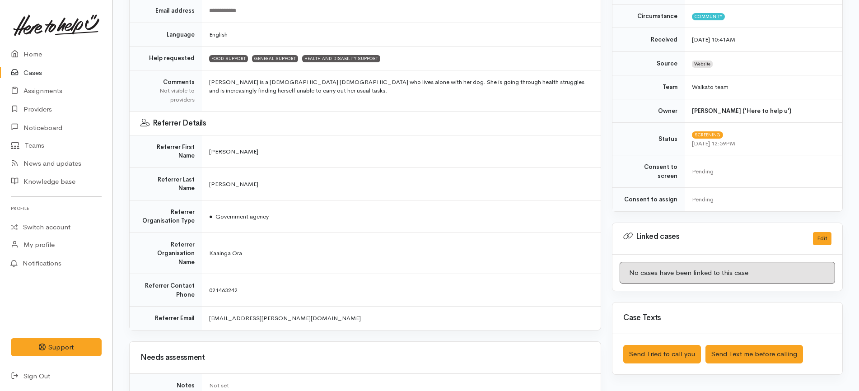
scroll to position [508, 0]
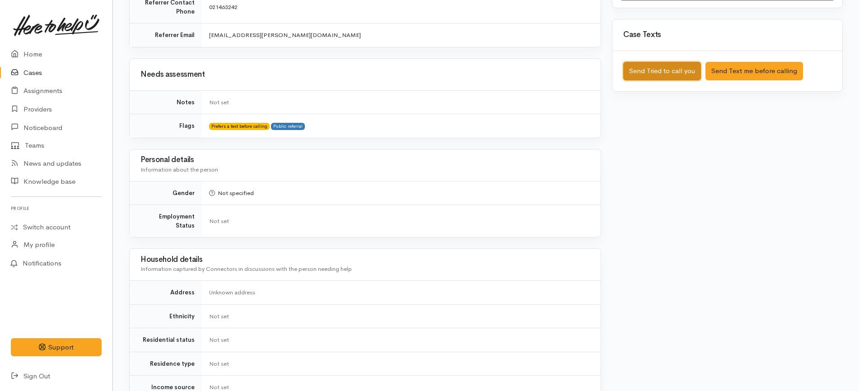
click at [677, 66] on button "Send Tried to call you" at bounding box center [663, 71] width 78 height 19
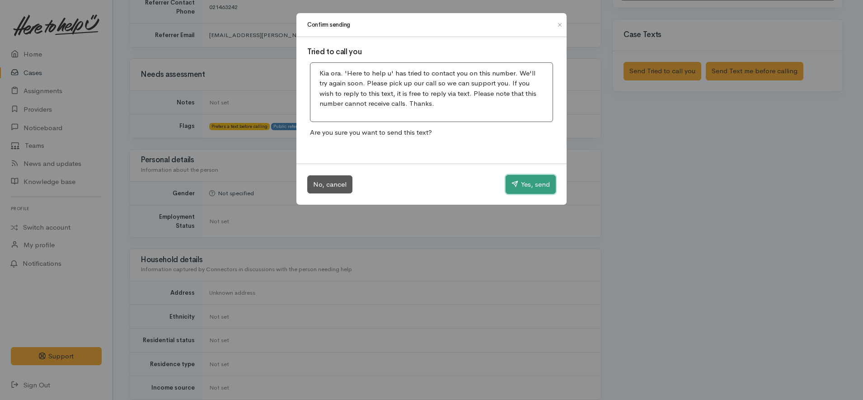
click at [519, 184] on button "Yes, send" at bounding box center [531, 184] width 50 height 19
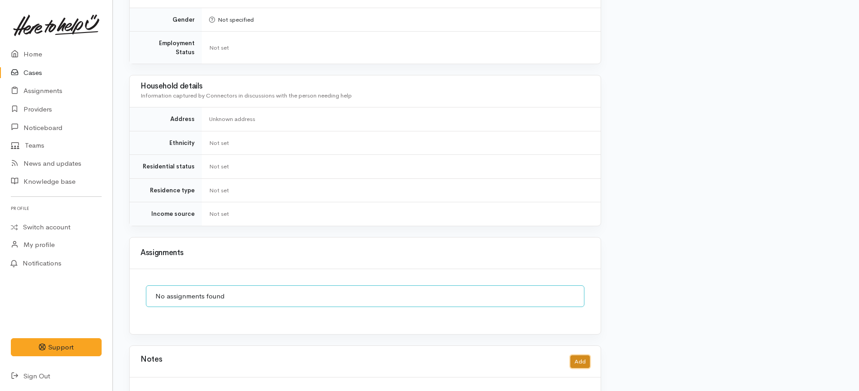
click at [579, 356] on button "Add" at bounding box center [580, 362] width 19 height 13
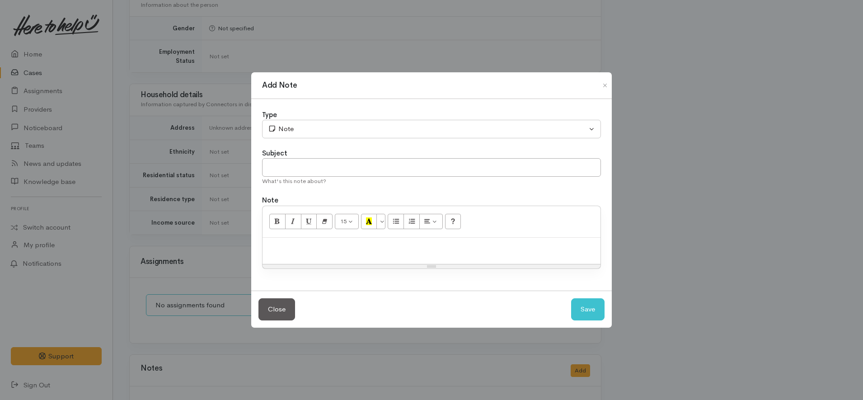
click at [385, 251] on p at bounding box center [431, 247] width 329 height 10
paste div
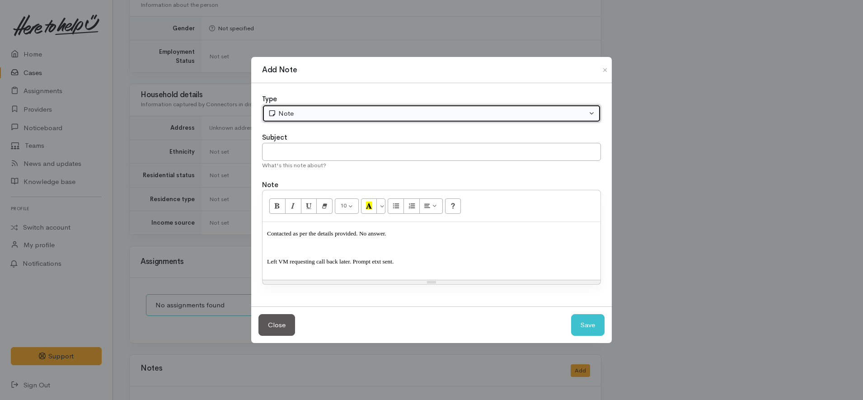
click at [324, 114] on div "Note" at bounding box center [427, 113] width 319 height 10
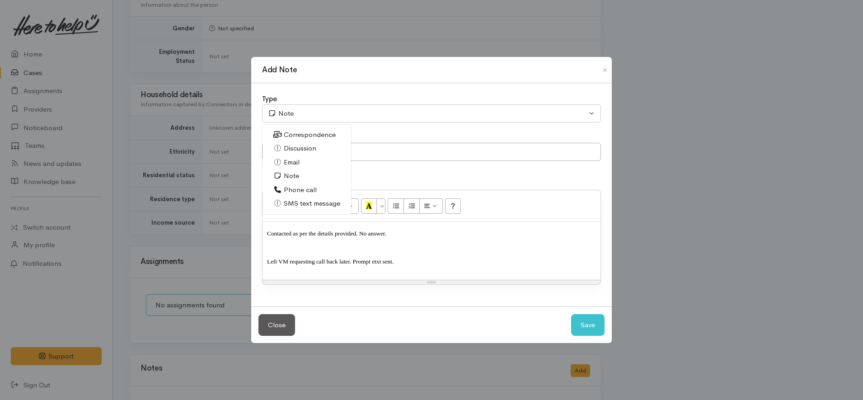
click at [299, 187] on span "Phone call" at bounding box center [300, 190] width 33 height 10
click at [588, 324] on button "Save" at bounding box center [587, 325] width 33 height 22
select select "1"
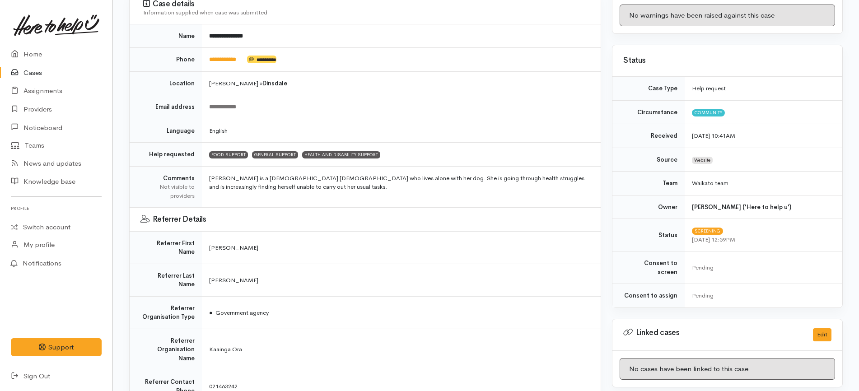
scroll to position [242, 0]
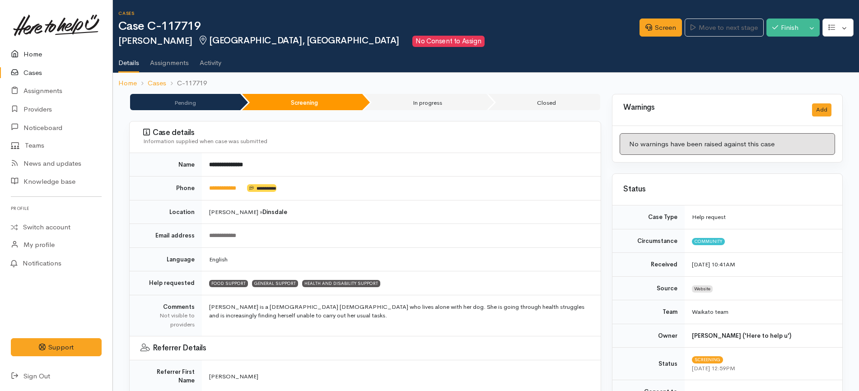
click at [43, 51] on link "Home" at bounding box center [56, 54] width 113 height 19
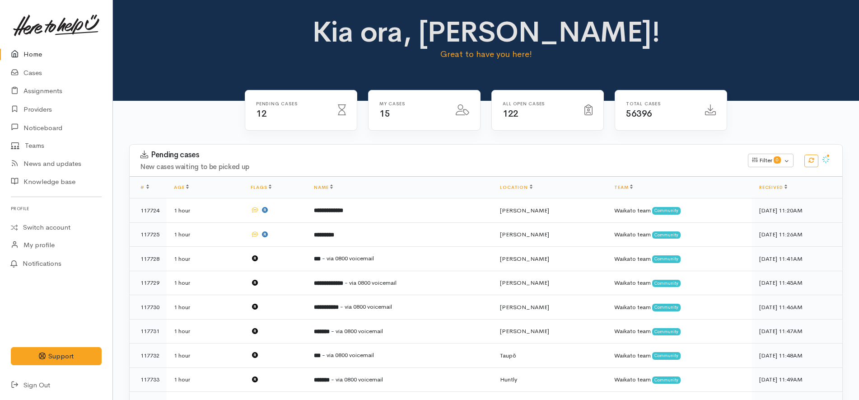
click at [44, 53] on link "Home" at bounding box center [56, 54] width 113 height 19
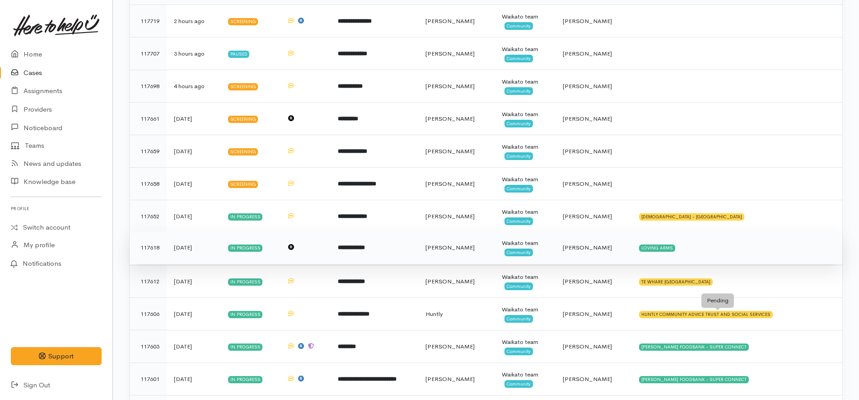
scroll to position [125, 0]
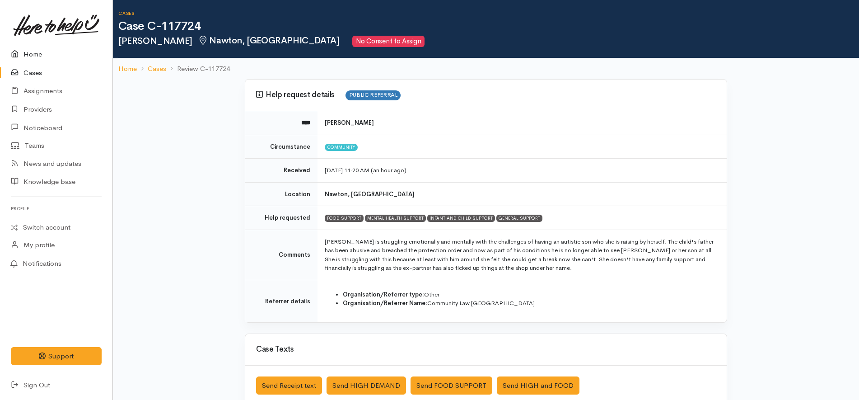
click at [32, 48] on link "Home" at bounding box center [56, 54] width 113 height 19
click at [67, 52] on link "Home" at bounding box center [56, 54] width 113 height 19
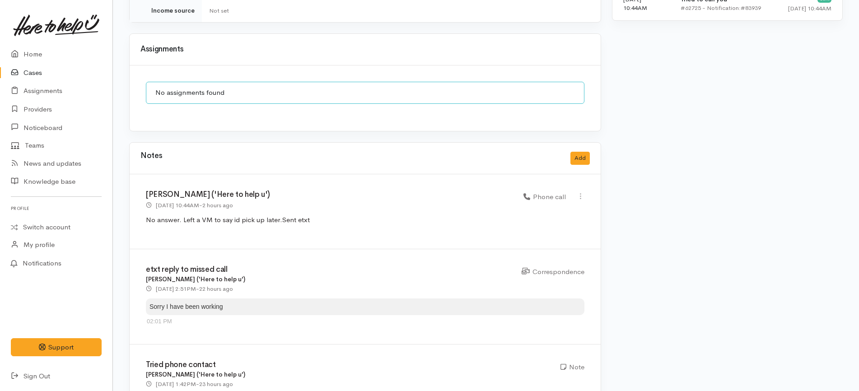
scroll to position [716, 0]
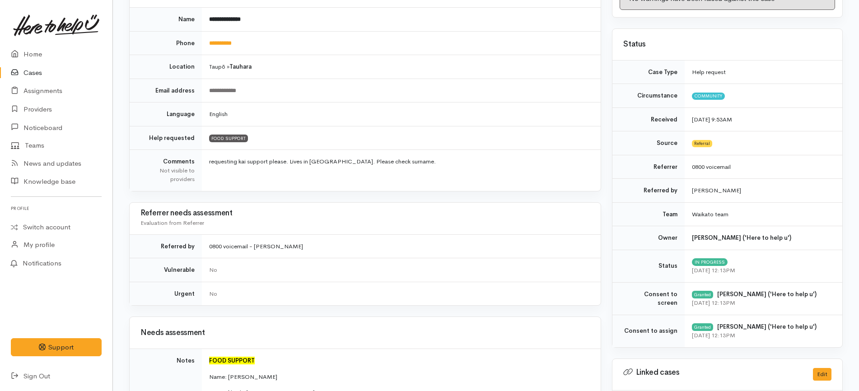
scroll to position [56, 0]
